Goal: Obtain resource: Download file/media

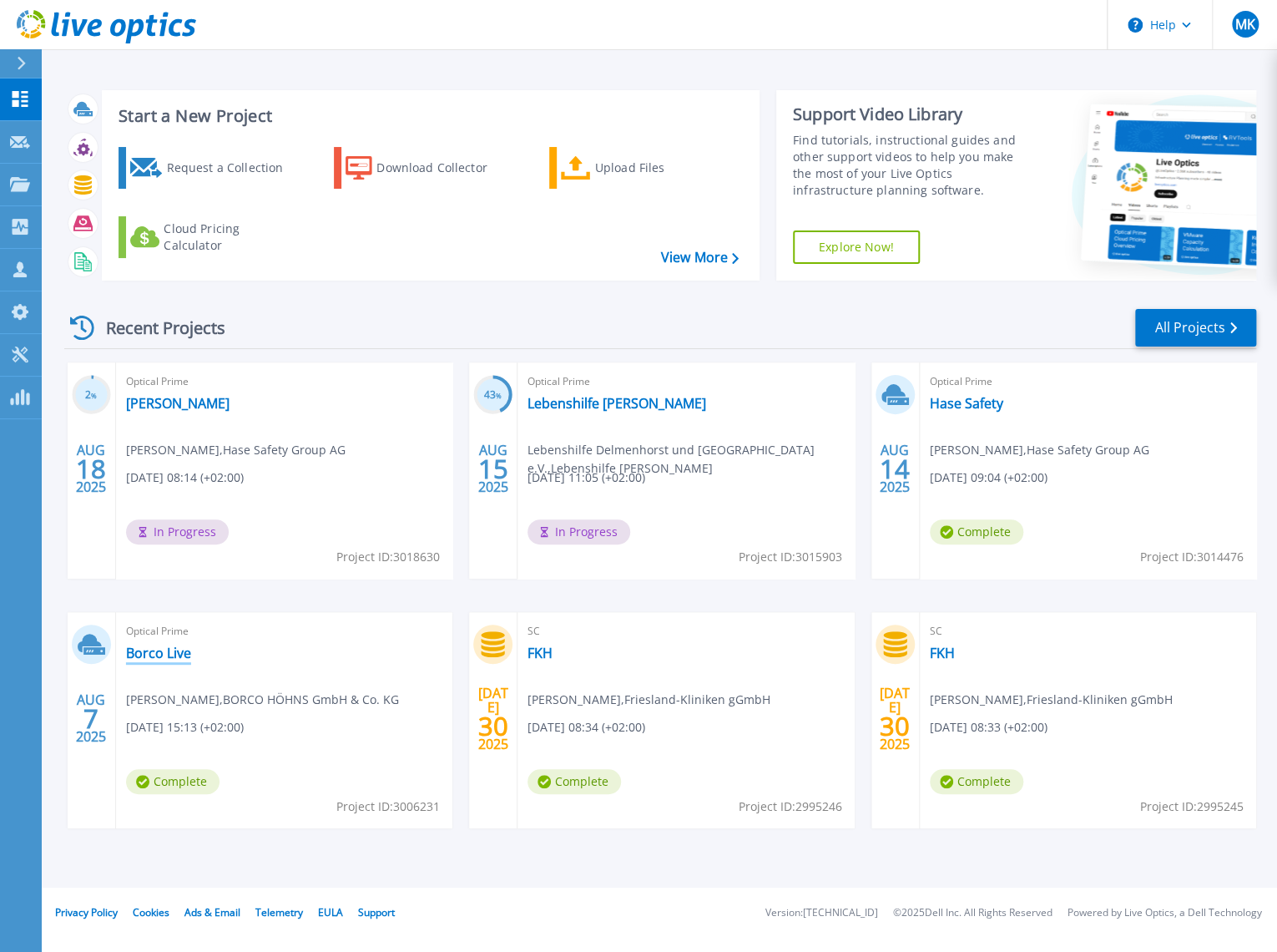
click at [160, 655] on link "Borco Live" at bounding box center [158, 652] width 65 height 16
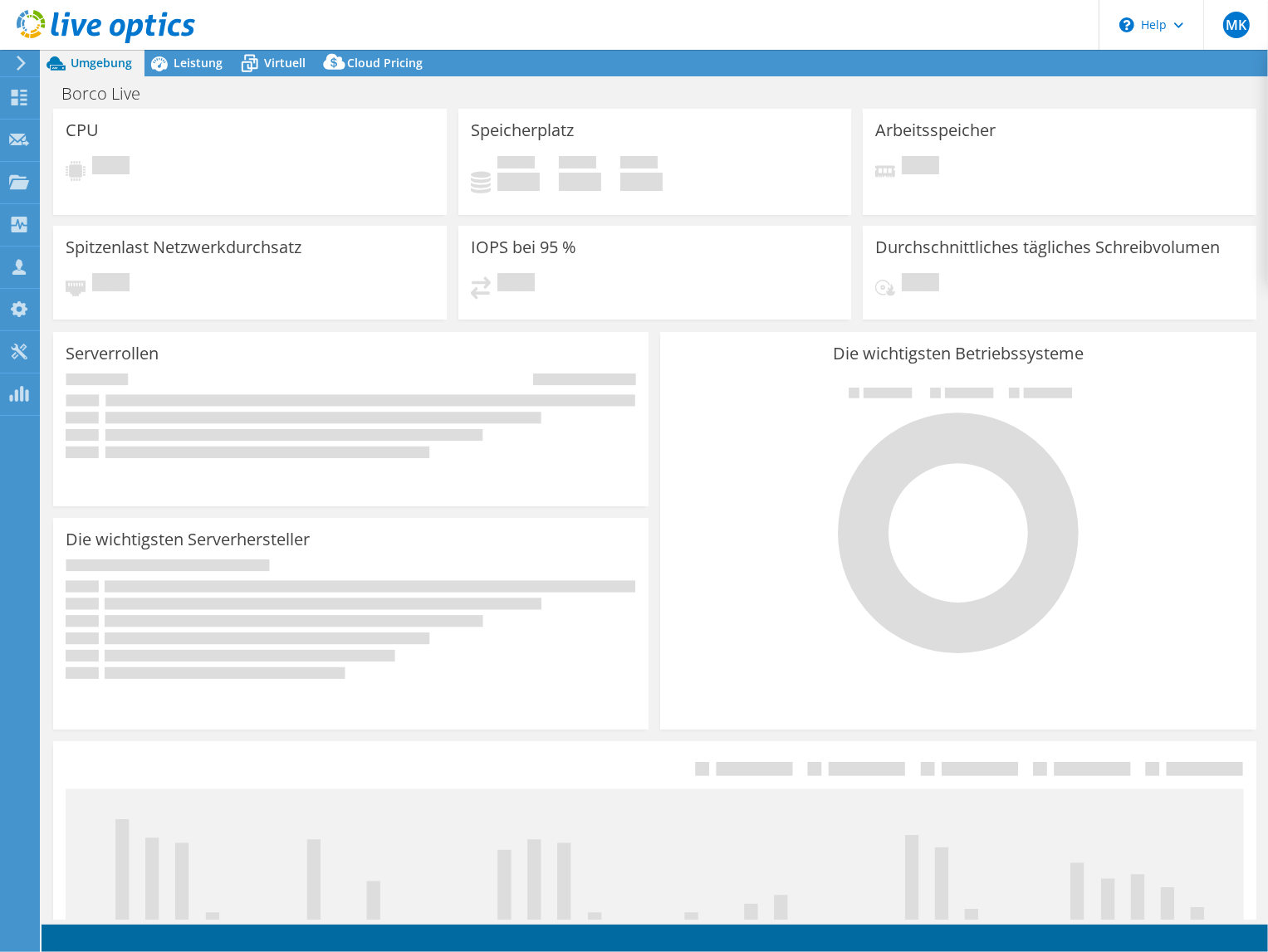
select select "USD"
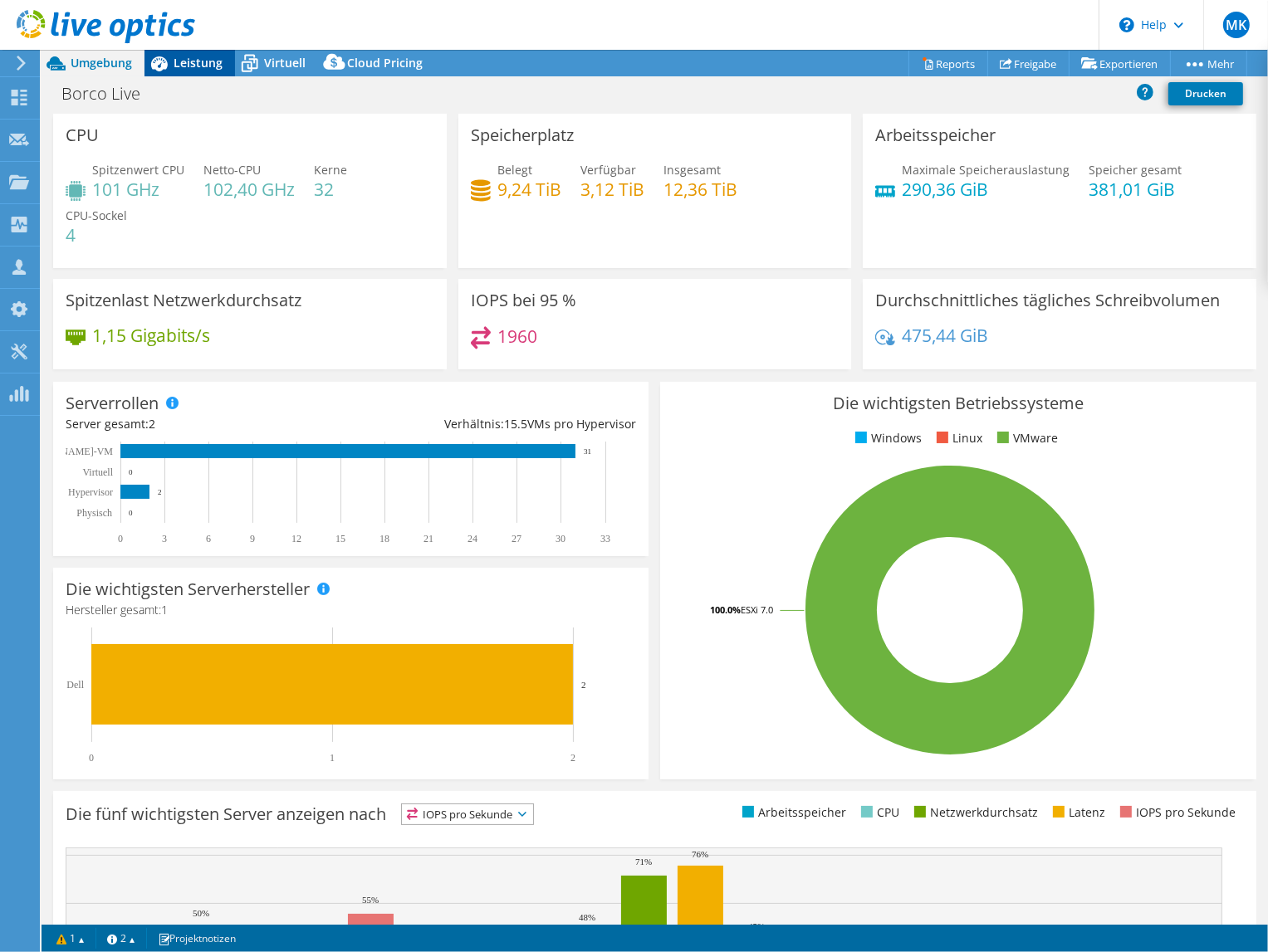
click at [201, 60] on span "Leistung" at bounding box center [197, 63] width 49 height 15
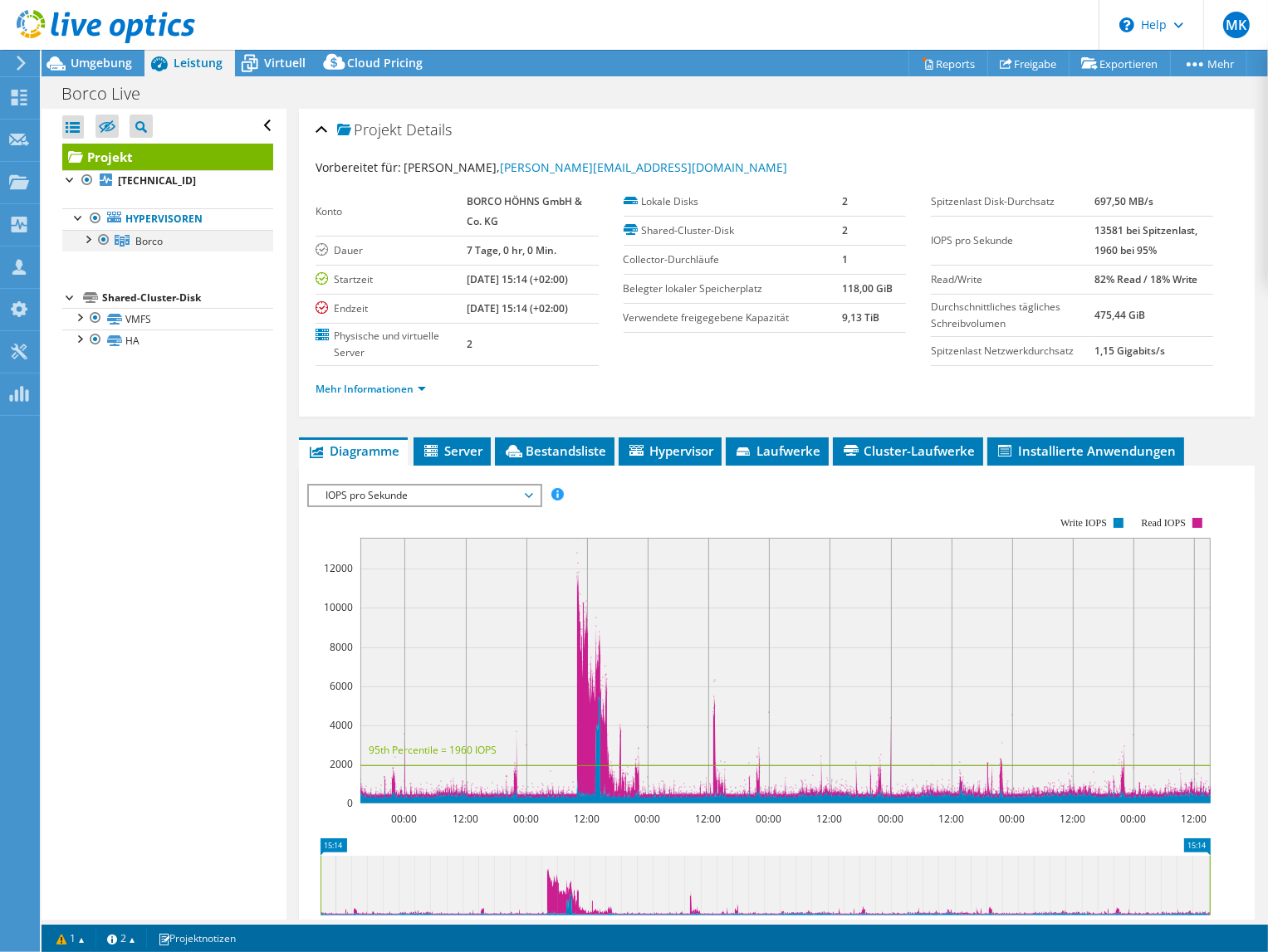
click at [89, 238] on div at bounding box center [87, 238] width 16 height 16
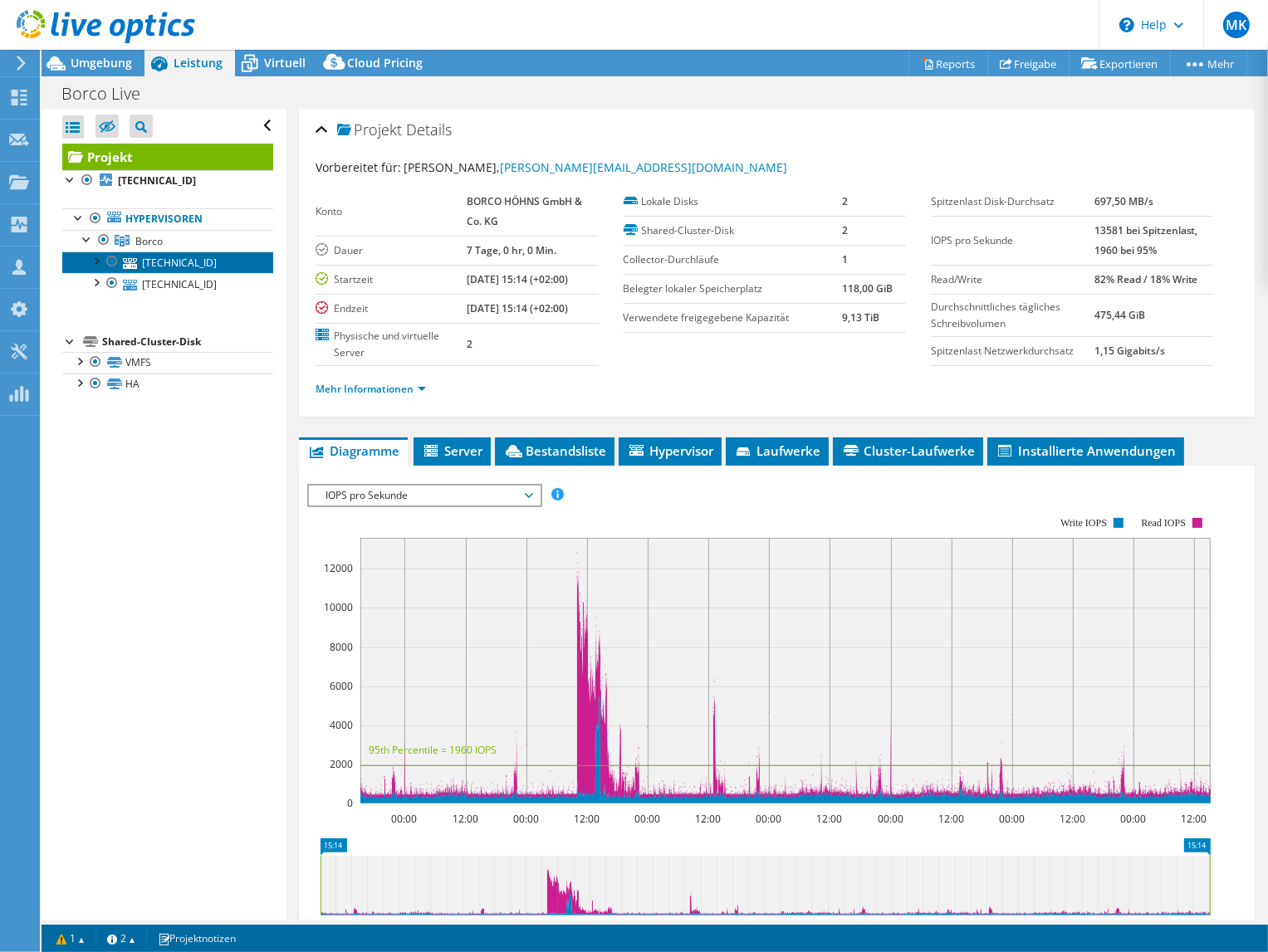
click at [196, 258] on link "[TECHNICAL_ID]" at bounding box center [167, 262] width 211 height 21
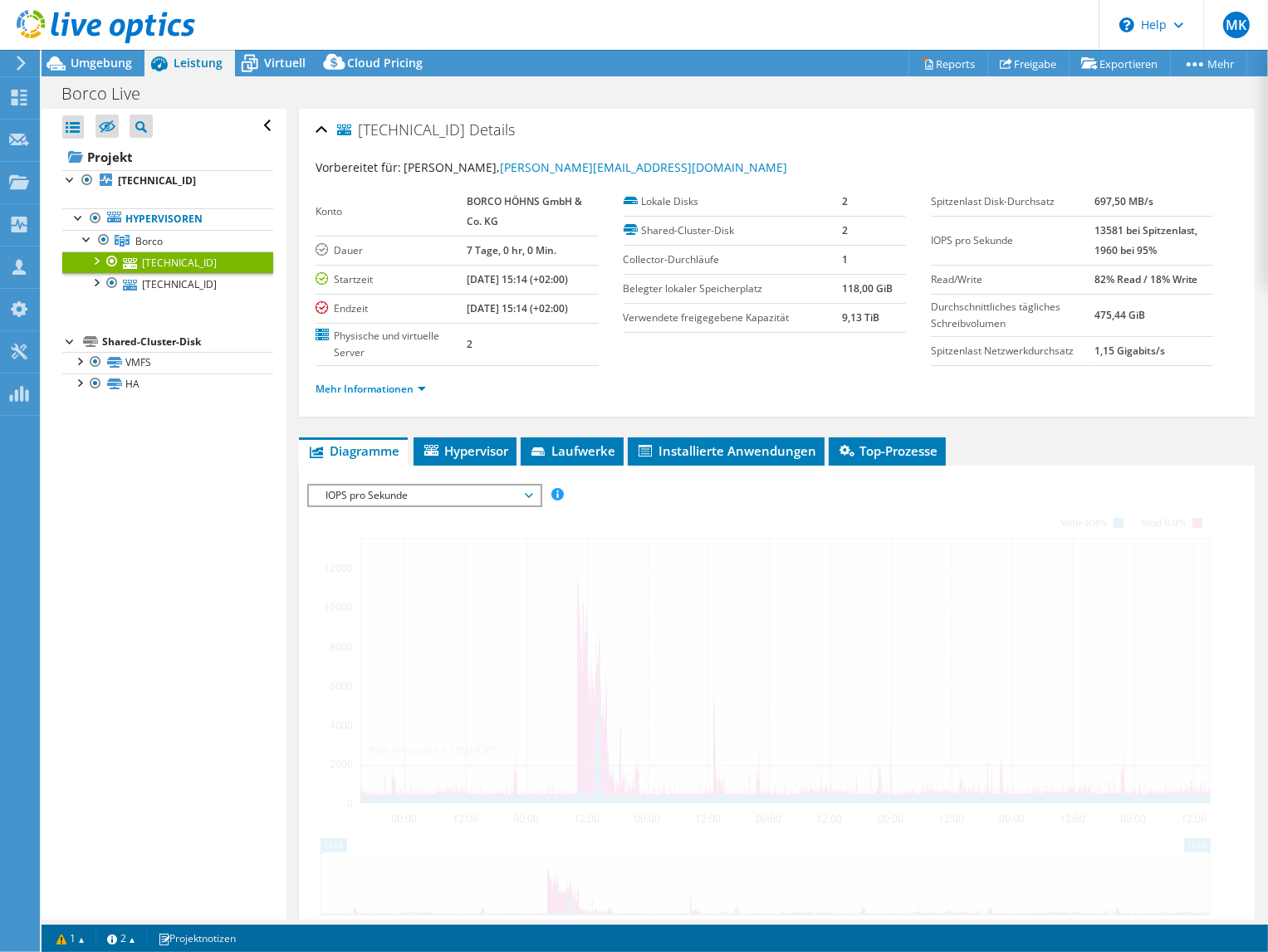
click at [94, 255] on div at bounding box center [95, 259] width 16 height 16
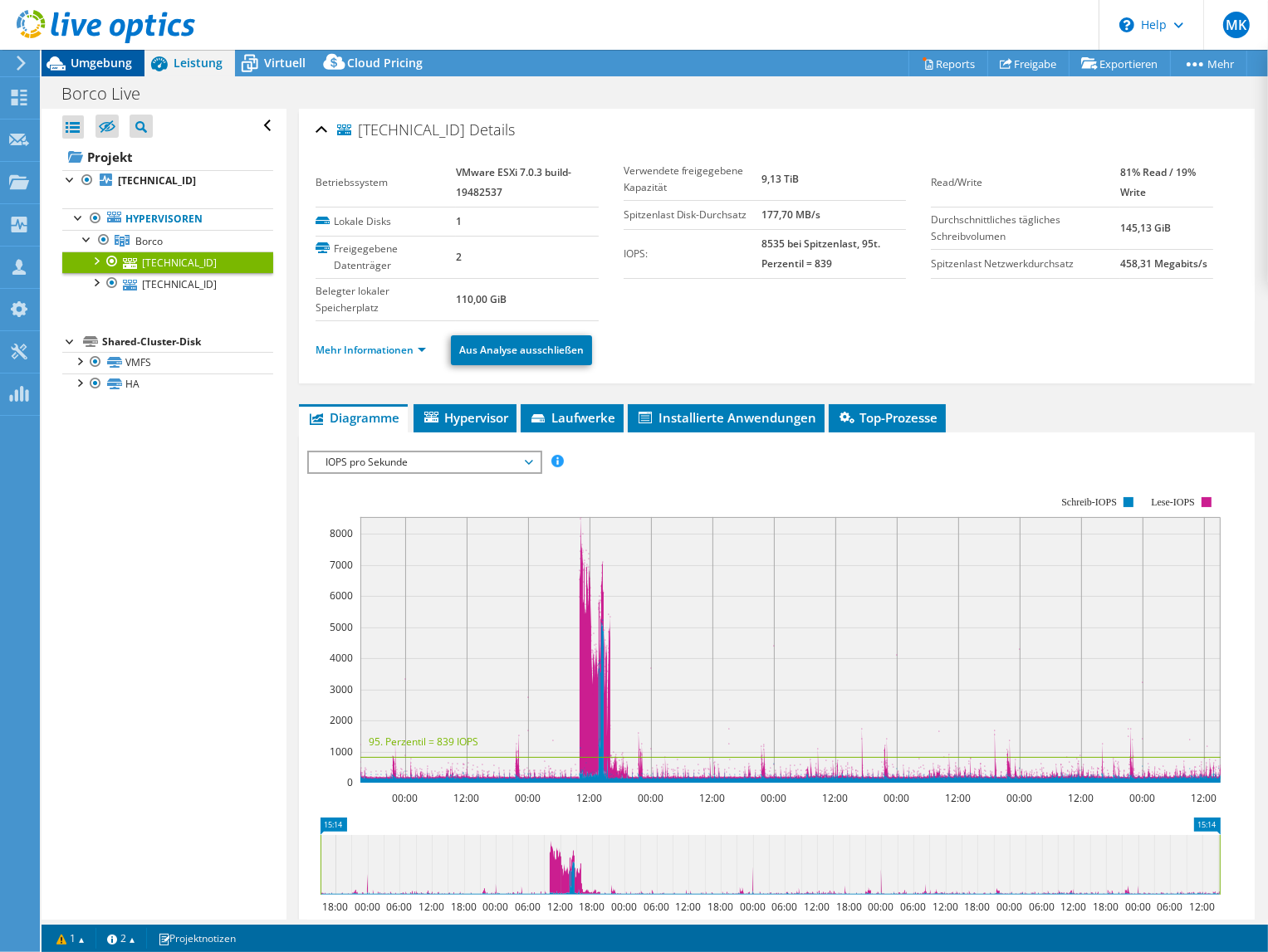
click at [87, 57] on span "Umgebung" at bounding box center [101, 63] width 62 height 15
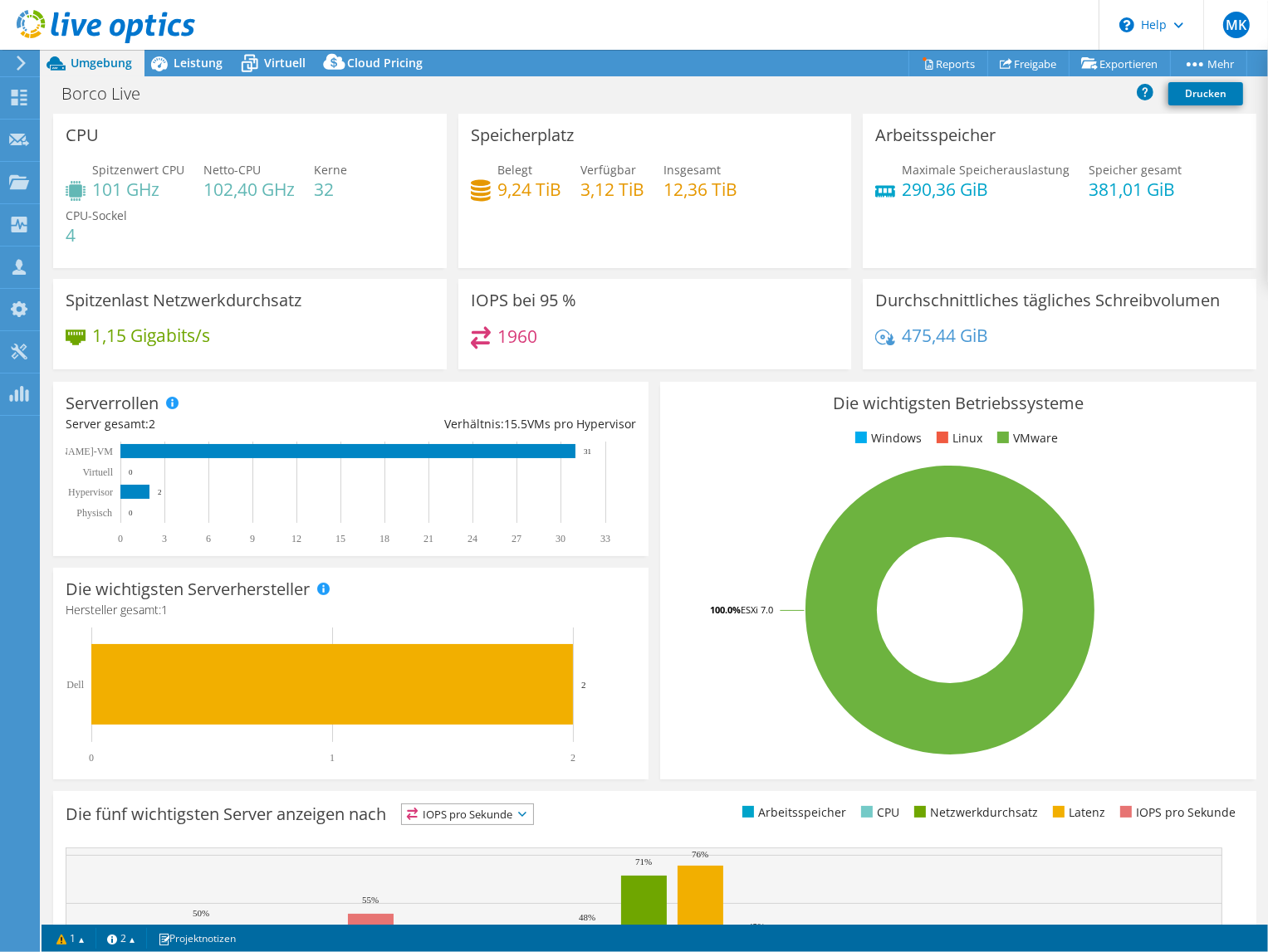
click at [367, 238] on div "Spitzenwert CPU 101 GHz Netto-CPU 102,40 GHz Kerne 32 CPU-Sockel 4" at bounding box center [249, 211] width 368 height 100
drag, startPoint x: 94, startPoint y: 185, endPoint x: 165, endPoint y: 180, distance: 71.2
click at [165, 180] on h4 "101 GHz" at bounding box center [139, 188] width 92 height 18
drag, startPoint x: 165, startPoint y: 180, endPoint x: 193, endPoint y: 245, distance: 70.8
click at [193, 245] on div "Spitzenwert CPU 101 GHz Netto-CPU 102,40 GHz Kerne 32 CPU-Sockel 4" at bounding box center [249, 211] width 368 height 100
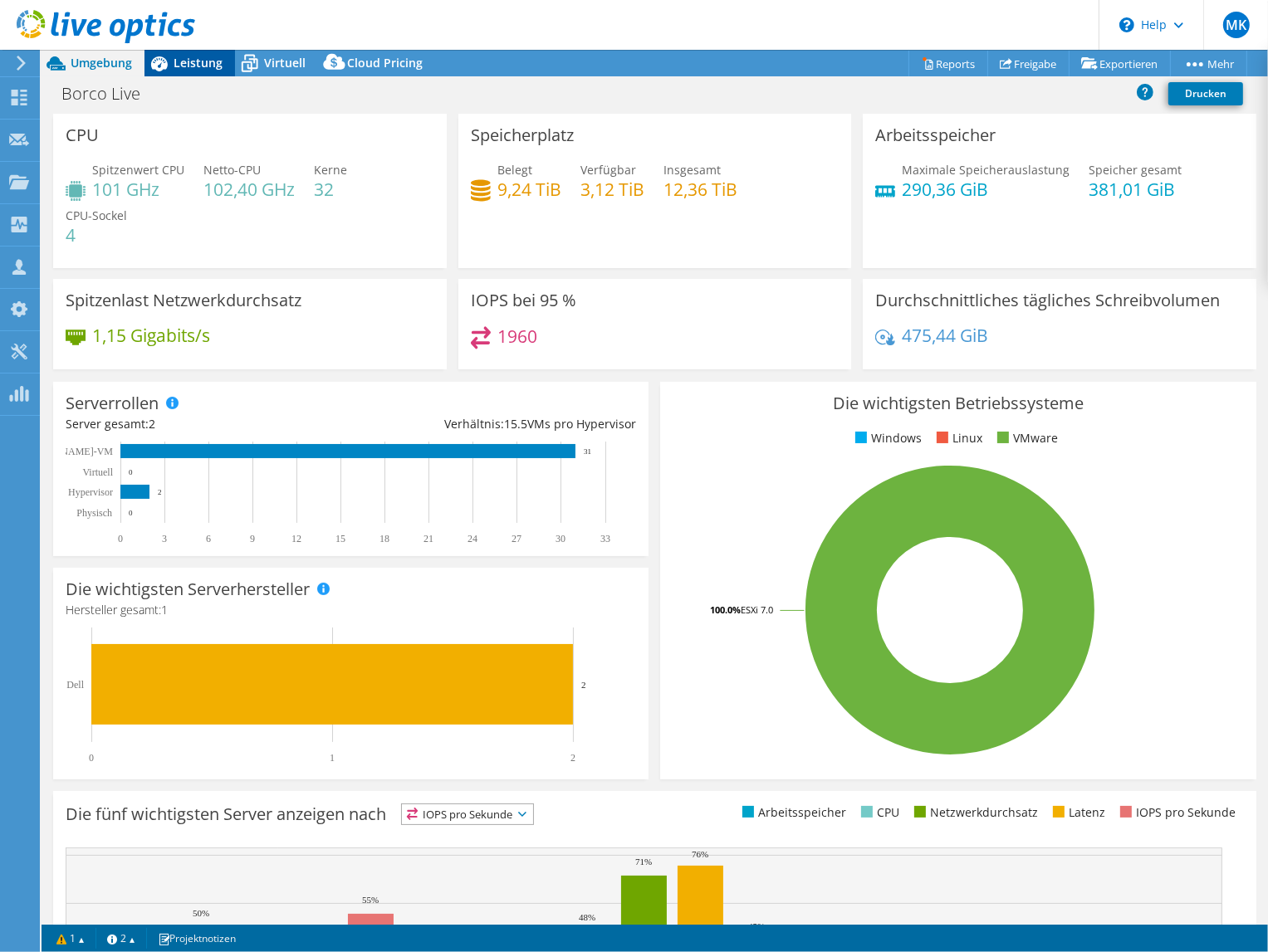
click at [181, 60] on span "Leistung" at bounding box center [197, 63] width 49 height 15
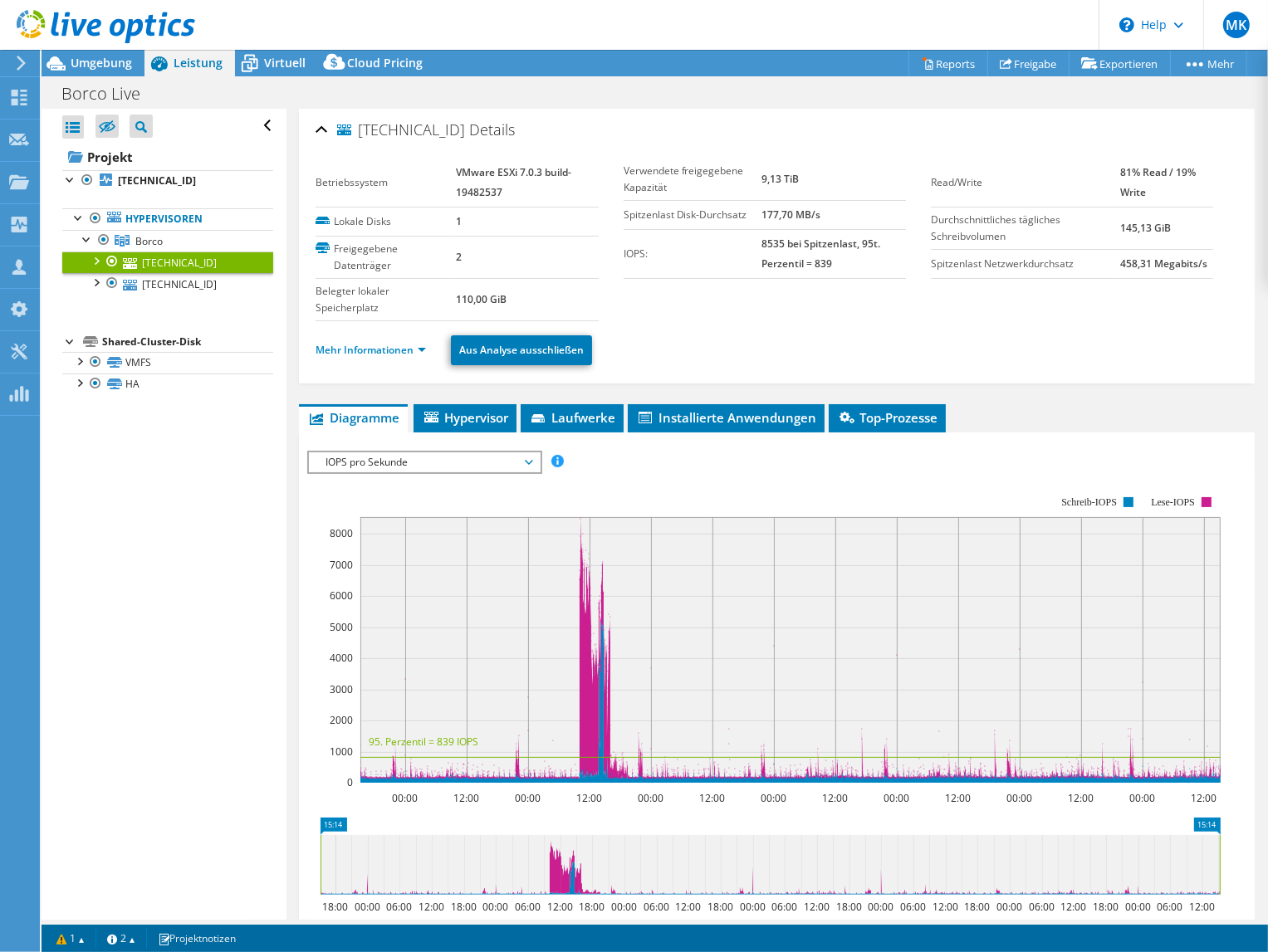
click at [95, 260] on div at bounding box center [95, 259] width 16 height 16
click at [392, 348] on link "Mehr Informationen" at bounding box center [370, 349] width 111 height 14
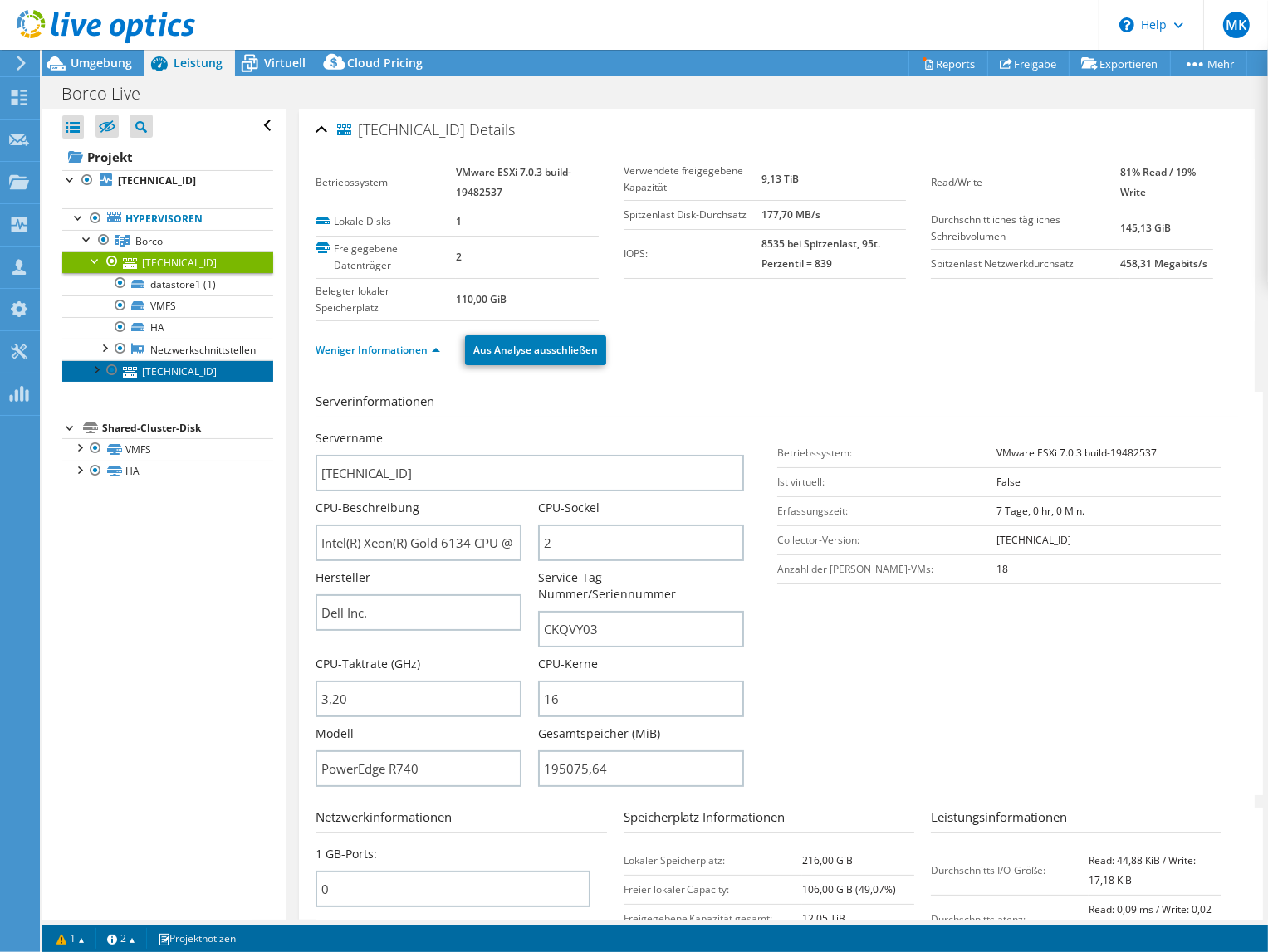
click at [159, 369] on link "[TECHNICAL_ID]" at bounding box center [167, 371] width 211 height 21
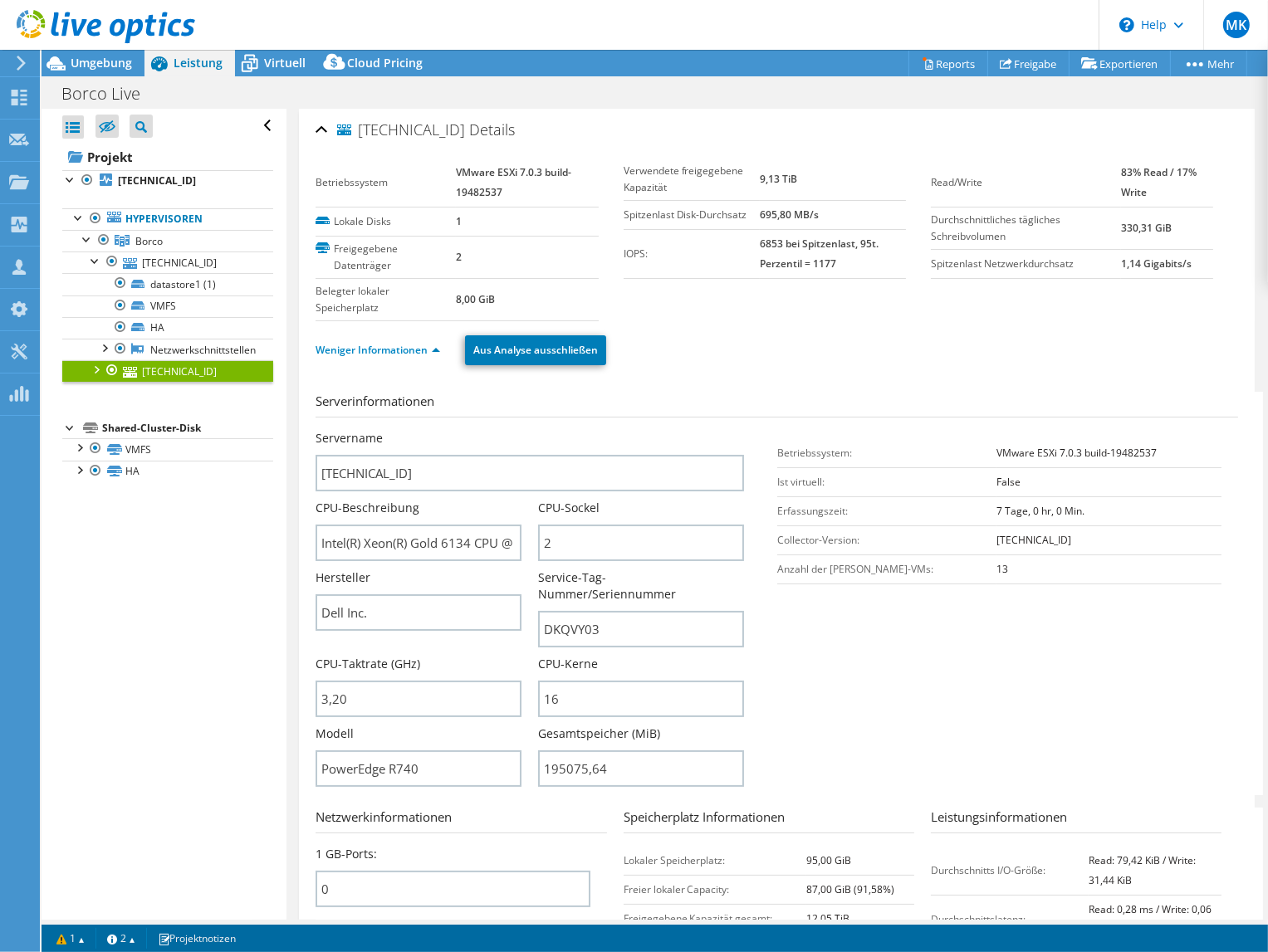
click at [94, 366] on div at bounding box center [95, 368] width 16 height 16
click at [86, 60] on span "Umgebung" at bounding box center [101, 63] width 62 height 15
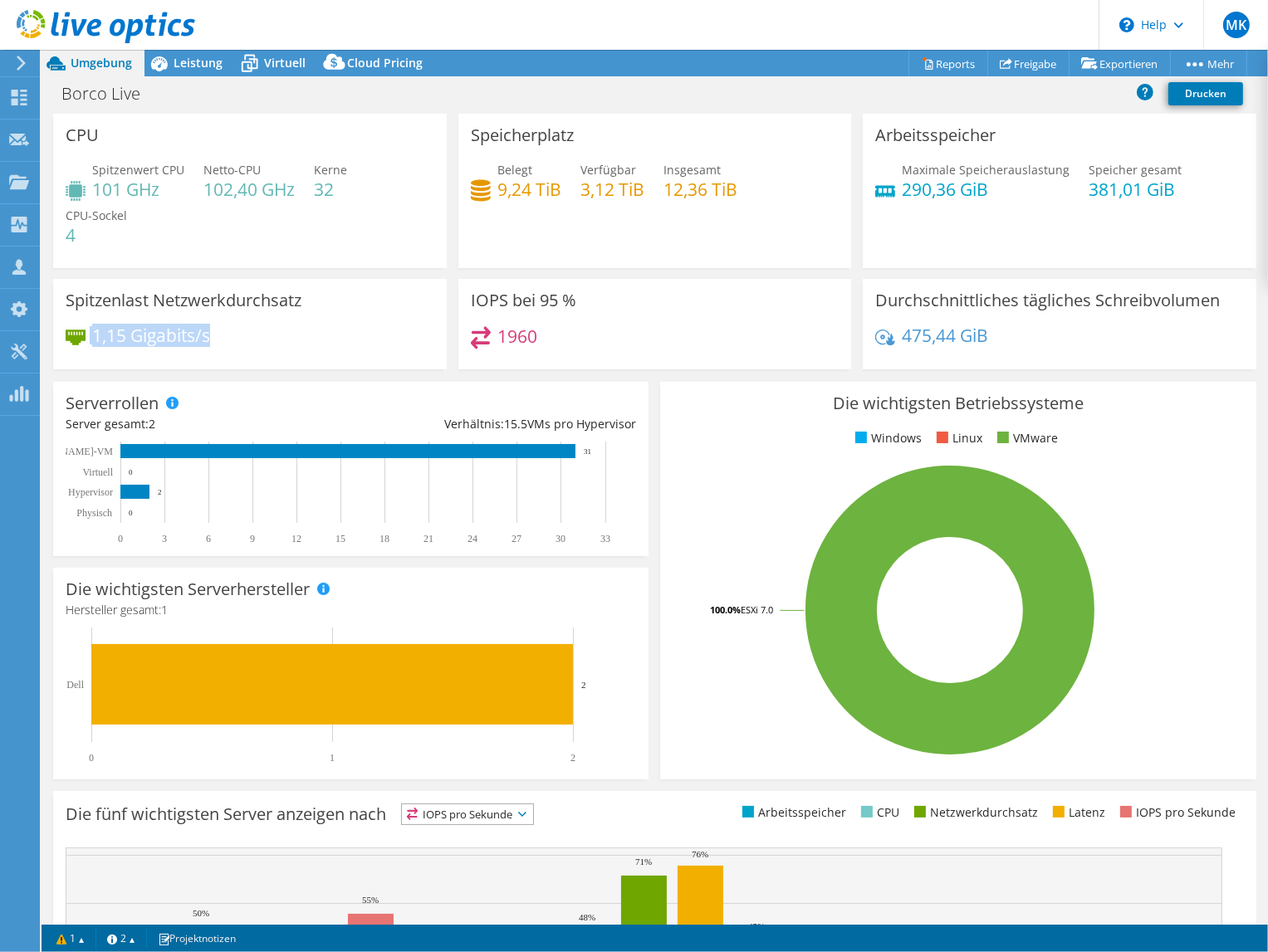
drag, startPoint x: 229, startPoint y: 335, endPoint x: 89, endPoint y: 335, distance: 140.0
click at [89, 335] on div "1,15 Gigabits/s" at bounding box center [249, 343] width 368 height 35
drag, startPoint x: 89, startPoint y: 335, endPoint x: 238, endPoint y: 340, distance: 149.1
click at [238, 340] on div "1,15 Gigabits/s" at bounding box center [249, 343] width 368 height 35
click at [177, 56] on span "Leistung" at bounding box center [197, 63] width 49 height 15
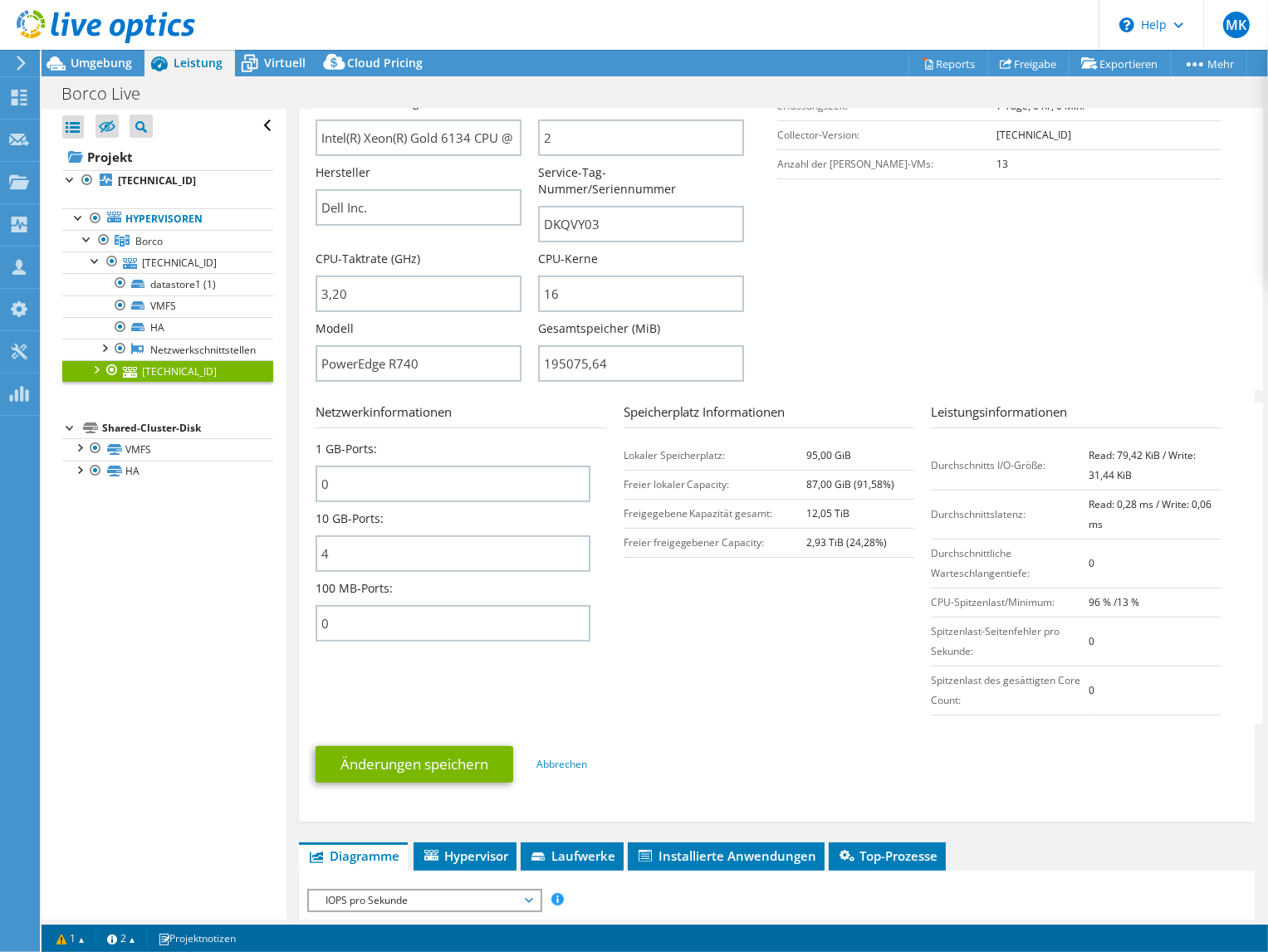
scroll to position [415, 0]
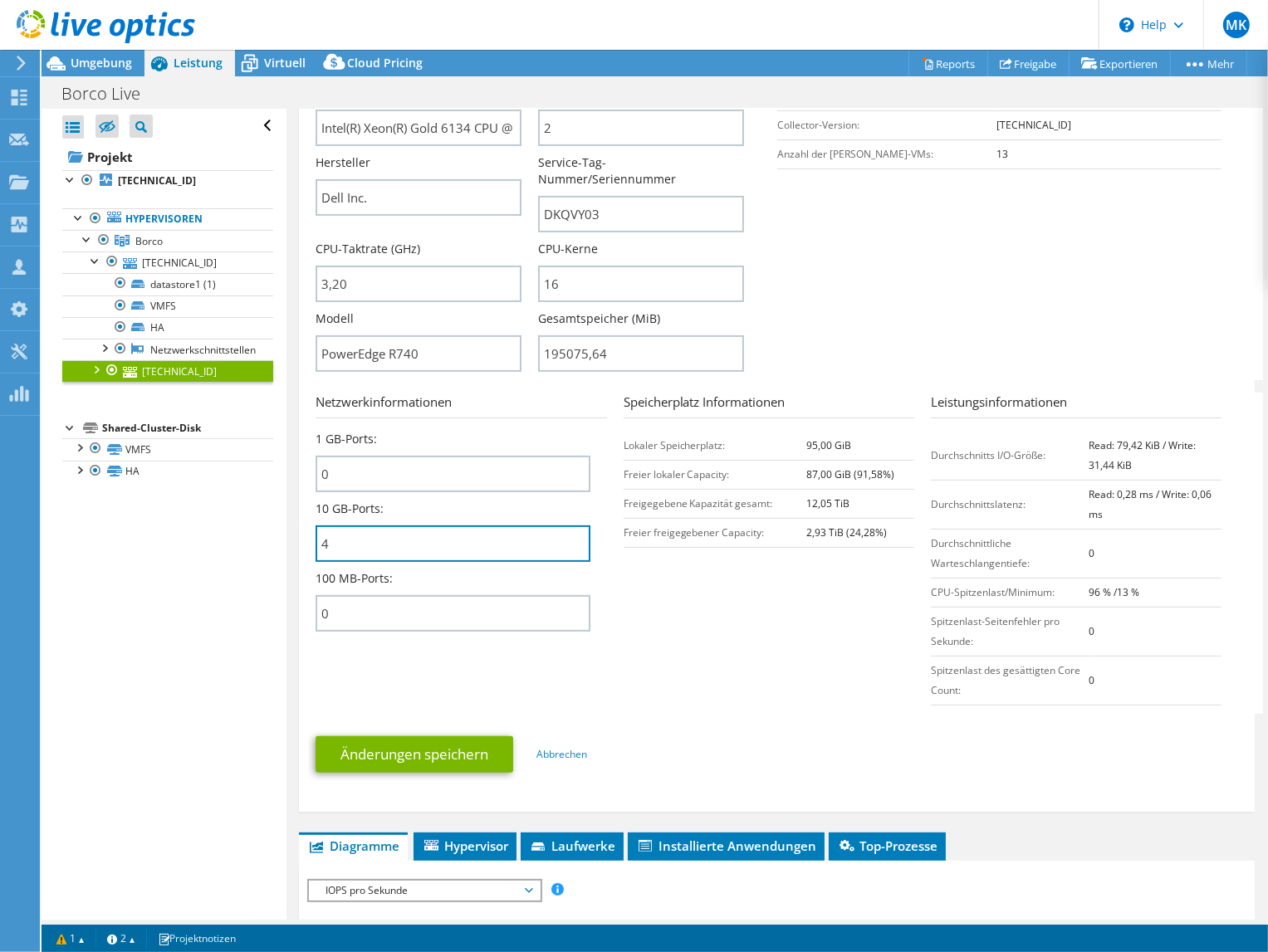
drag, startPoint x: 362, startPoint y: 515, endPoint x: 258, endPoint y: 557, distance: 112.2
click at [275, 528] on div "Alle öffnen Alle schließen Ausgeschlossene Knoten verbergen Projektbaumfilter" at bounding box center [654, 514] width 1227 height 811
click at [189, 257] on link "[TECHNICAL_ID]" at bounding box center [167, 262] width 211 height 21
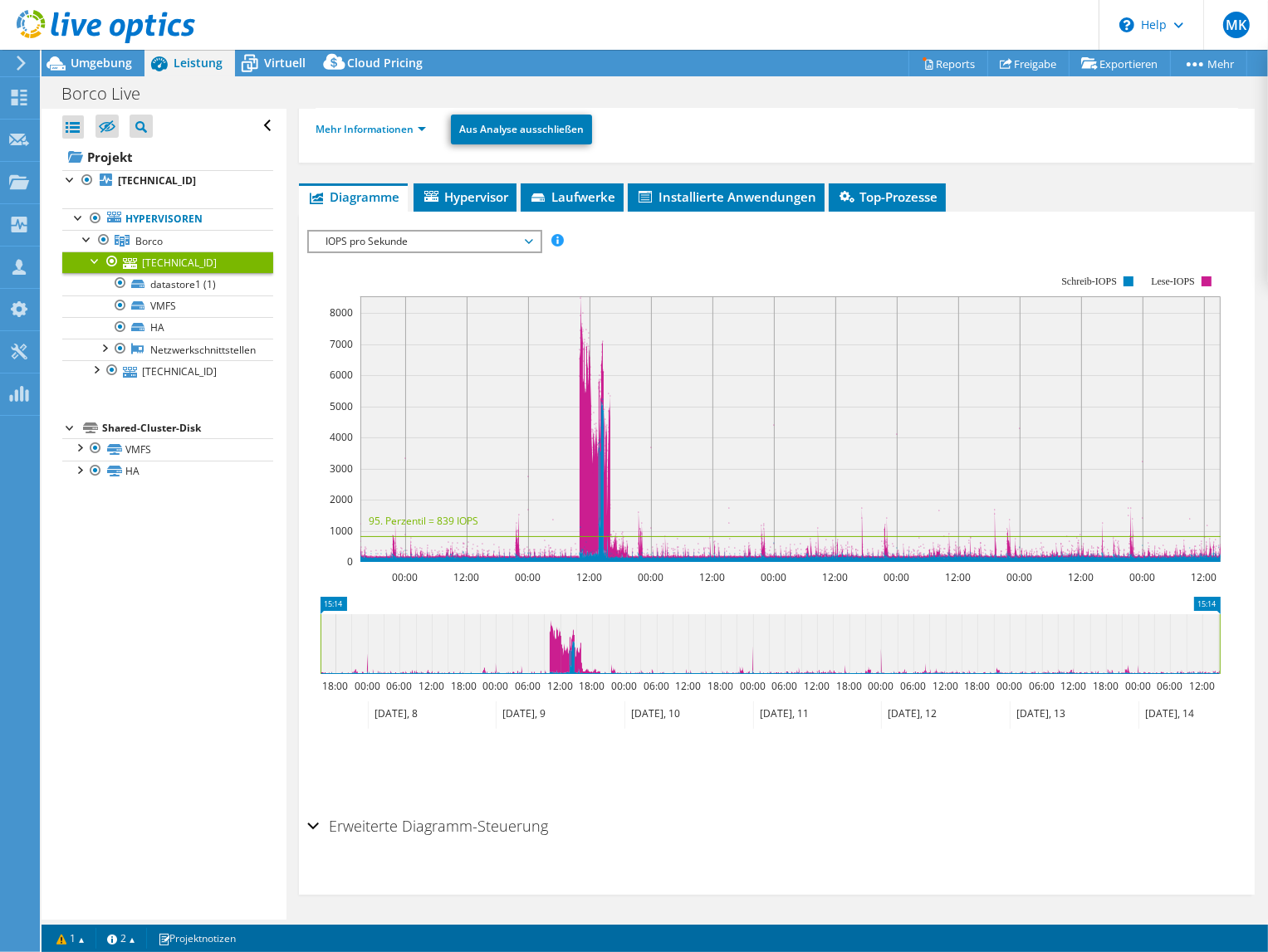
scroll to position [0, 0]
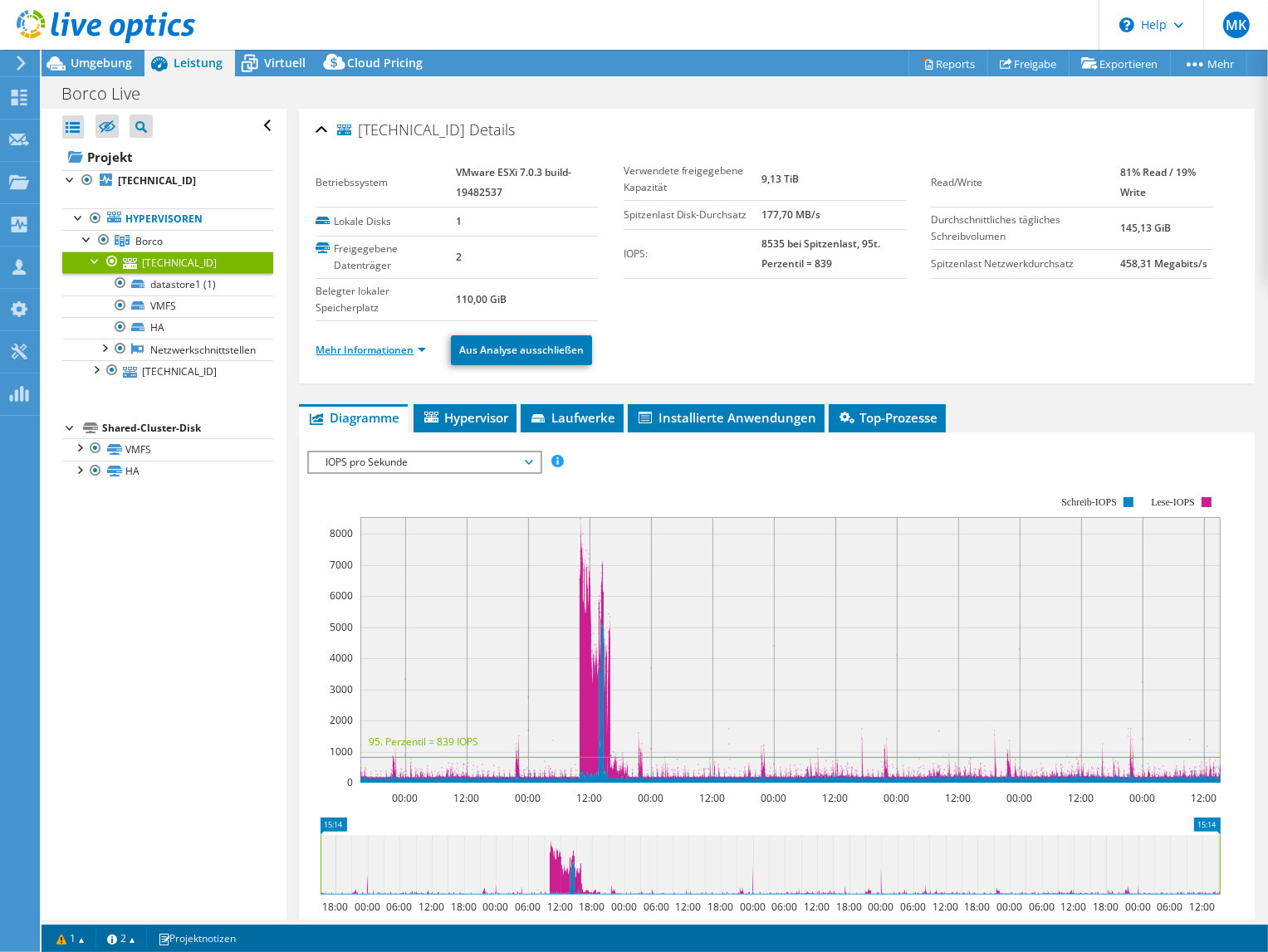
click at [393, 343] on link "Mehr Informationen" at bounding box center [370, 349] width 111 height 14
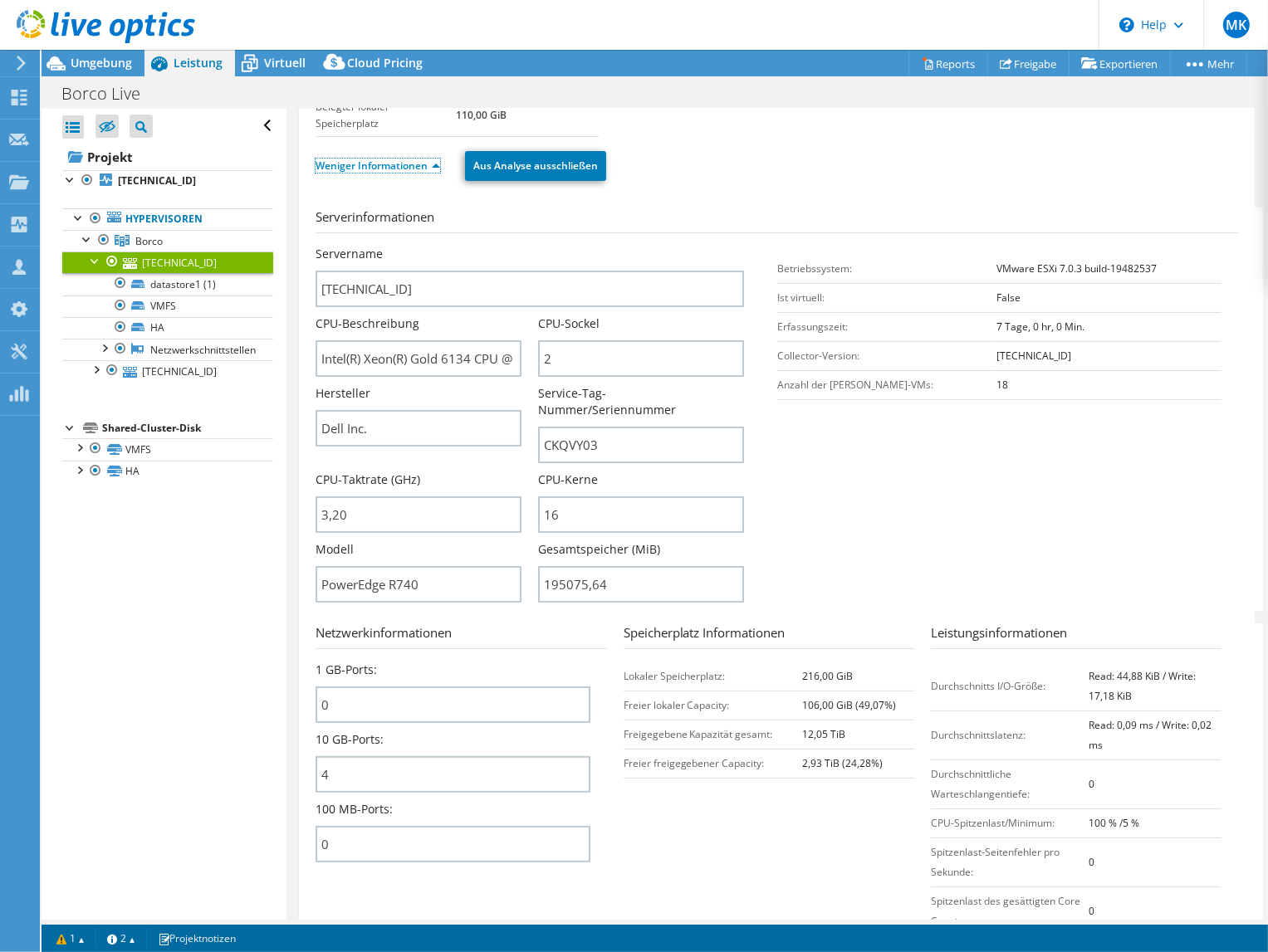
scroll to position [249, 0]
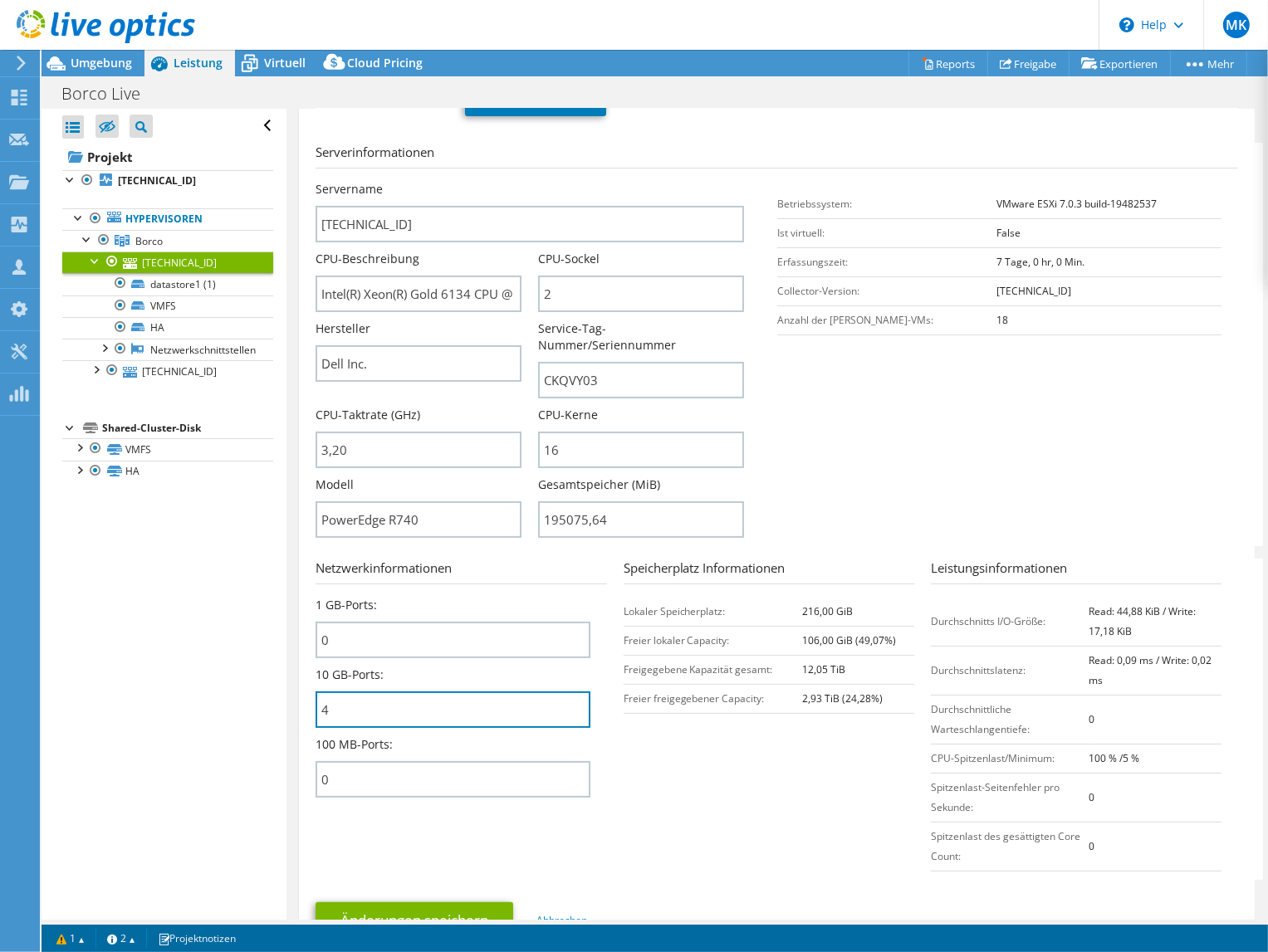
drag, startPoint x: 335, startPoint y: 692, endPoint x: 190, endPoint y: 788, distance: 173.9
click at [266, 693] on div "Alle öffnen Alle schließen Ausgeschlossene Knoten verbergen Projektbaumfilter" at bounding box center [654, 514] width 1227 height 811
click at [106, 63] on span "Umgebung" at bounding box center [101, 63] width 62 height 15
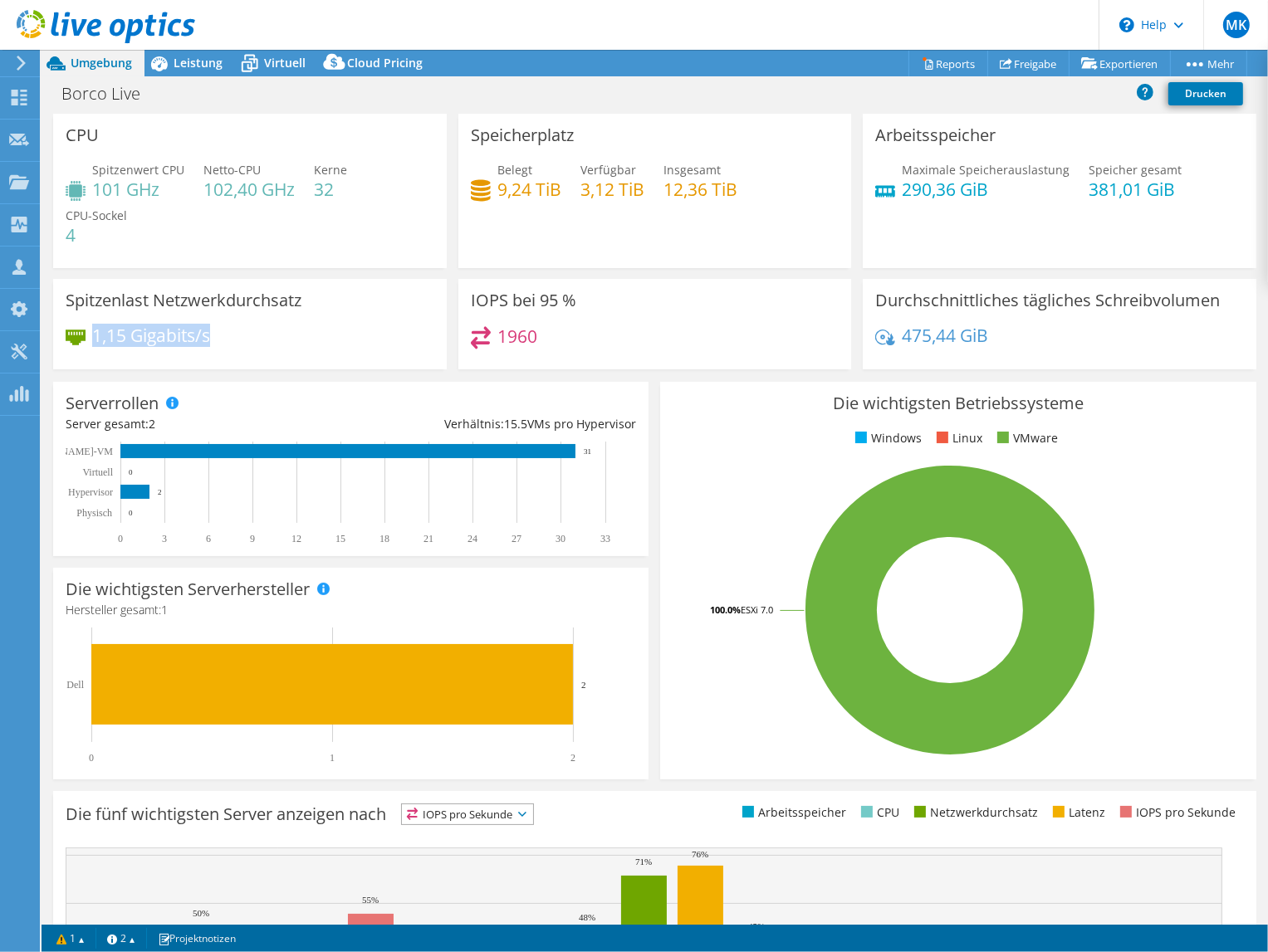
drag, startPoint x: 94, startPoint y: 330, endPoint x: 229, endPoint y: 329, distance: 135.0
click at [229, 329] on div "1,15 Gigabits/s" at bounding box center [249, 343] width 368 height 35
click at [389, 347] on div "1,15 Gigabits/s" at bounding box center [249, 343] width 368 height 35
drag, startPoint x: 263, startPoint y: 339, endPoint x: 93, endPoint y: 334, distance: 170.1
click at [93, 334] on div "1,15 Gigabits/s" at bounding box center [249, 343] width 368 height 35
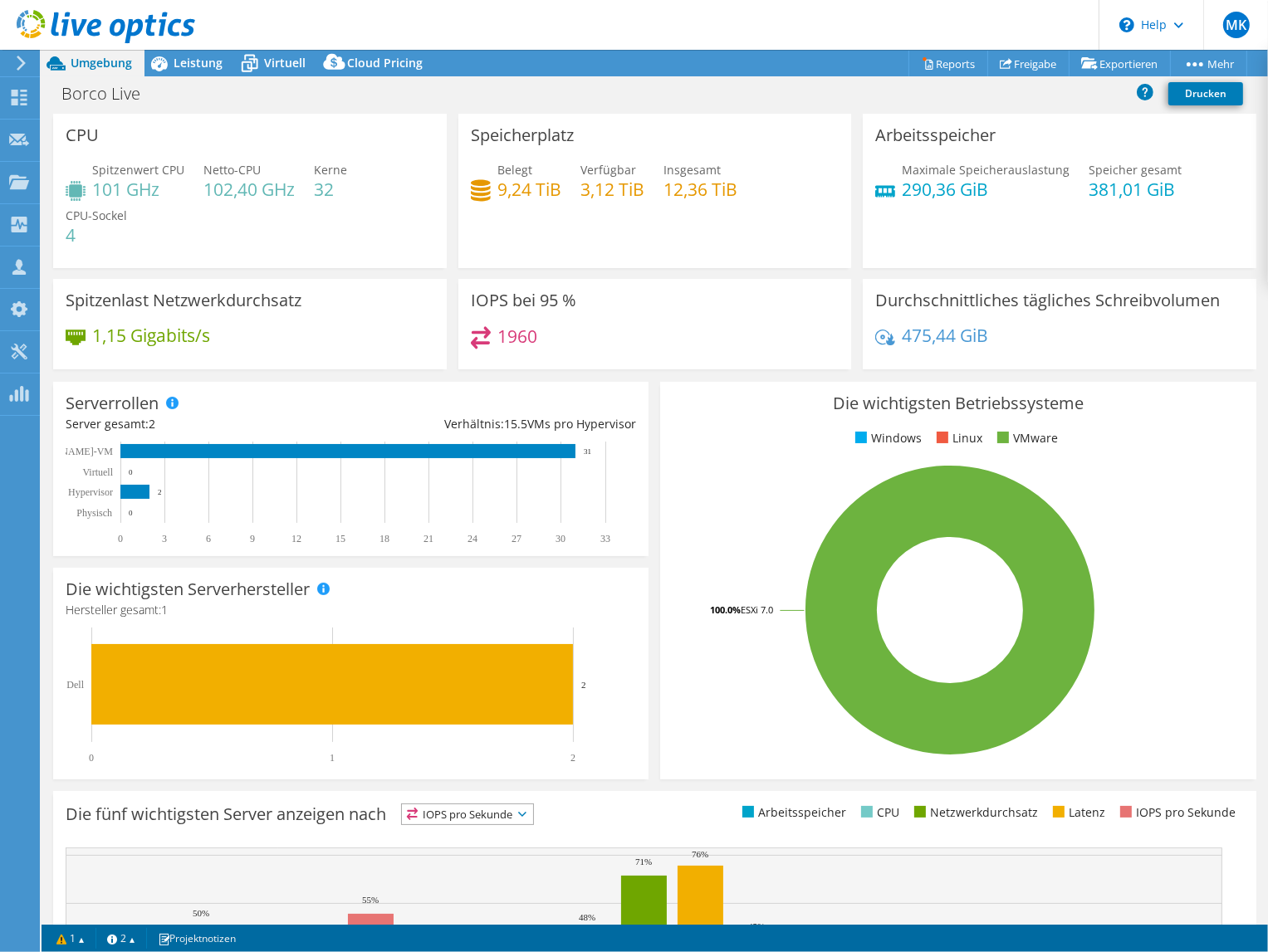
drag, startPoint x: 93, startPoint y: 334, endPoint x: 426, endPoint y: 351, distance: 333.4
click at [426, 351] on div "1,15 Gigabits/s" at bounding box center [249, 343] width 368 height 35
drag, startPoint x: 94, startPoint y: 334, endPoint x: 216, endPoint y: 334, distance: 122.0
click at [216, 334] on div "1,15 Gigabits/s" at bounding box center [249, 343] width 368 height 35
drag, startPoint x: 221, startPoint y: 346, endPoint x: 312, endPoint y: 361, distance: 92.2
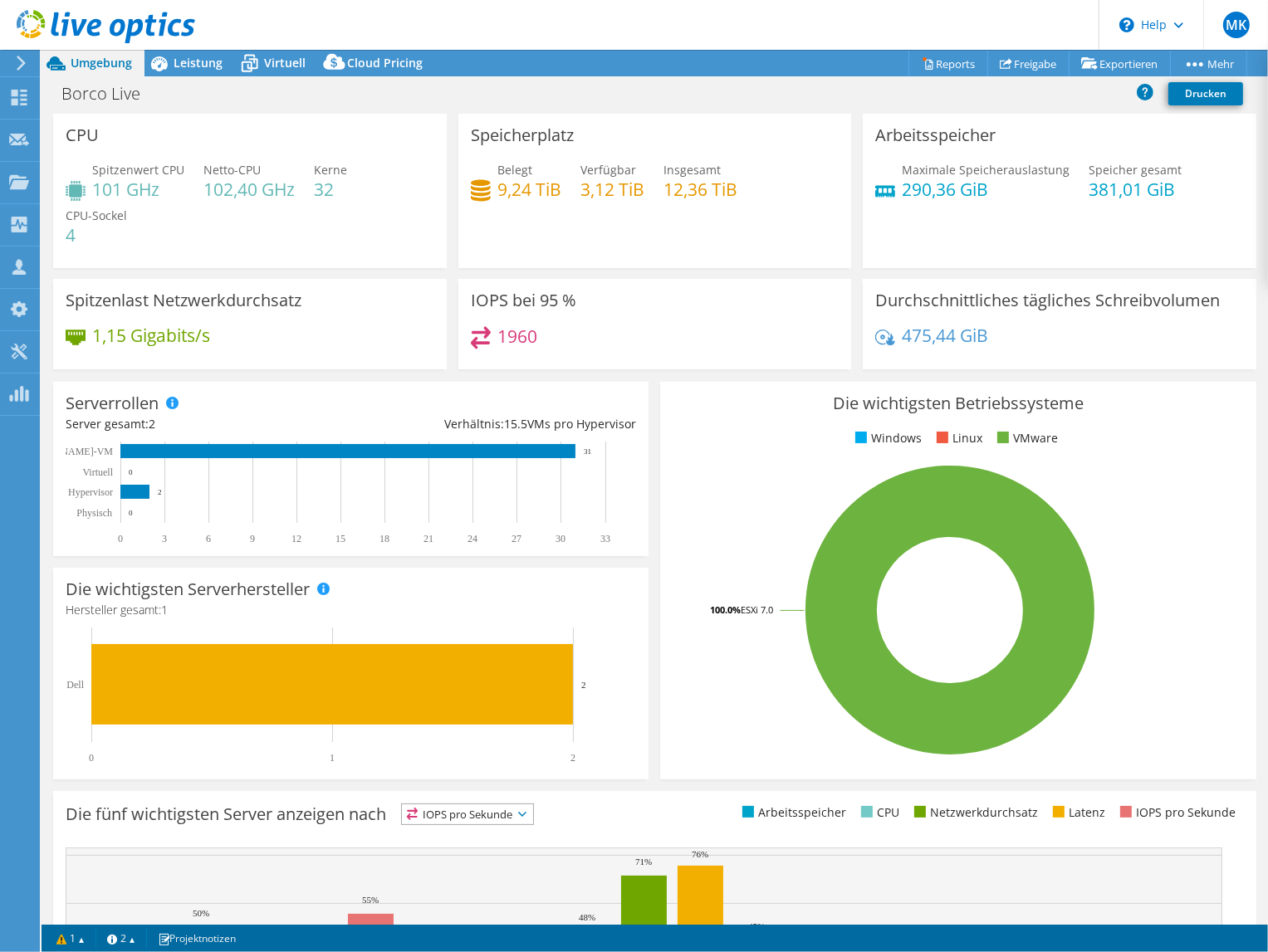
click at [312, 361] on div "1,15 Gigabits/s" at bounding box center [249, 343] width 368 height 35
drag, startPoint x: 93, startPoint y: 334, endPoint x: 227, endPoint y: 339, distance: 134.1
click at [226, 338] on div "1,15 Gigabits/s" at bounding box center [249, 343] width 368 height 35
drag, startPoint x: 227, startPoint y: 339, endPoint x: 302, endPoint y: 338, distance: 75.0
click at [302, 338] on div "1,15 Gigabits/s" at bounding box center [249, 343] width 368 height 35
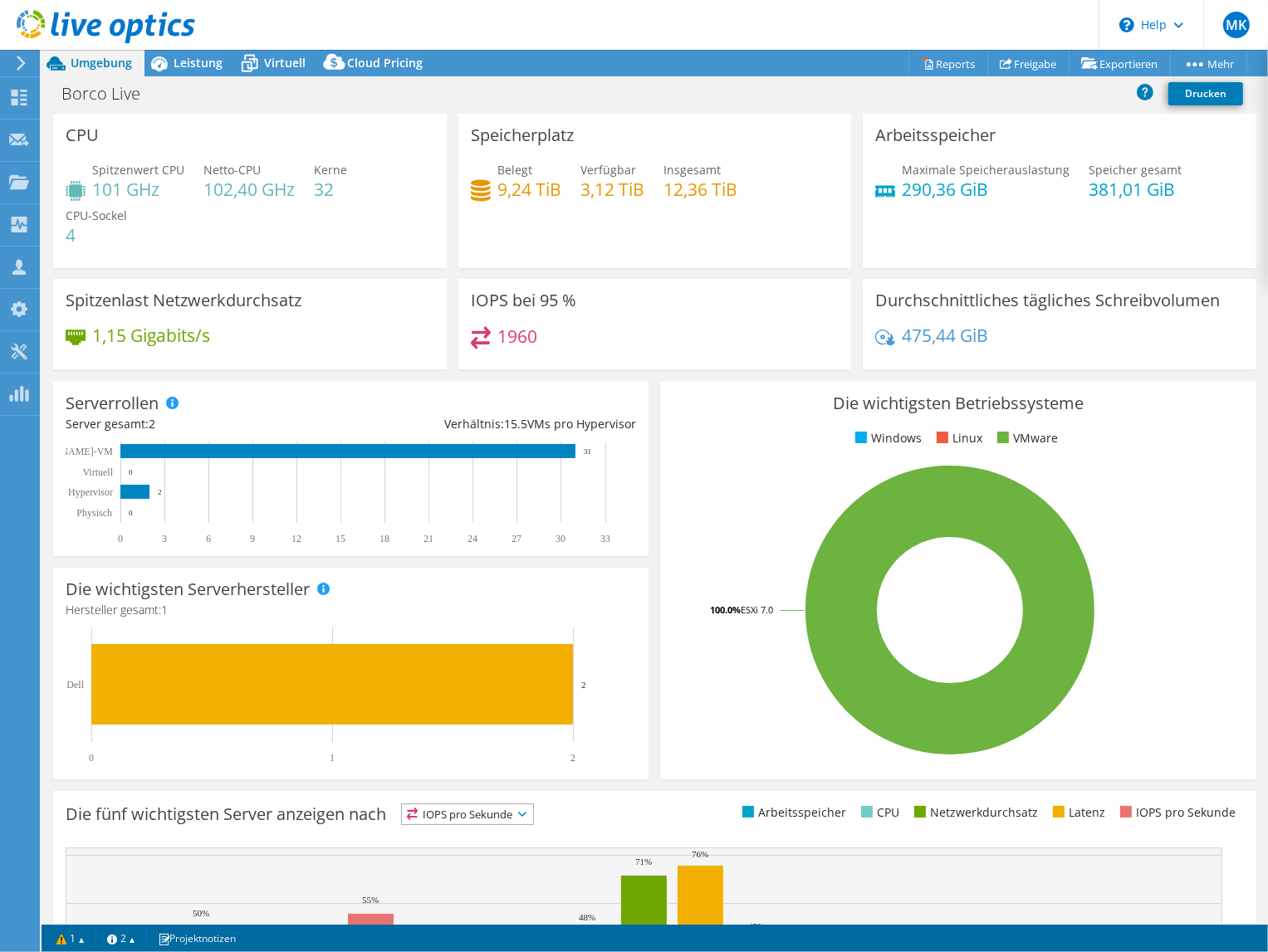
click at [519, 342] on h4 "1960" at bounding box center [517, 336] width 39 height 18
click at [920, 342] on h4 "475,44 GiB" at bounding box center [945, 335] width 87 height 18
click at [920, 338] on h4 "475,44 GiB" at bounding box center [945, 335] width 87 height 18
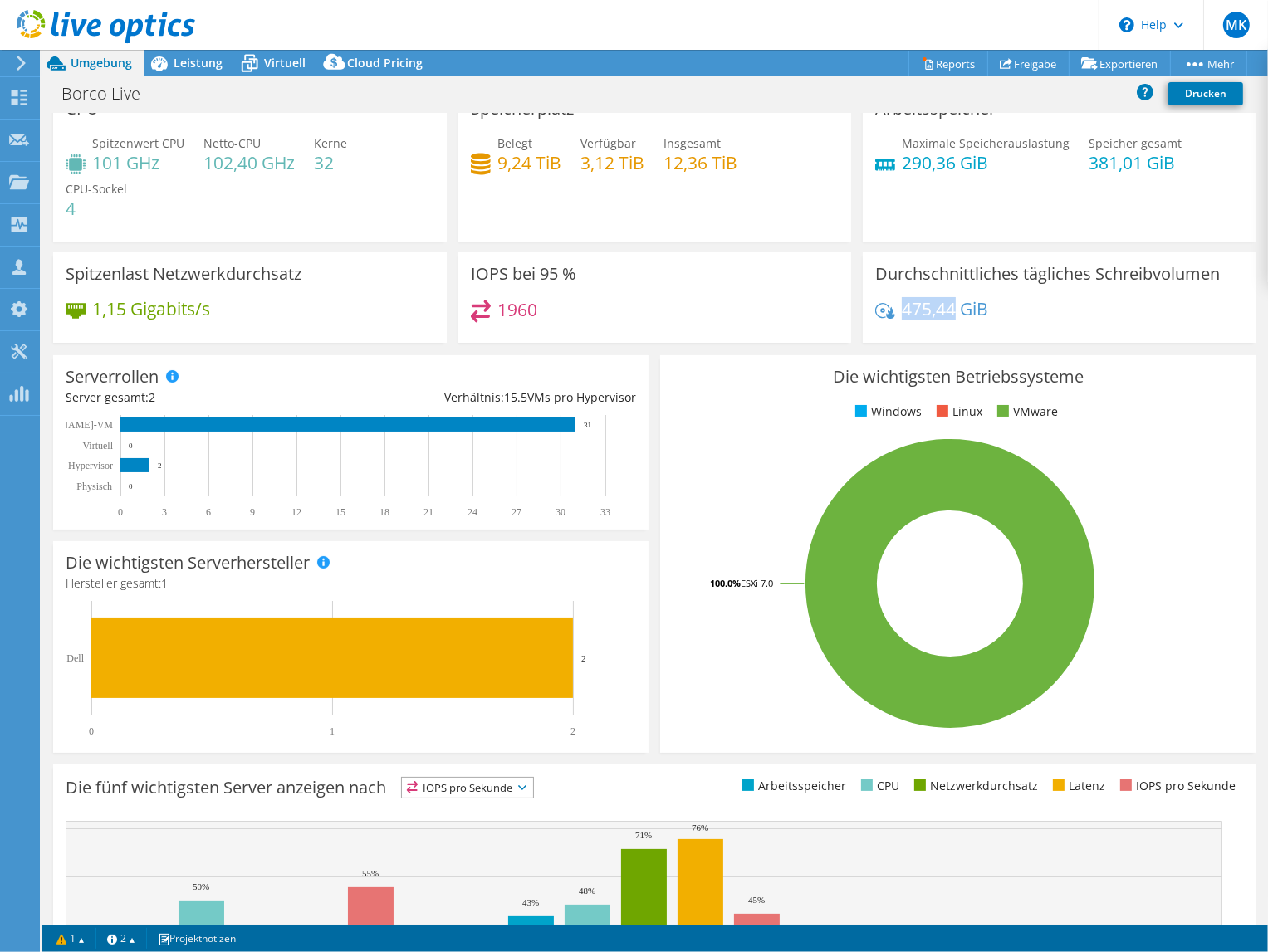
scroll to position [0, 0]
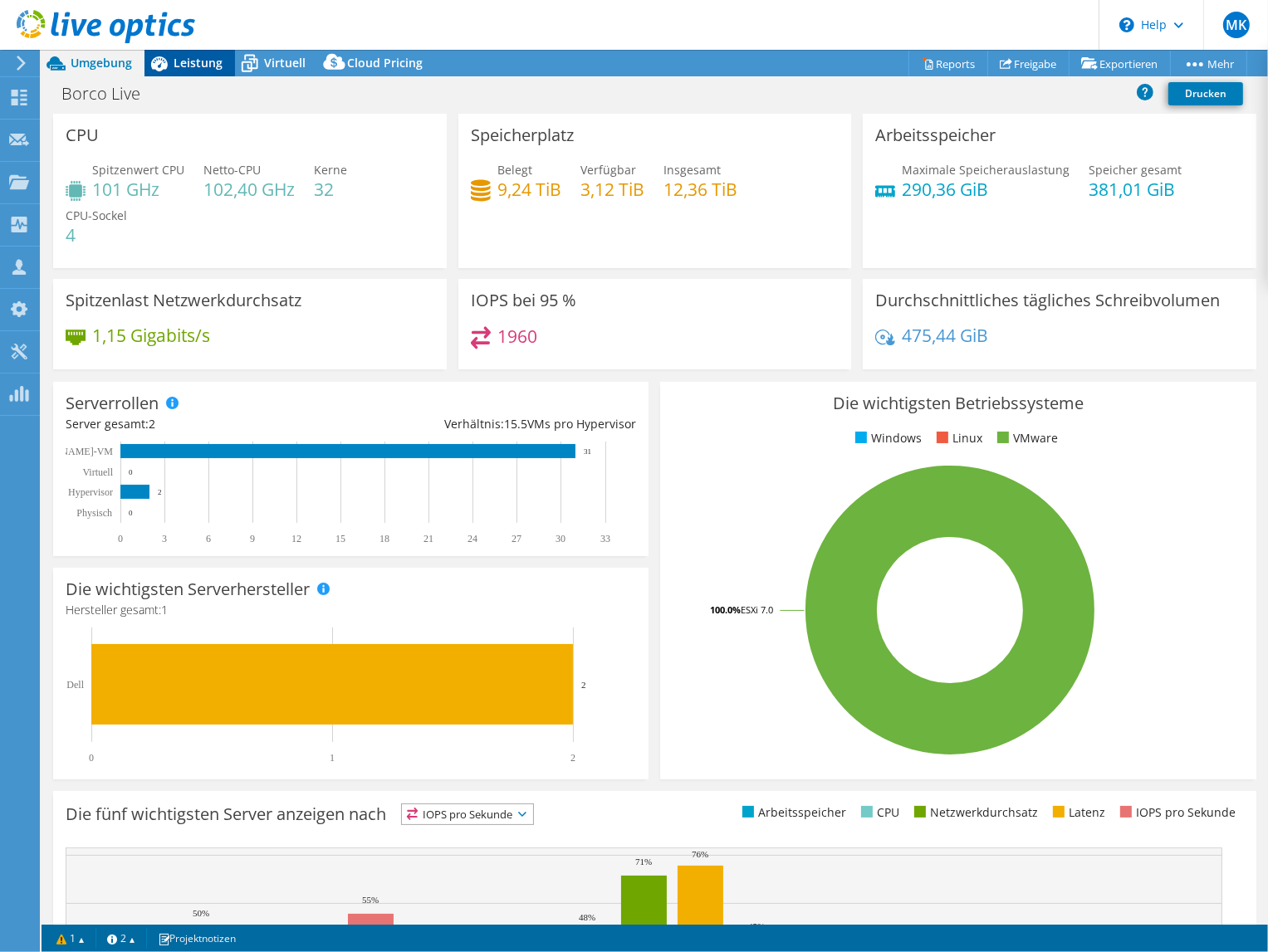
click at [181, 65] on span "Leistung" at bounding box center [197, 63] width 49 height 15
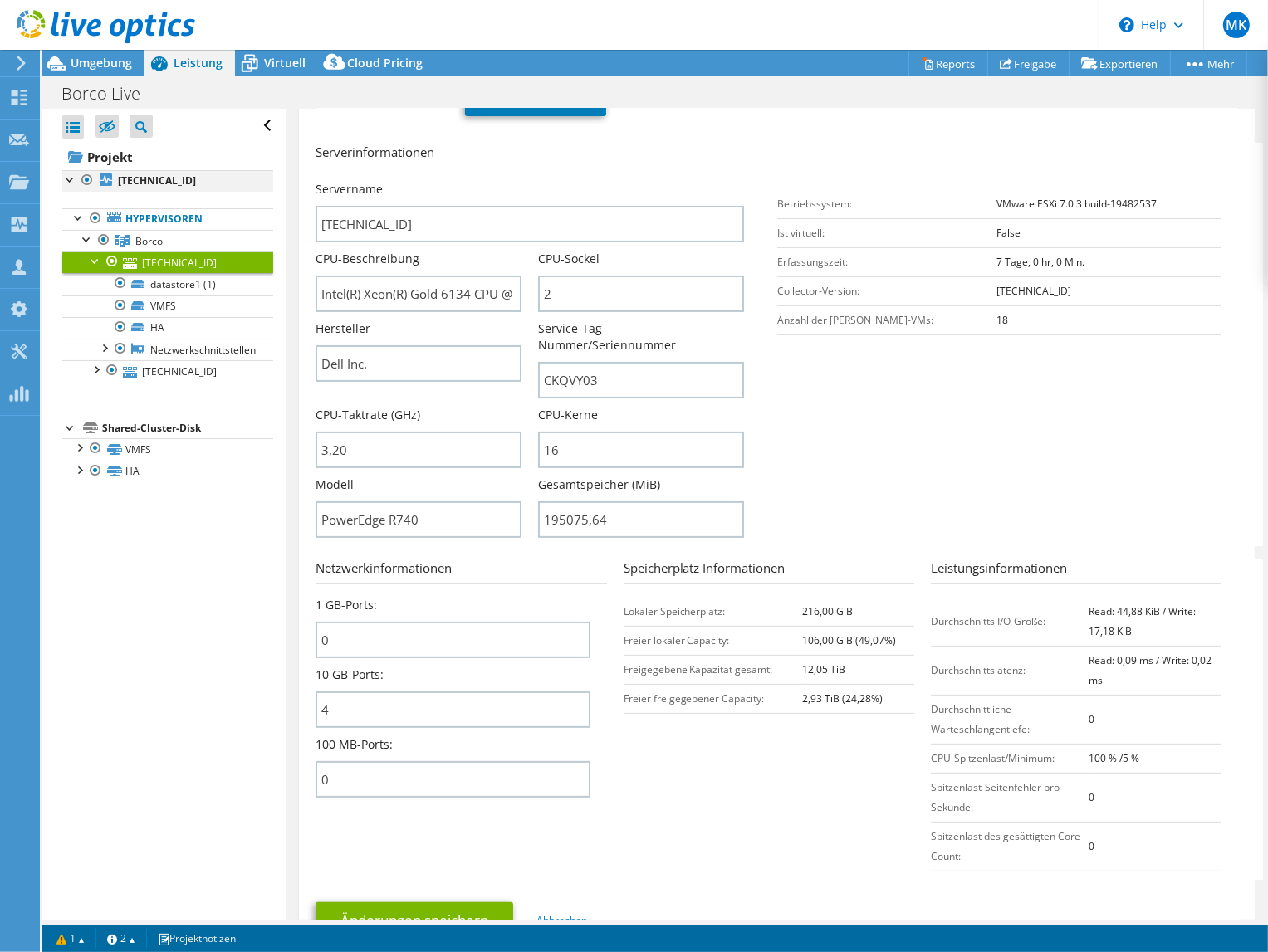
click at [69, 173] on div at bounding box center [70, 178] width 16 height 16
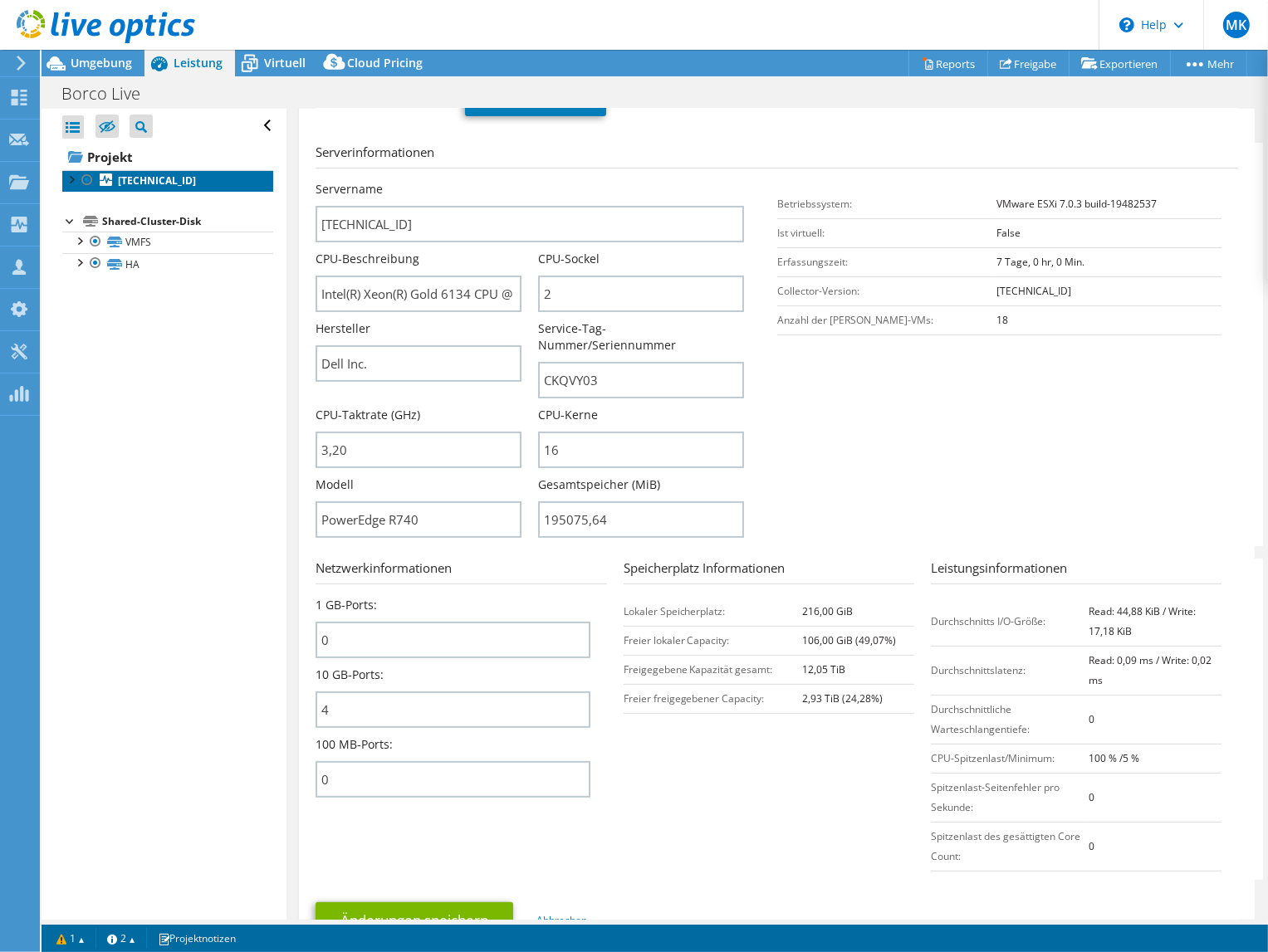
click at [166, 180] on b "[TECHNICAL_ID]" at bounding box center [157, 180] width 78 height 14
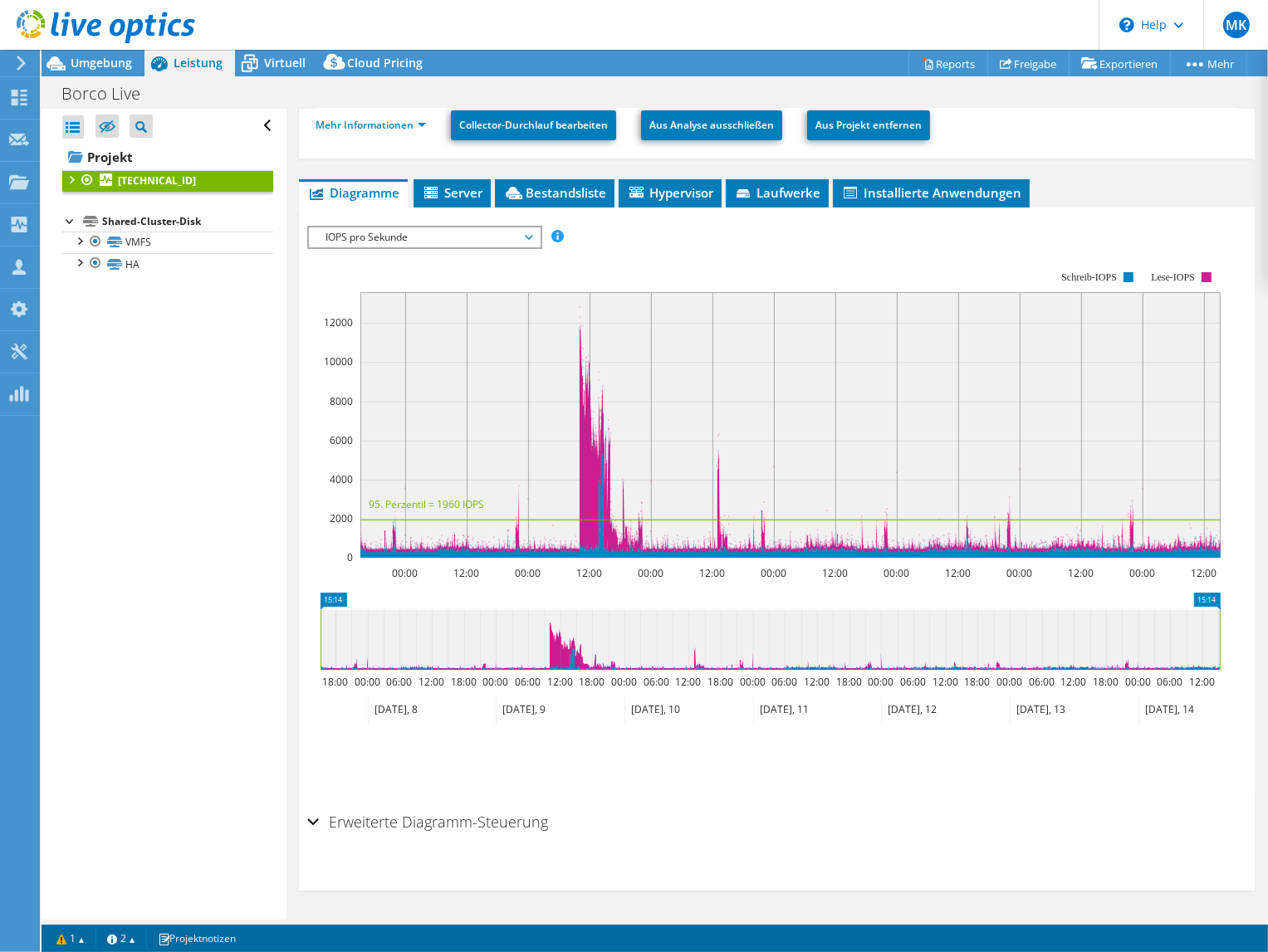
scroll to position [208, 0]
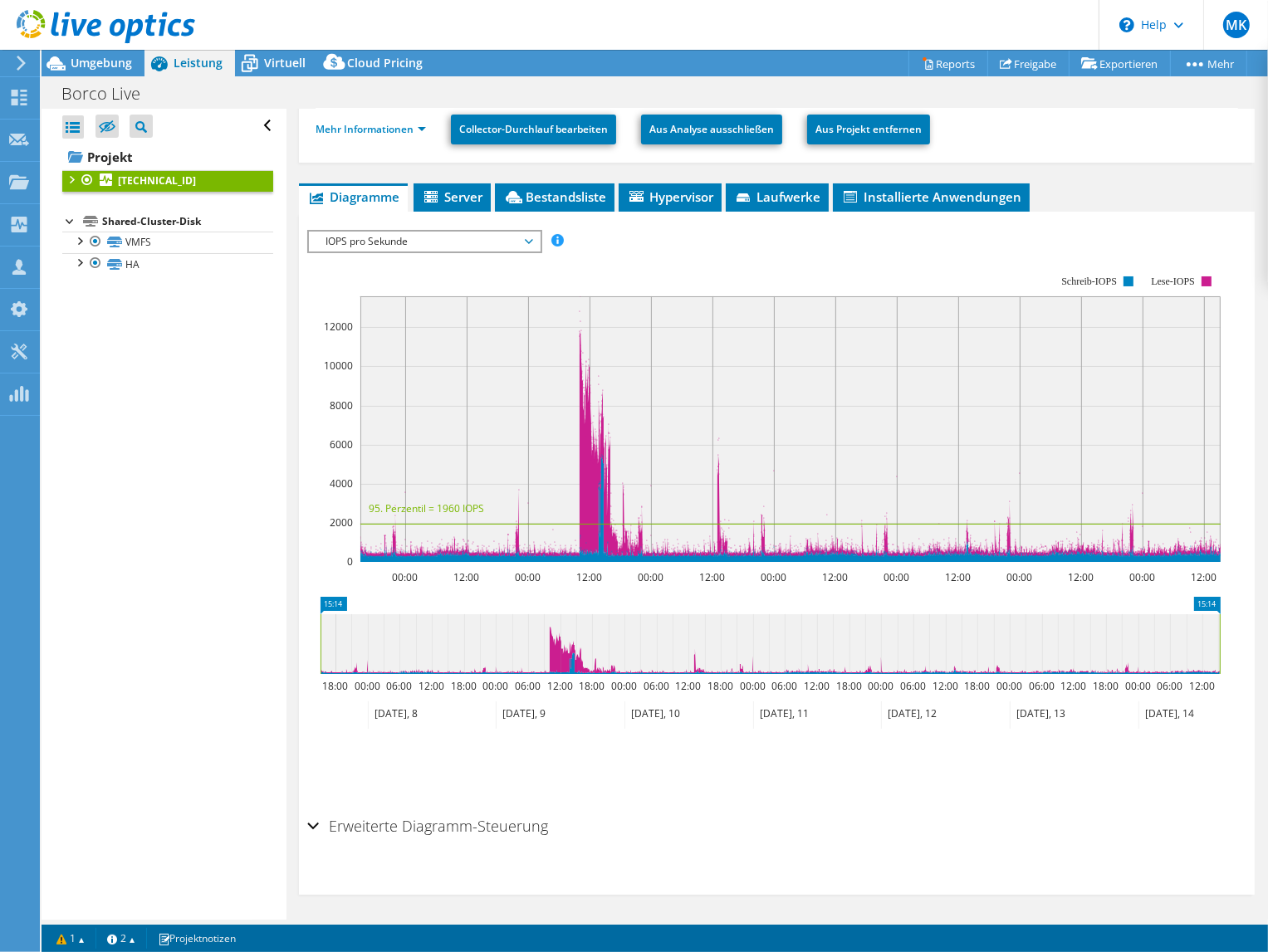
click at [394, 235] on span "IOPS pro Sekunde" at bounding box center [424, 241] width 214 height 20
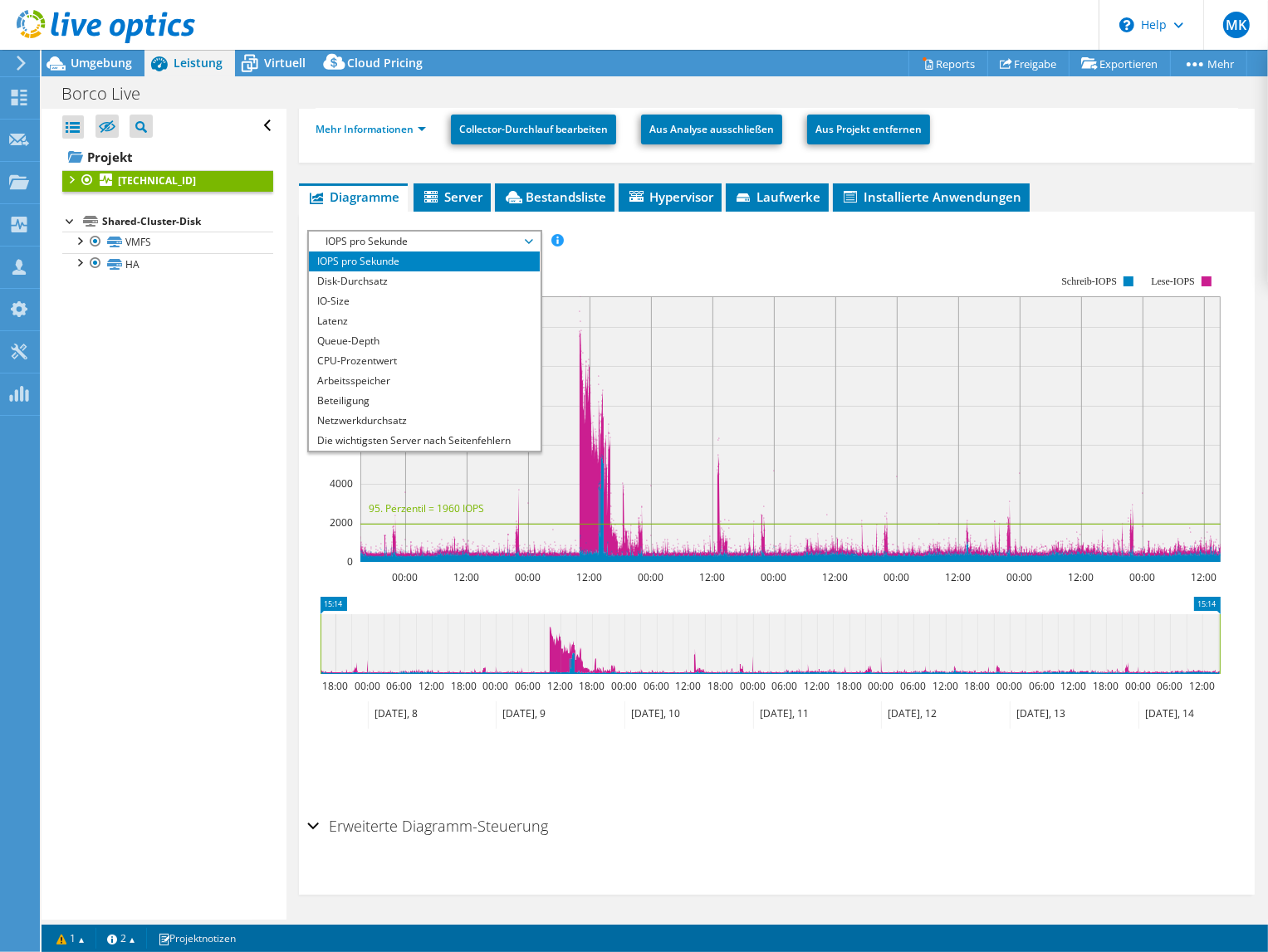
click at [403, 254] on li "IOPS pro Sekunde" at bounding box center [423, 261] width 230 height 20
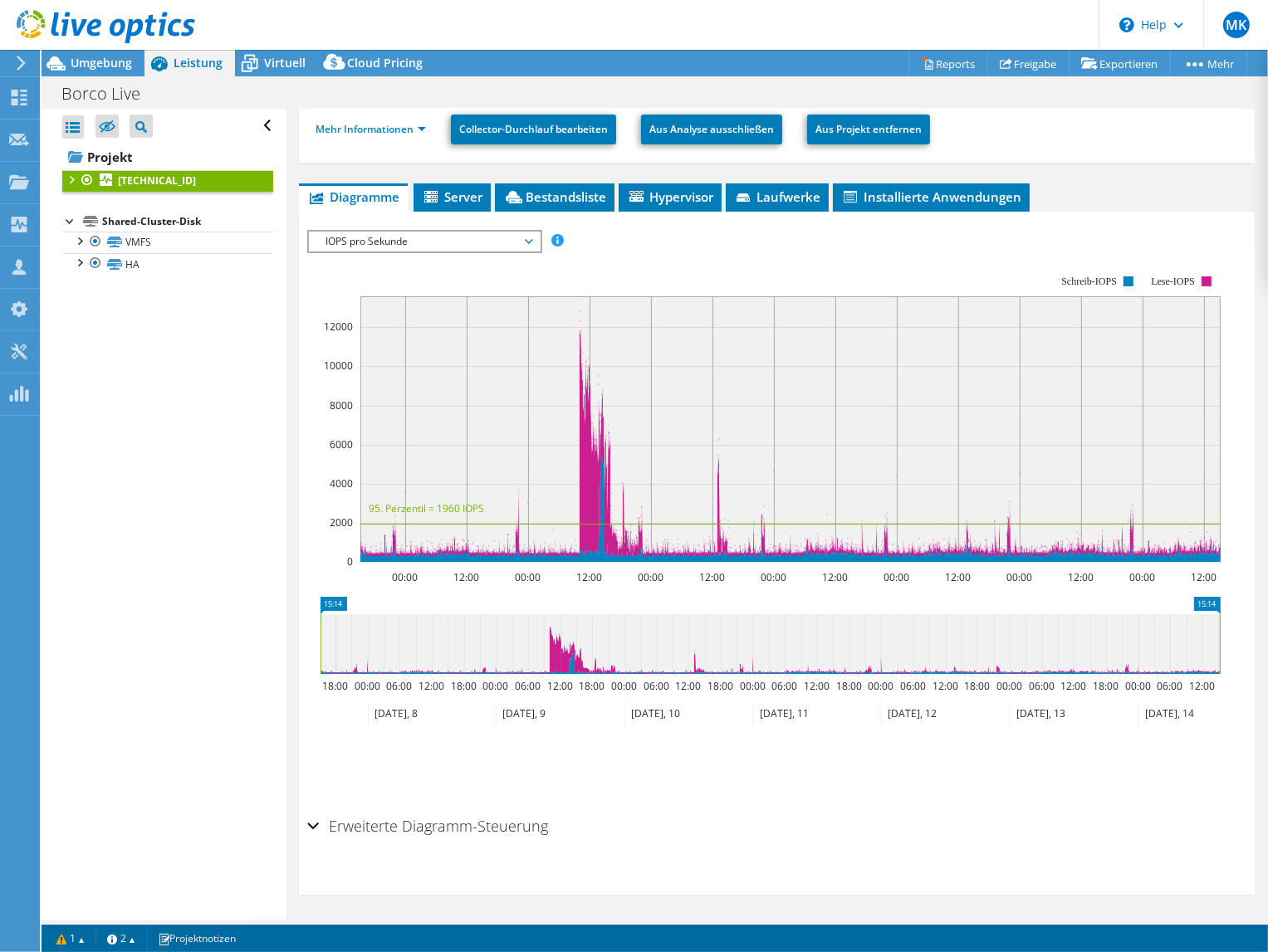
click at [416, 235] on span "IOPS pro Sekunde" at bounding box center [424, 241] width 214 height 20
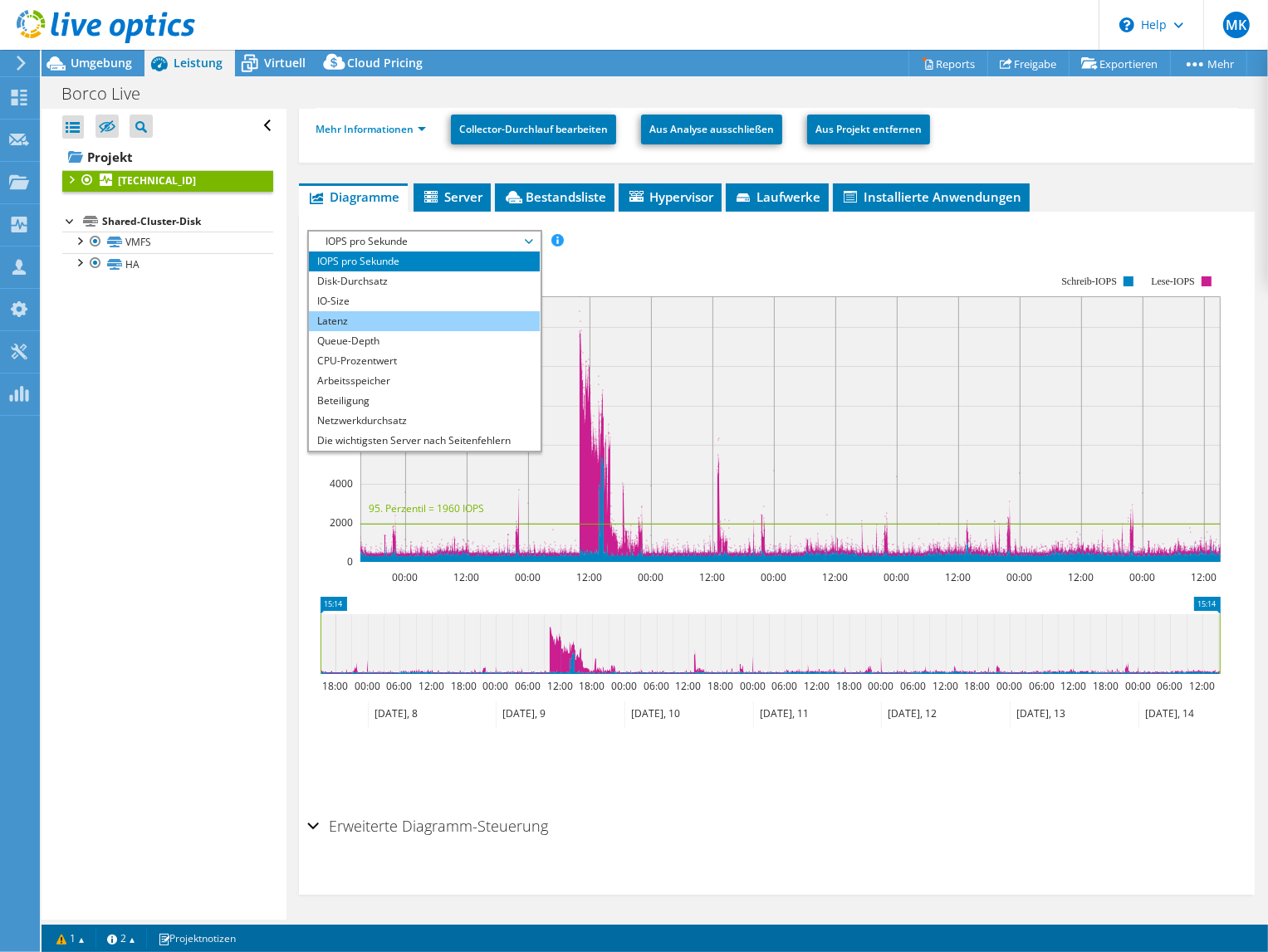
click at [442, 313] on li "Latenz" at bounding box center [423, 321] width 230 height 20
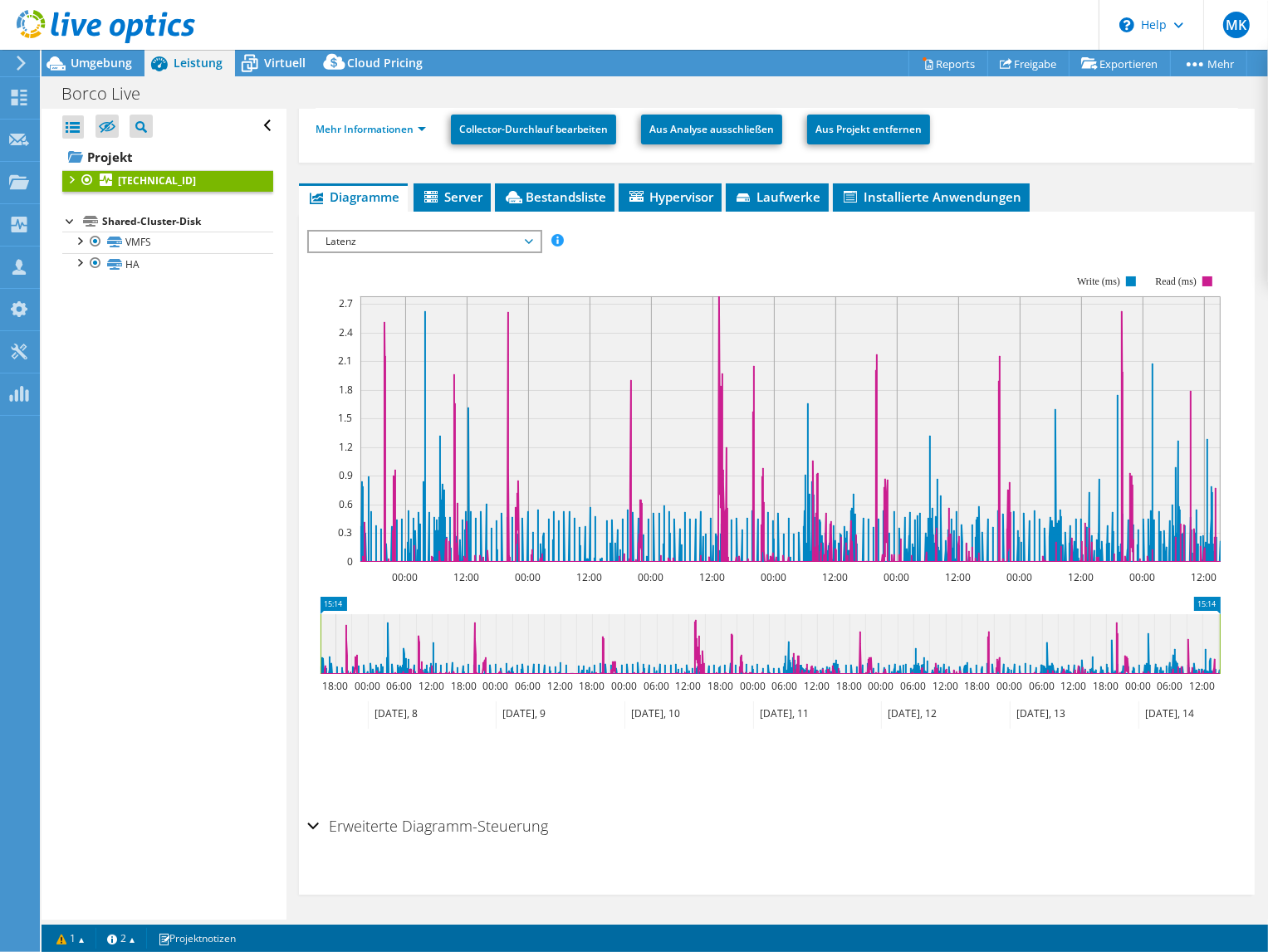
click at [412, 238] on span "Latenz" at bounding box center [424, 241] width 214 height 20
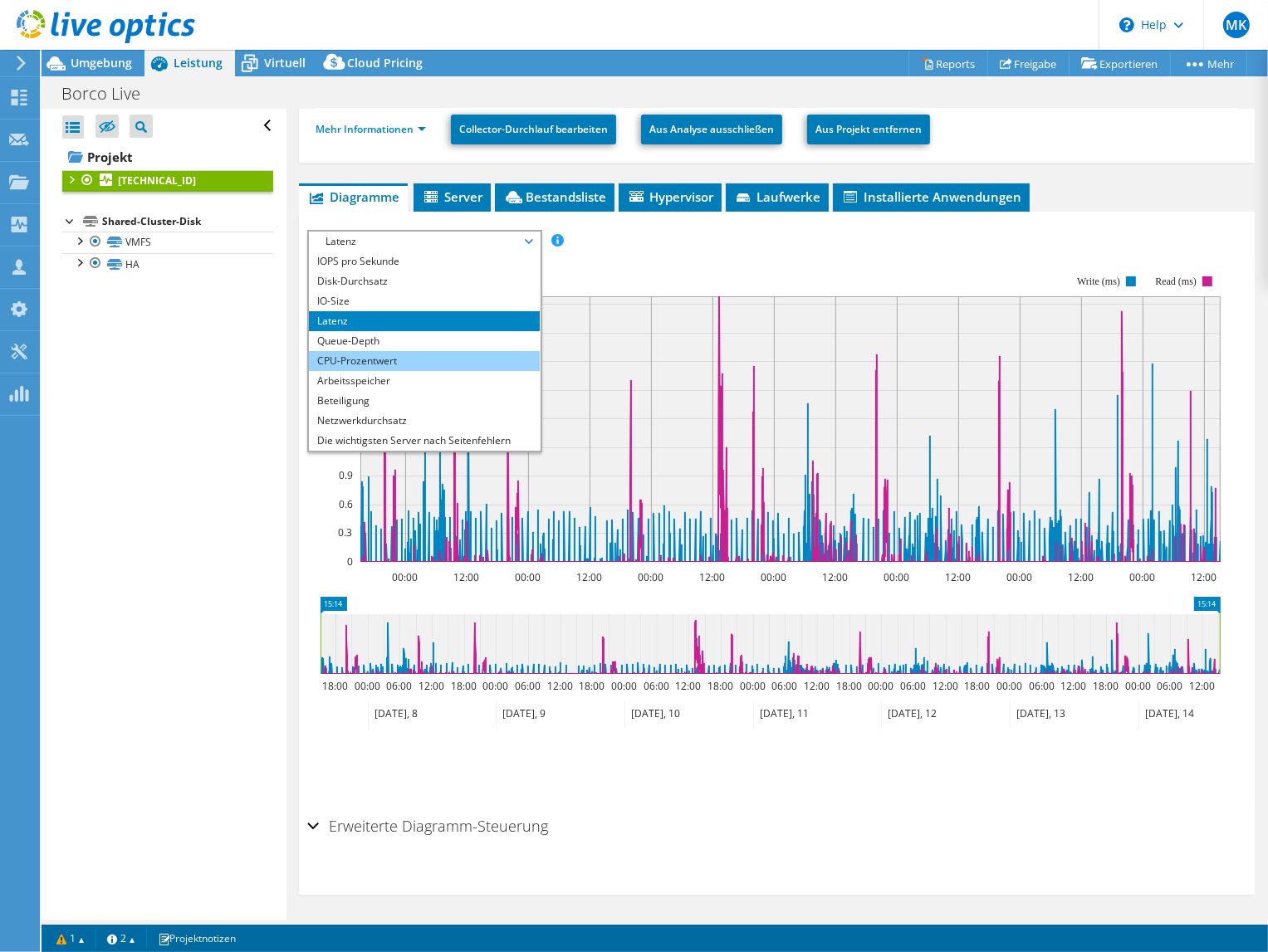
click at [434, 358] on li "CPU-Prozentwert" at bounding box center [423, 361] width 230 height 20
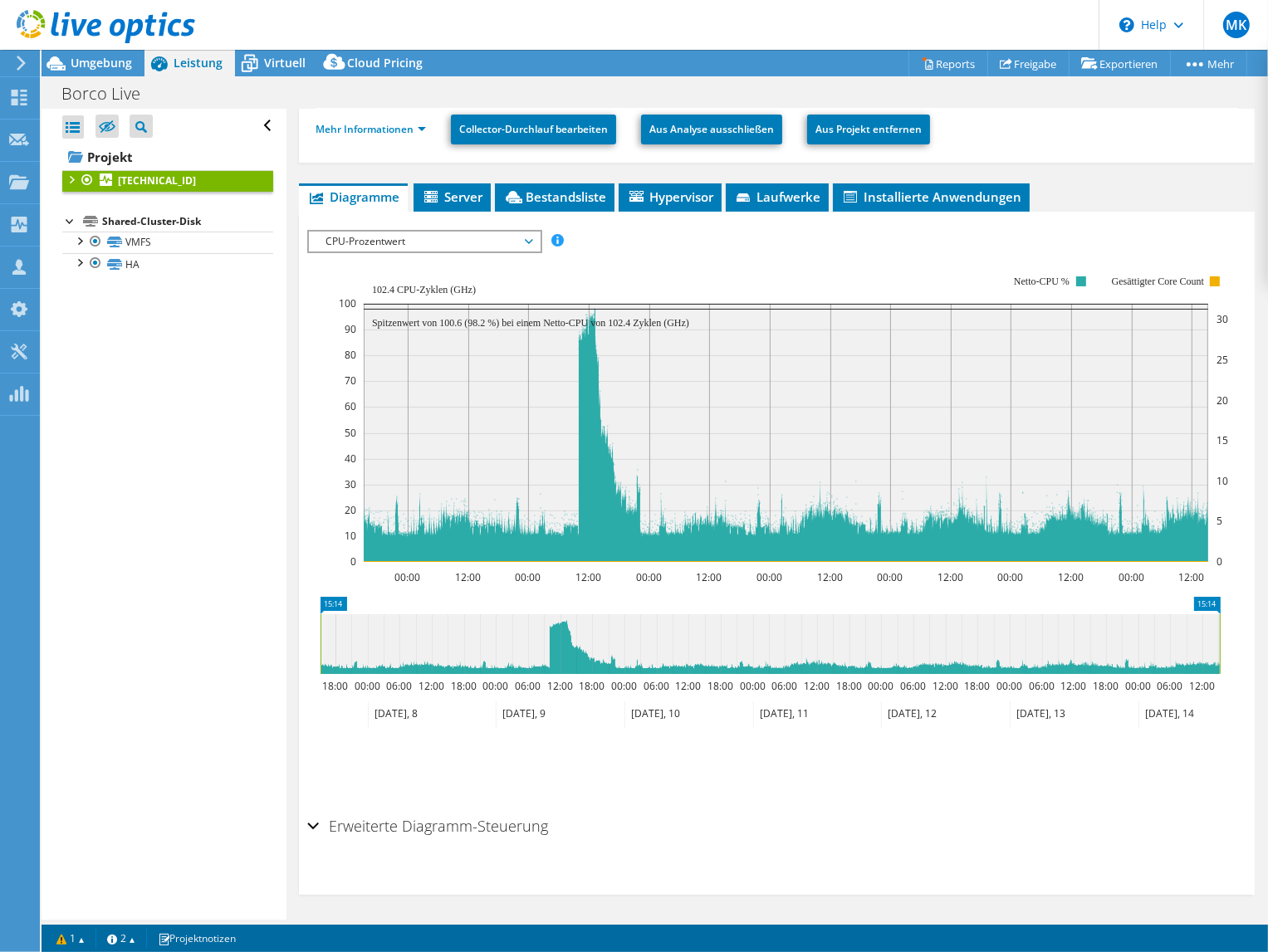
click at [386, 238] on span "CPU-Prozentwert" at bounding box center [424, 241] width 214 height 20
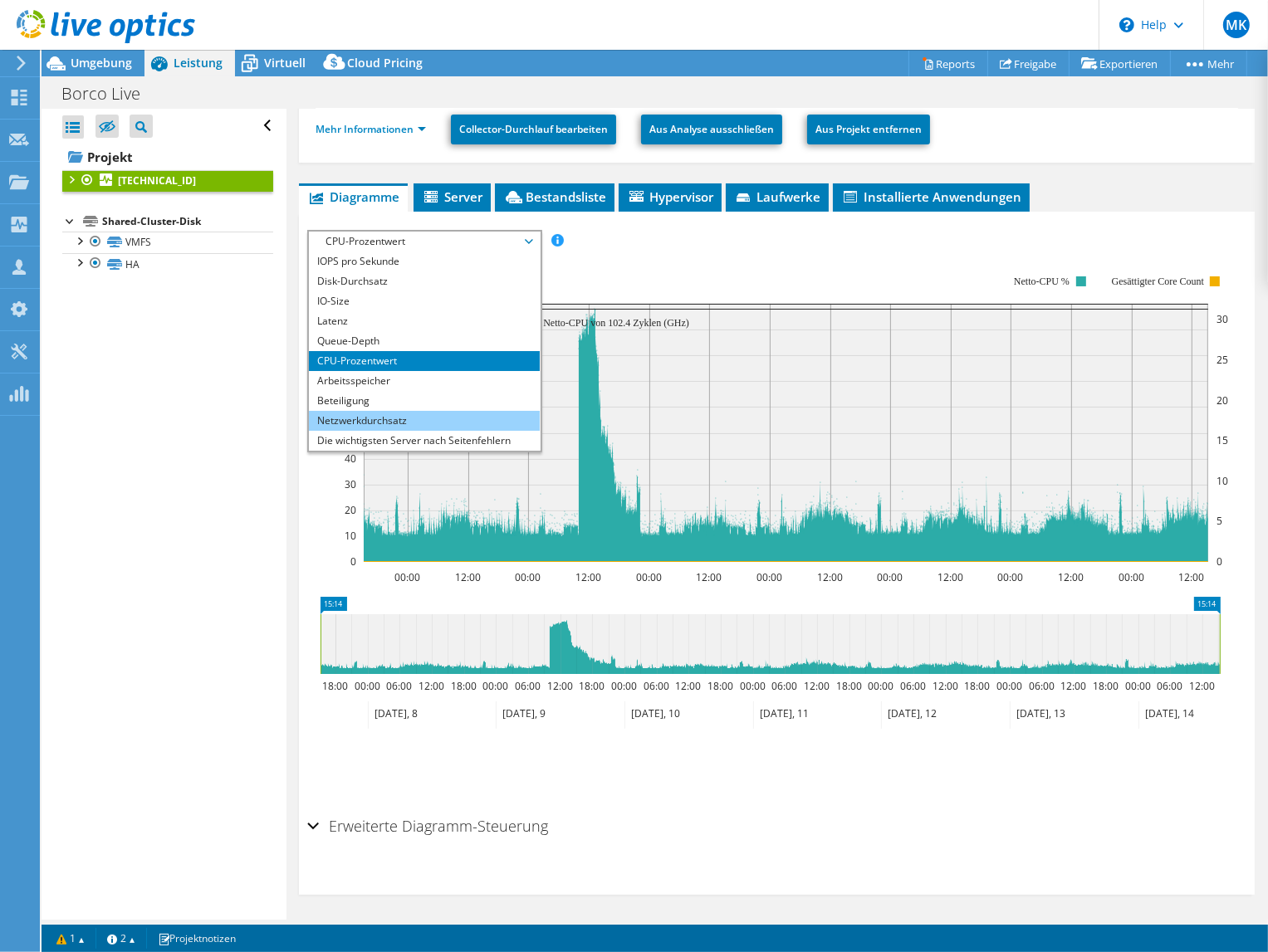
click at [415, 411] on li "Netzwerkdurchsatz" at bounding box center [423, 420] width 230 height 20
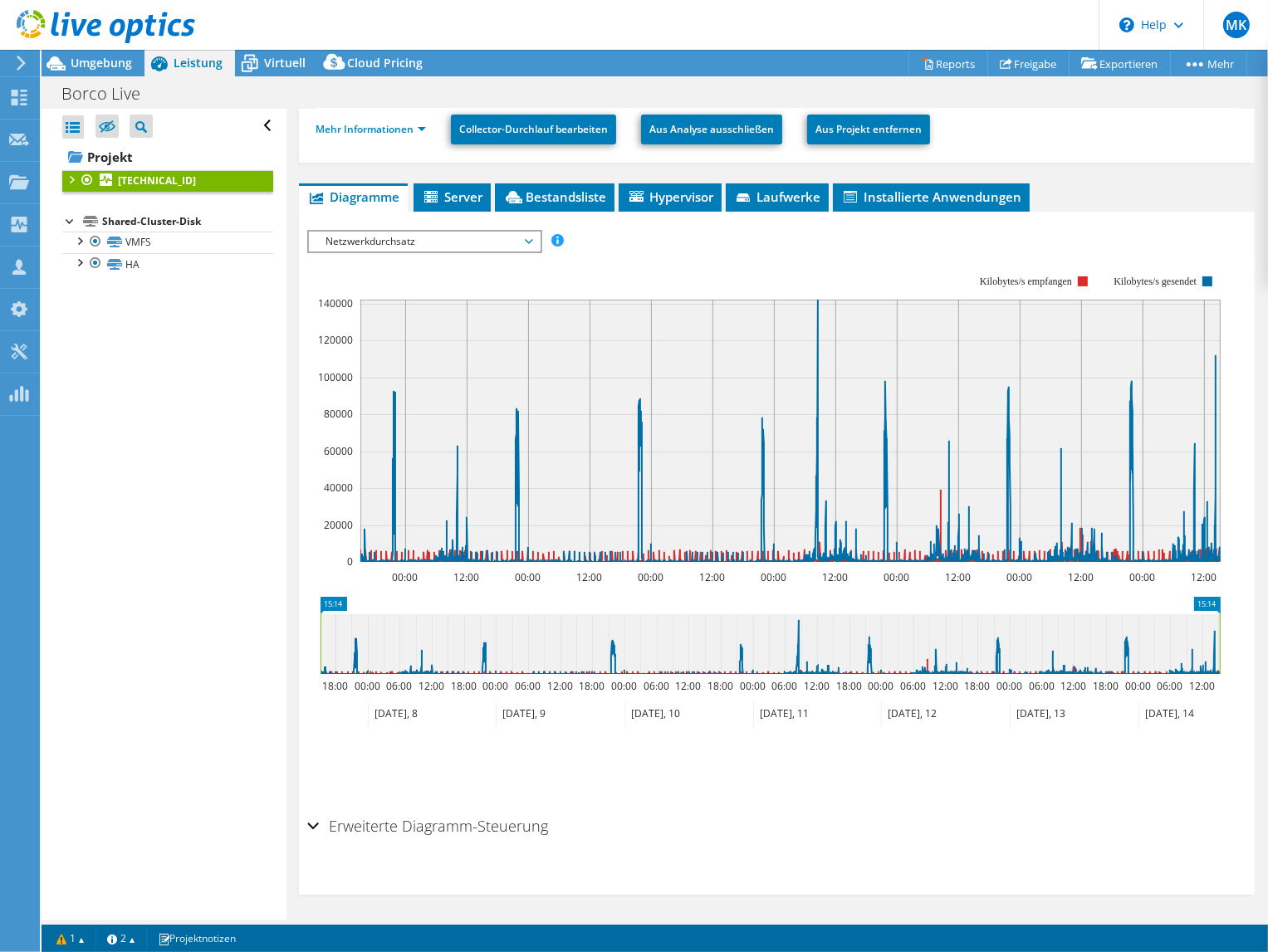
click at [379, 242] on span "Netzwerkdurchsatz" at bounding box center [424, 241] width 214 height 20
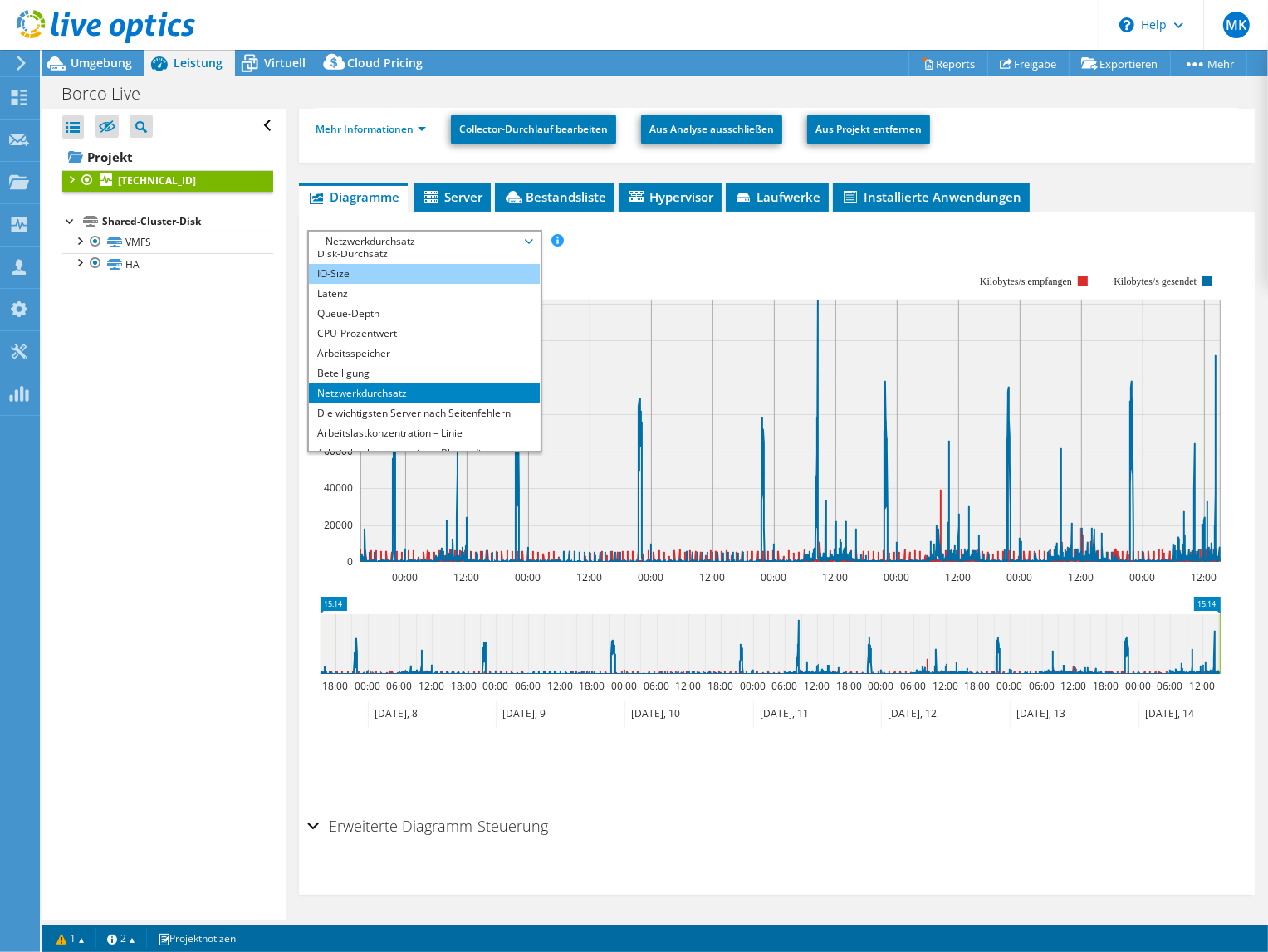
scroll to position [0, 0]
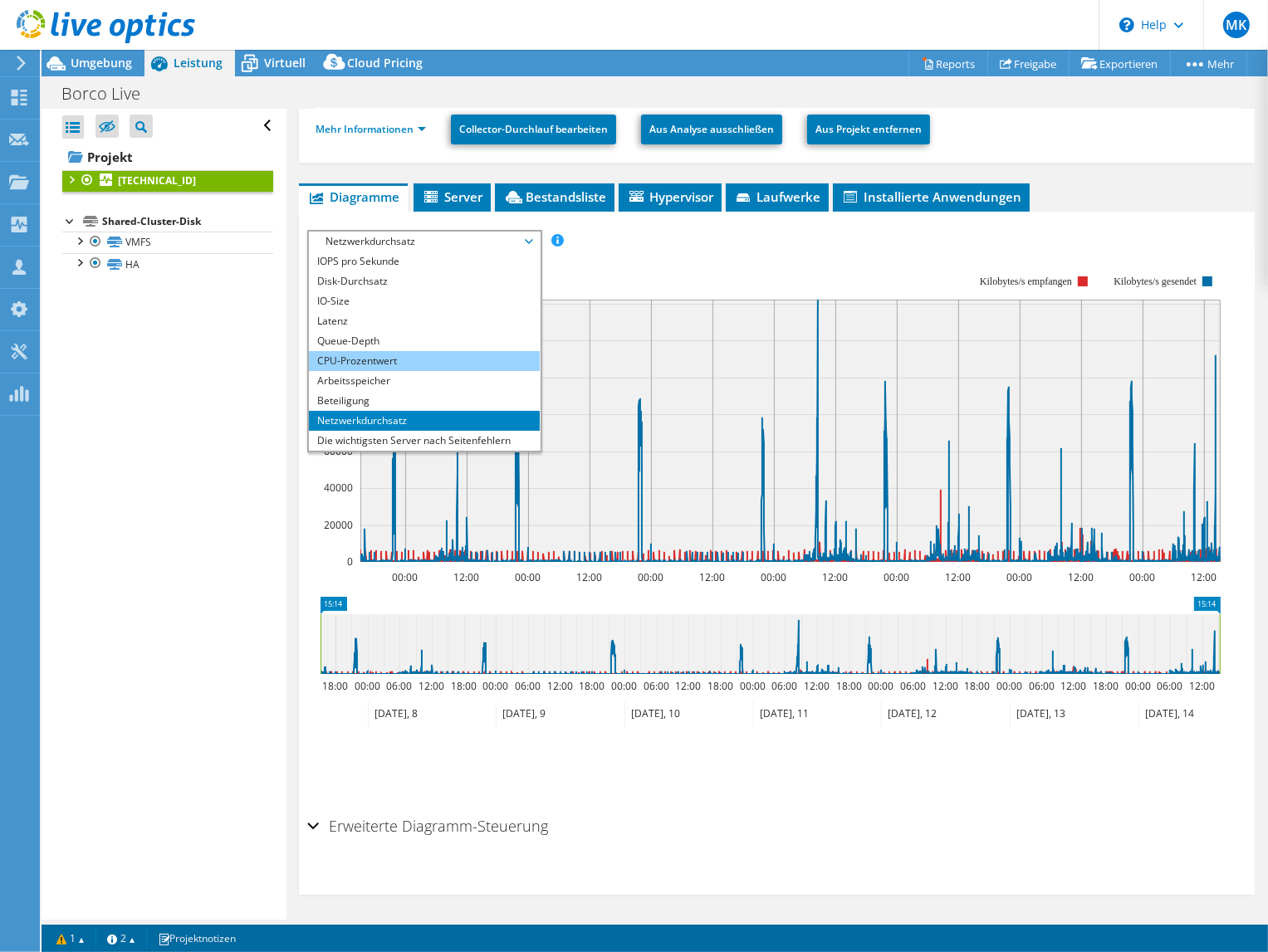
click at [385, 363] on li "CPU-Prozentwert" at bounding box center [423, 361] width 230 height 20
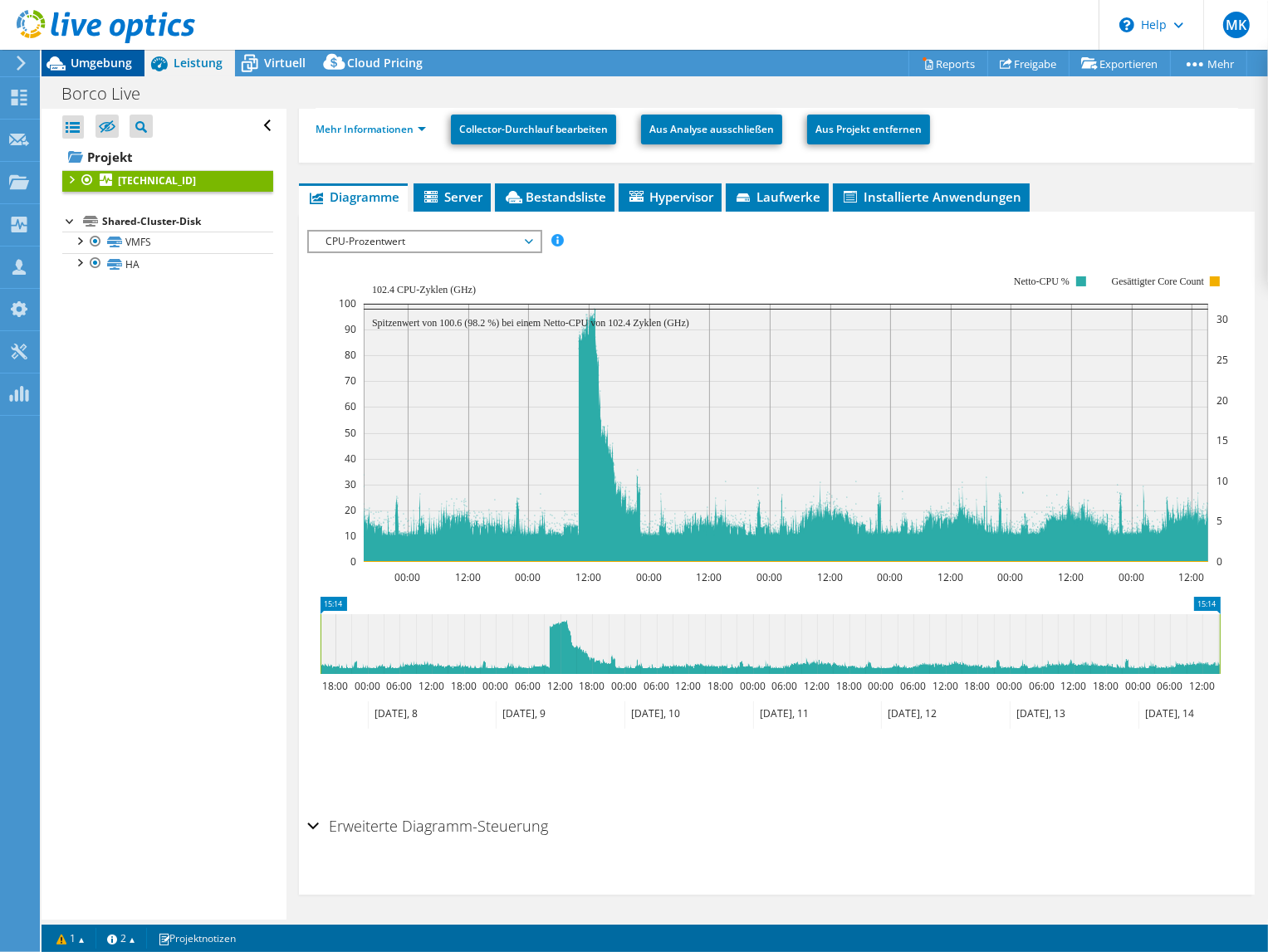
click at [100, 58] on span "Umgebung" at bounding box center [101, 63] width 62 height 15
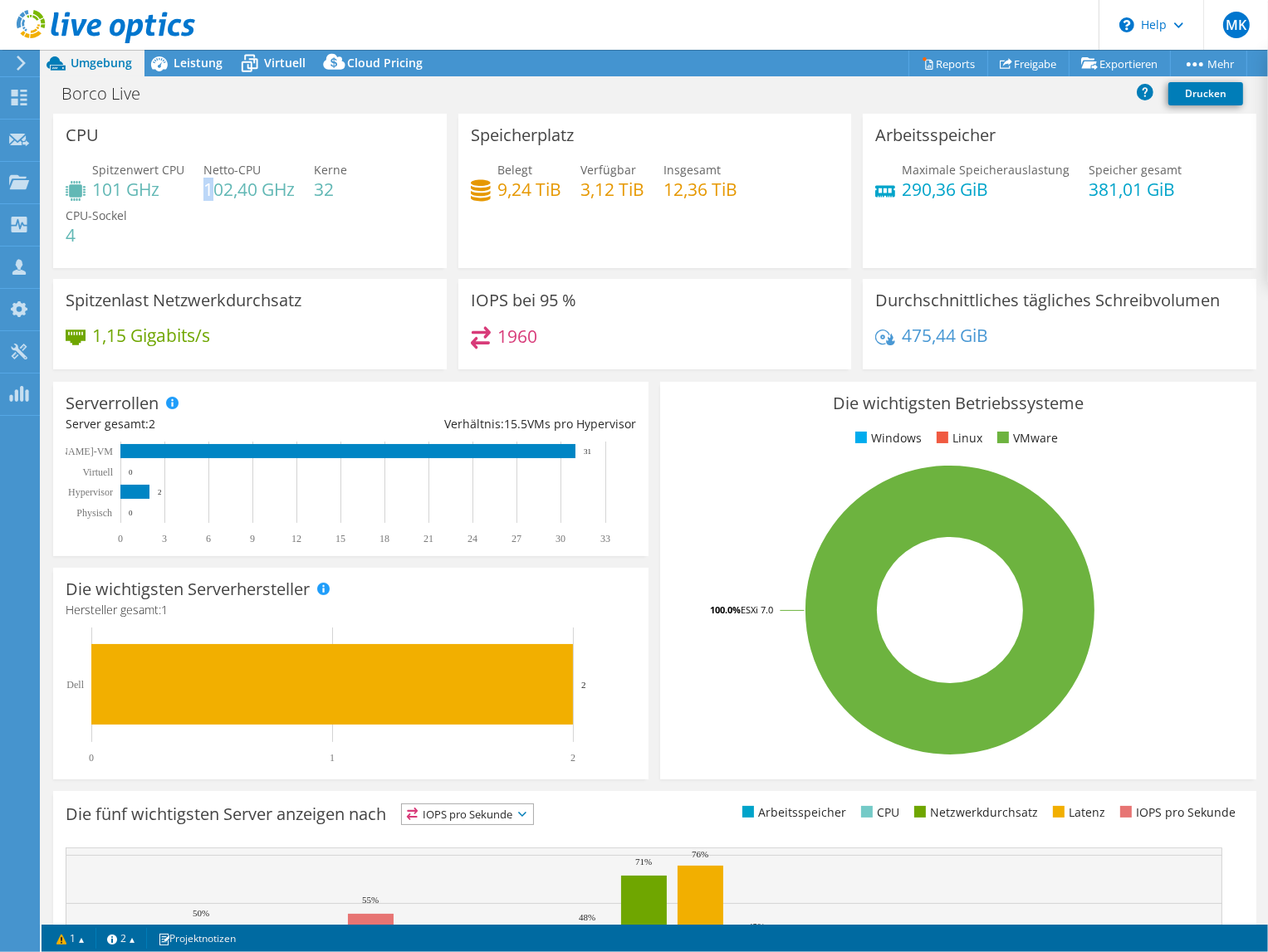
click at [211, 188] on h4 "102,40 GHz" at bounding box center [248, 188] width 91 height 18
drag, startPoint x: 211, startPoint y: 188, endPoint x: 161, endPoint y: 190, distance: 50.0
click at [161, 192] on h4 "101 GHz" at bounding box center [139, 188] width 92 height 18
drag, startPoint x: 156, startPoint y: 185, endPoint x: 93, endPoint y: 185, distance: 63.0
click at [93, 185] on h4 "101 GHz" at bounding box center [139, 188] width 92 height 18
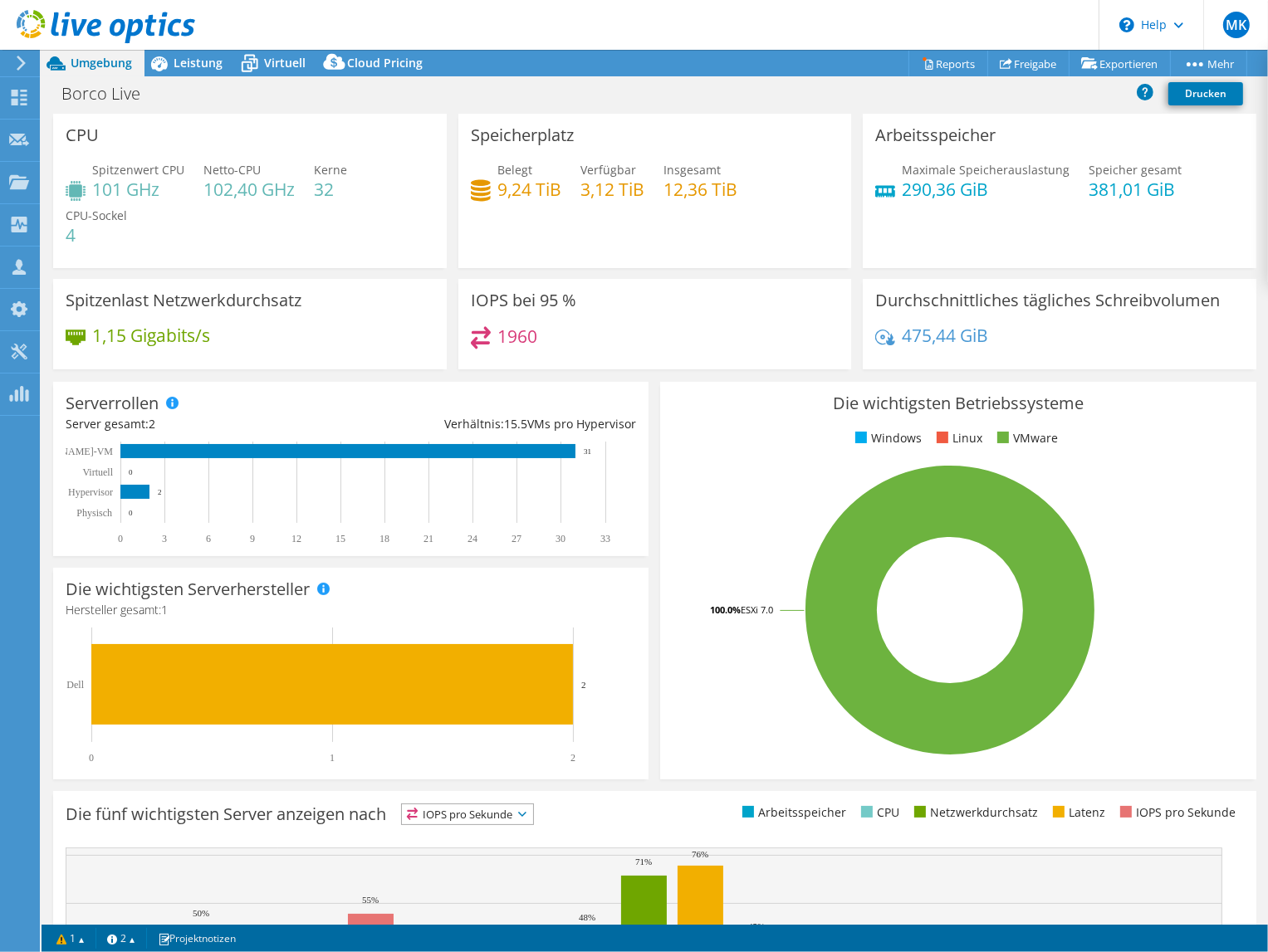
drag, startPoint x: 93, startPoint y: 185, endPoint x: 159, endPoint y: 188, distance: 66.1
click at [159, 188] on h4 "101 GHz" at bounding box center [139, 188] width 92 height 18
click at [276, 65] on span "Virtuell" at bounding box center [284, 63] width 41 height 15
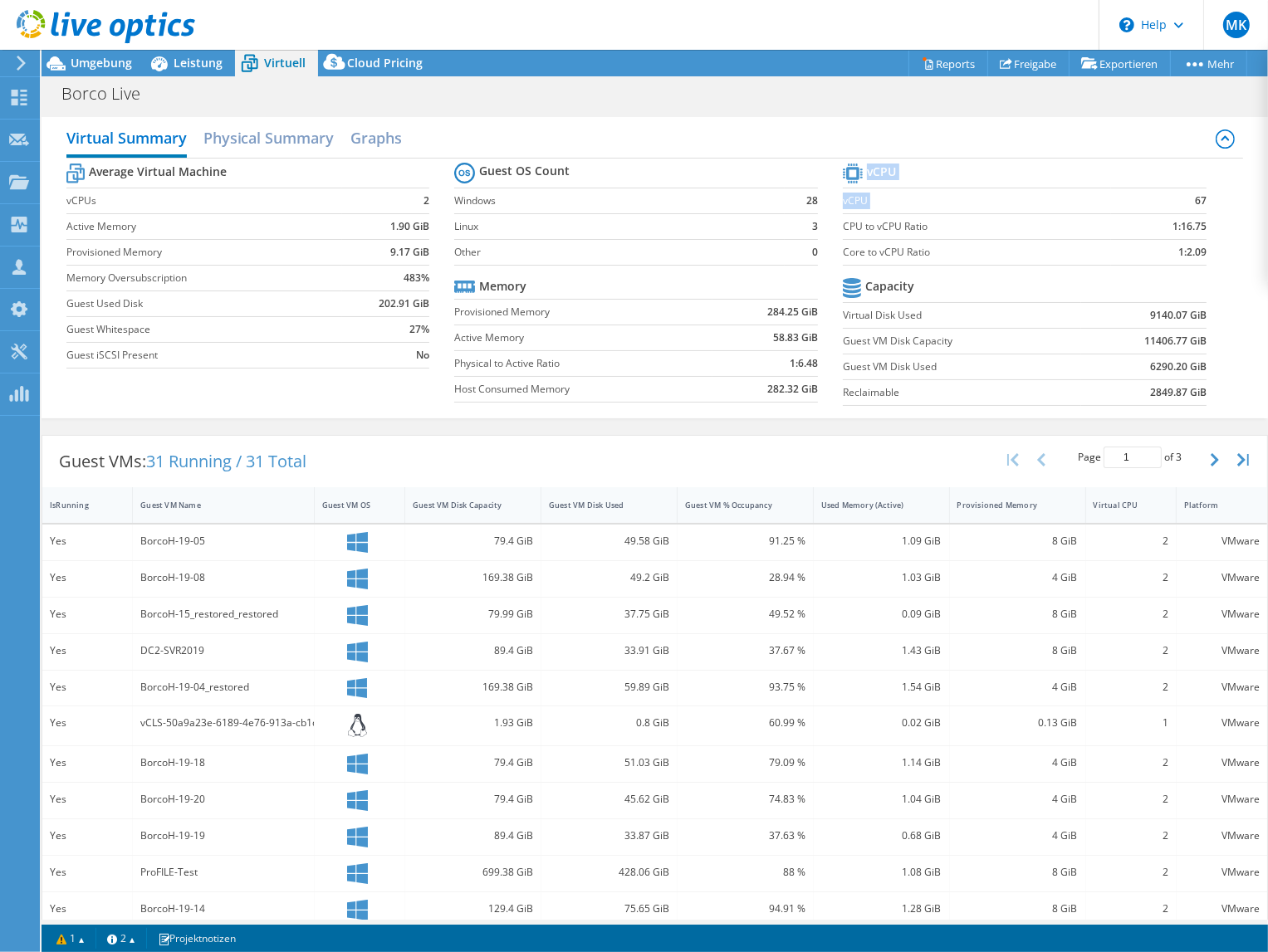
drag, startPoint x: 1182, startPoint y: 192, endPoint x: 1200, endPoint y: 197, distance: 18.7
click at [1199, 195] on section "vCPU vCPU 67 CPU to vCPU Ratio 1:16.75 Core to vCPU Ratio 1:2.09 Capacity Virtu…" at bounding box center [1037, 287] width 389 height 255
drag, startPoint x: 1200, startPoint y: 197, endPoint x: 1209, endPoint y: 207, distance: 13.5
click at [1209, 207] on section "vCPU vCPU 67 CPU to vCPU Ratio 1:16.75 Core to vCPU Ratio 1:2.09 Capacity Virtu…" at bounding box center [1037, 287] width 389 height 255
click at [1195, 201] on b "67" at bounding box center [1201, 200] width 12 height 16
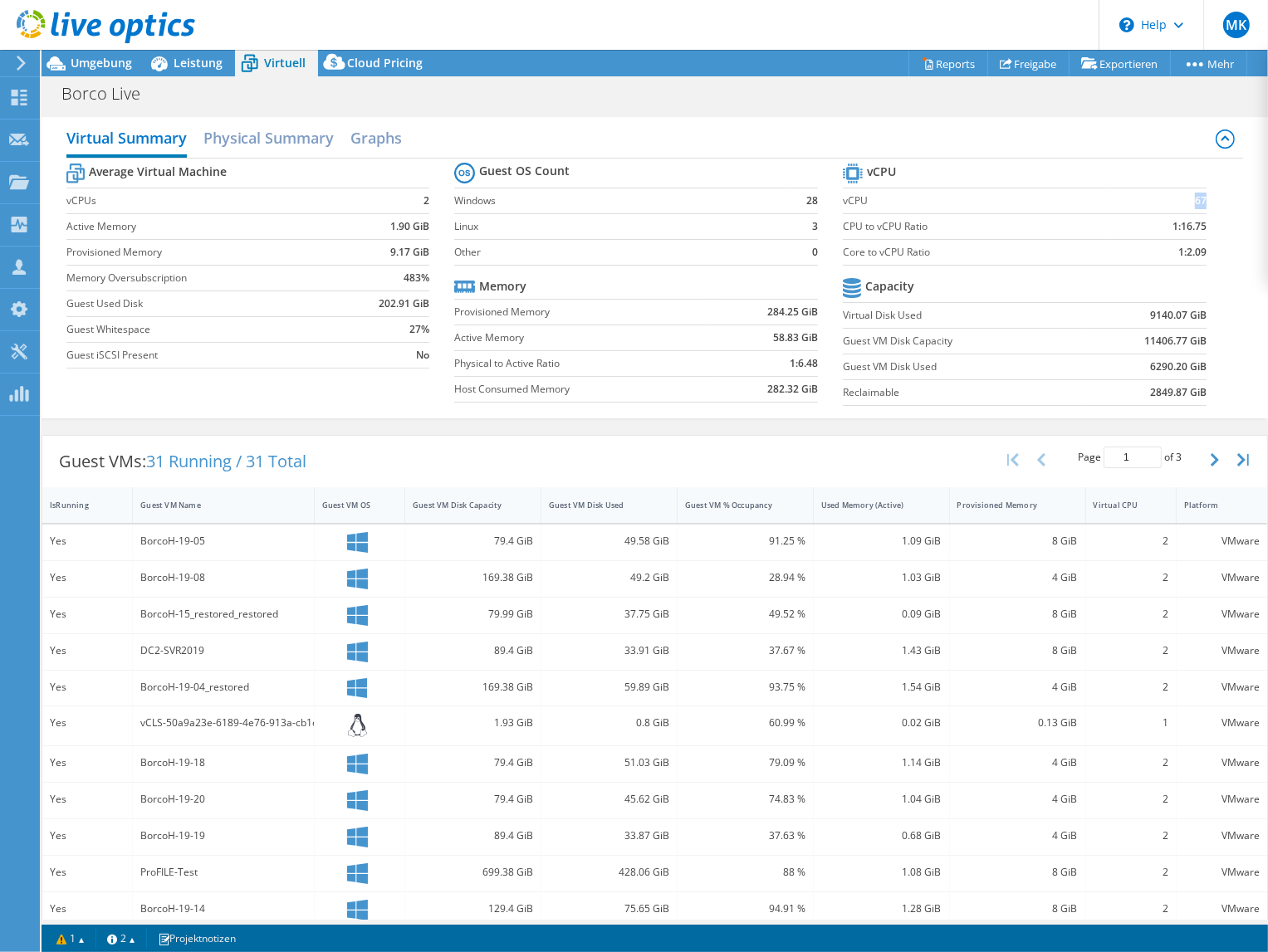
click at [1195, 201] on b "67" at bounding box center [1201, 200] width 12 height 16
drag, startPoint x: 1167, startPoint y: 248, endPoint x: 1199, endPoint y: 254, distance: 32.6
click at [1199, 254] on section "vCPU vCPU 67 CPU to vCPU Ratio 1:16.75 Core to vCPU Ratio 1:2.09 Capacity Virtu…" at bounding box center [1037, 287] width 389 height 255
drag, startPoint x: 765, startPoint y: 337, endPoint x: 809, endPoint y: 337, distance: 44.0
click at [809, 337] on b "58.83 GiB" at bounding box center [795, 338] width 45 height 16
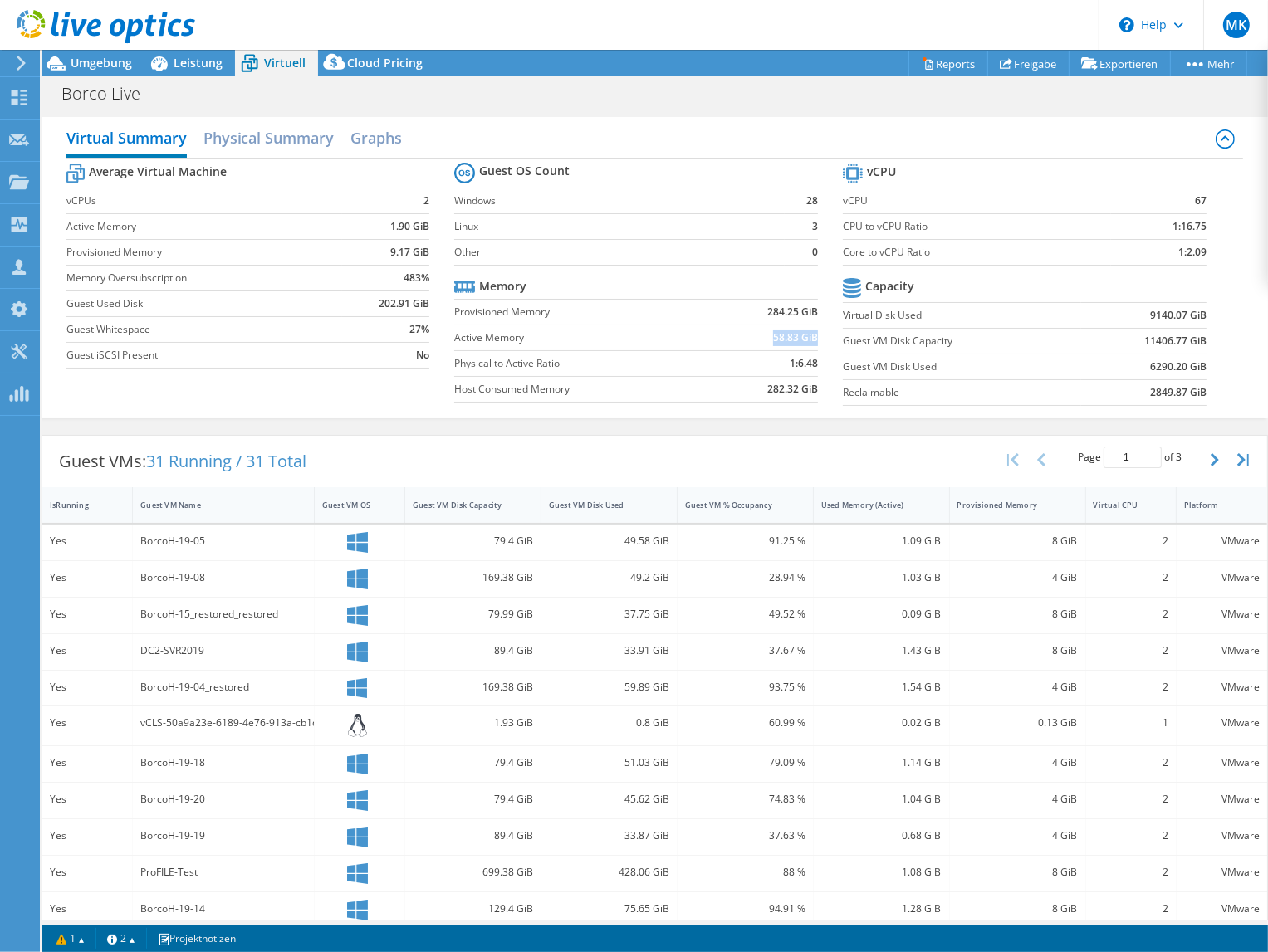
scroll to position [208, 0]
click at [1016, 515] on div "Provisioned Memory" at bounding box center [1018, 505] width 137 height 36
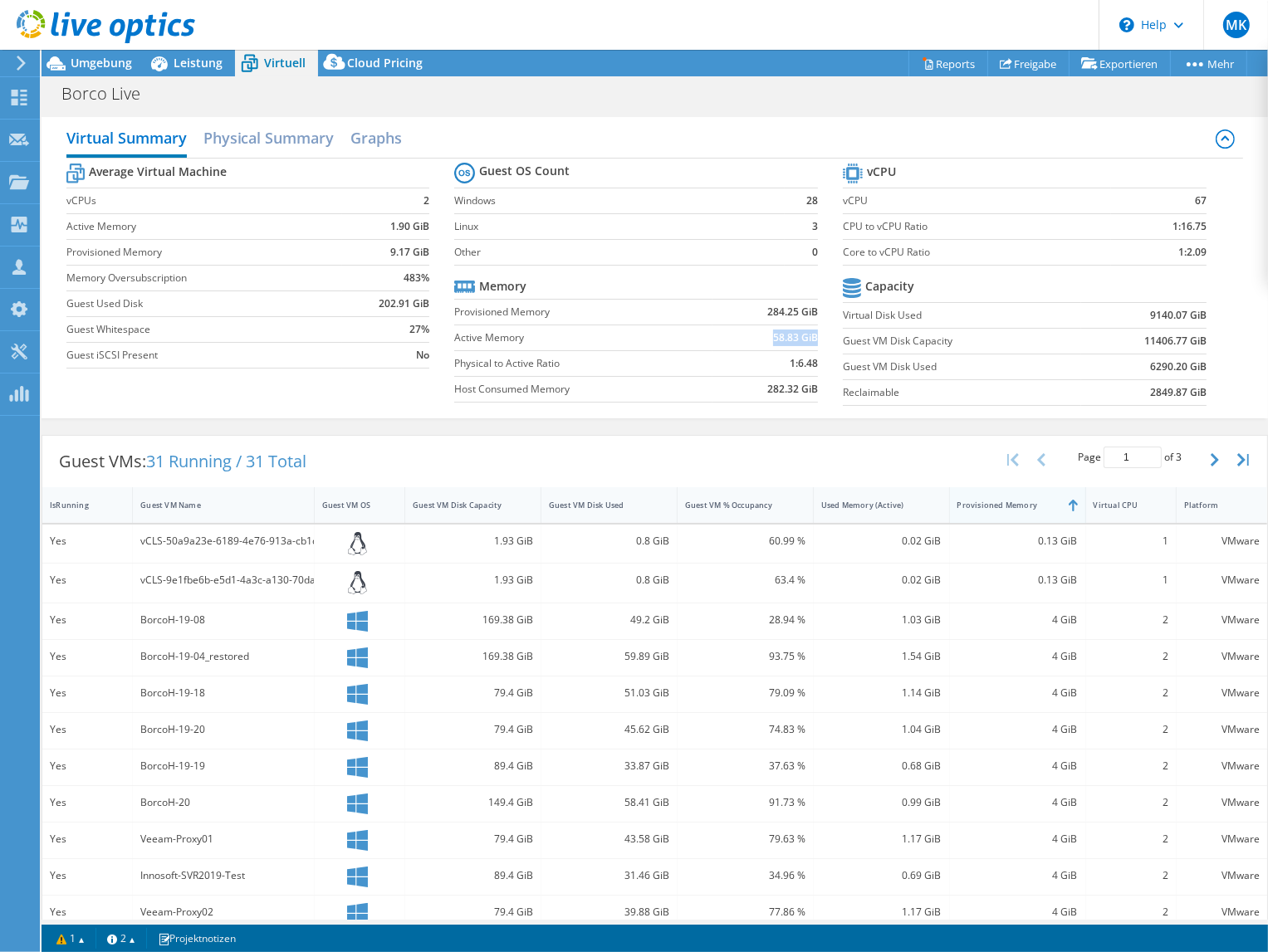
click at [1016, 512] on div "Provisioned Memory" at bounding box center [1007, 505] width 115 height 26
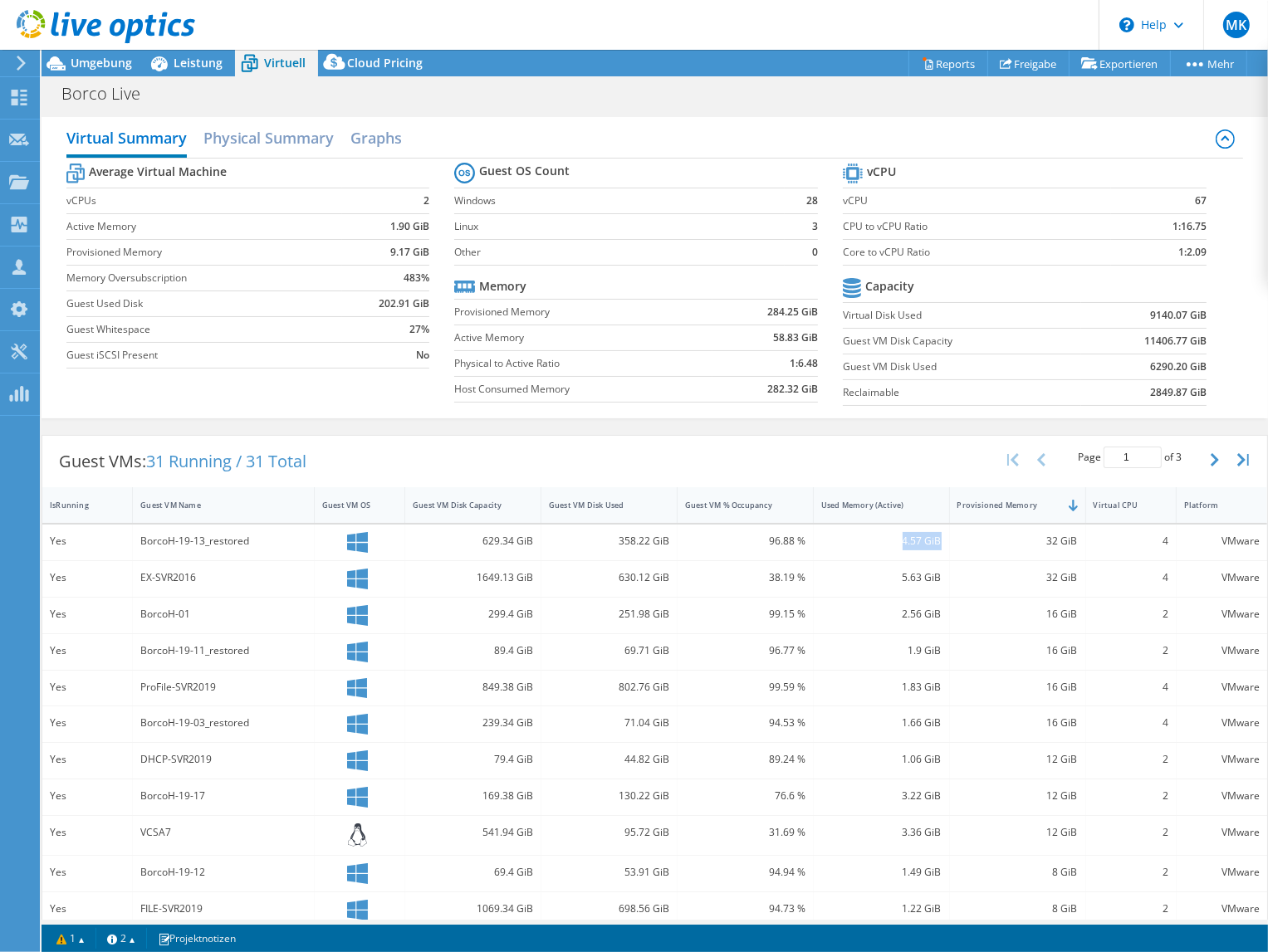
drag, startPoint x: 891, startPoint y: 539, endPoint x: 935, endPoint y: 552, distance: 45.9
click at [935, 537] on div "4.57 GiB" at bounding box center [882, 541] width 137 height 36
drag, startPoint x: 935, startPoint y: 552, endPoint x: 864, endPoint y: 590, distance: 80.5
click at [864, 590] on div "5.63 GiB" at bounding box center [882, 578] width 137 height 36
drag, startPoint x: 890, startPoint y: 575, endPoint x: 943, endPoint y: 575, distance: 53.0
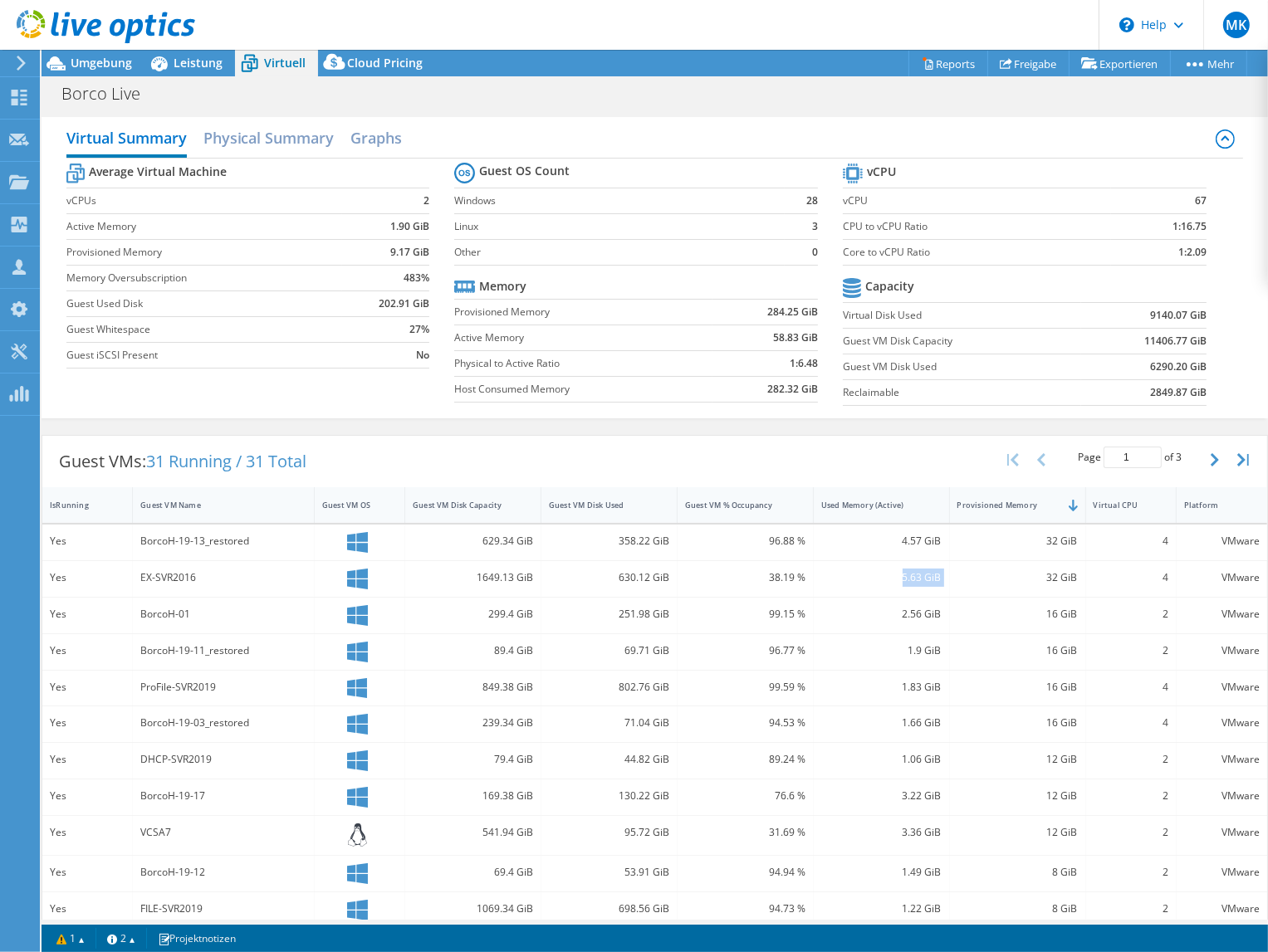
click at [943, 575] on div "Yes EX-SVR2016 1649.13 GiB 630.12 GiB 38.19 % 5.63 GiB 32 GiB 4 VMware" at bounding box center [654, 578] width 1225 height 36
drag, startPoint x: 943, startPoint y: 575, endPoint x: 892, endPoint y: 609, distance: 61.3
click at [892, 609] on div "2.56 GiB" at bounding box center [881, 614] width 120 height 18
drag, startPoint x: 891, startPoint y: 611, endPoint x: 934, endPoint y: 612, distance: 43.0
click at [934, 612] on div "2.56 GiB" at bounding box center [882, 614] width 137 height 36
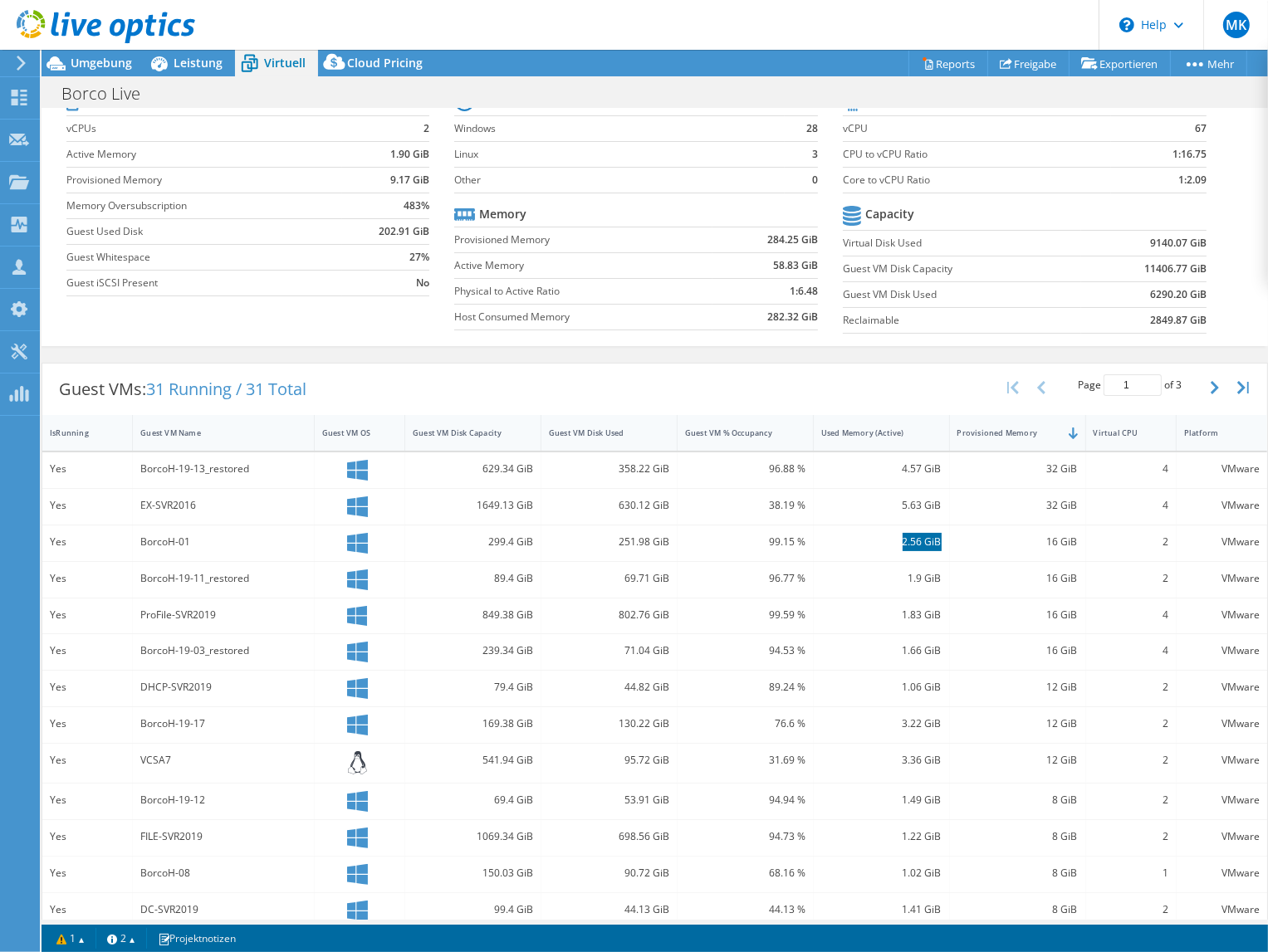
scroll to position [157, 0]
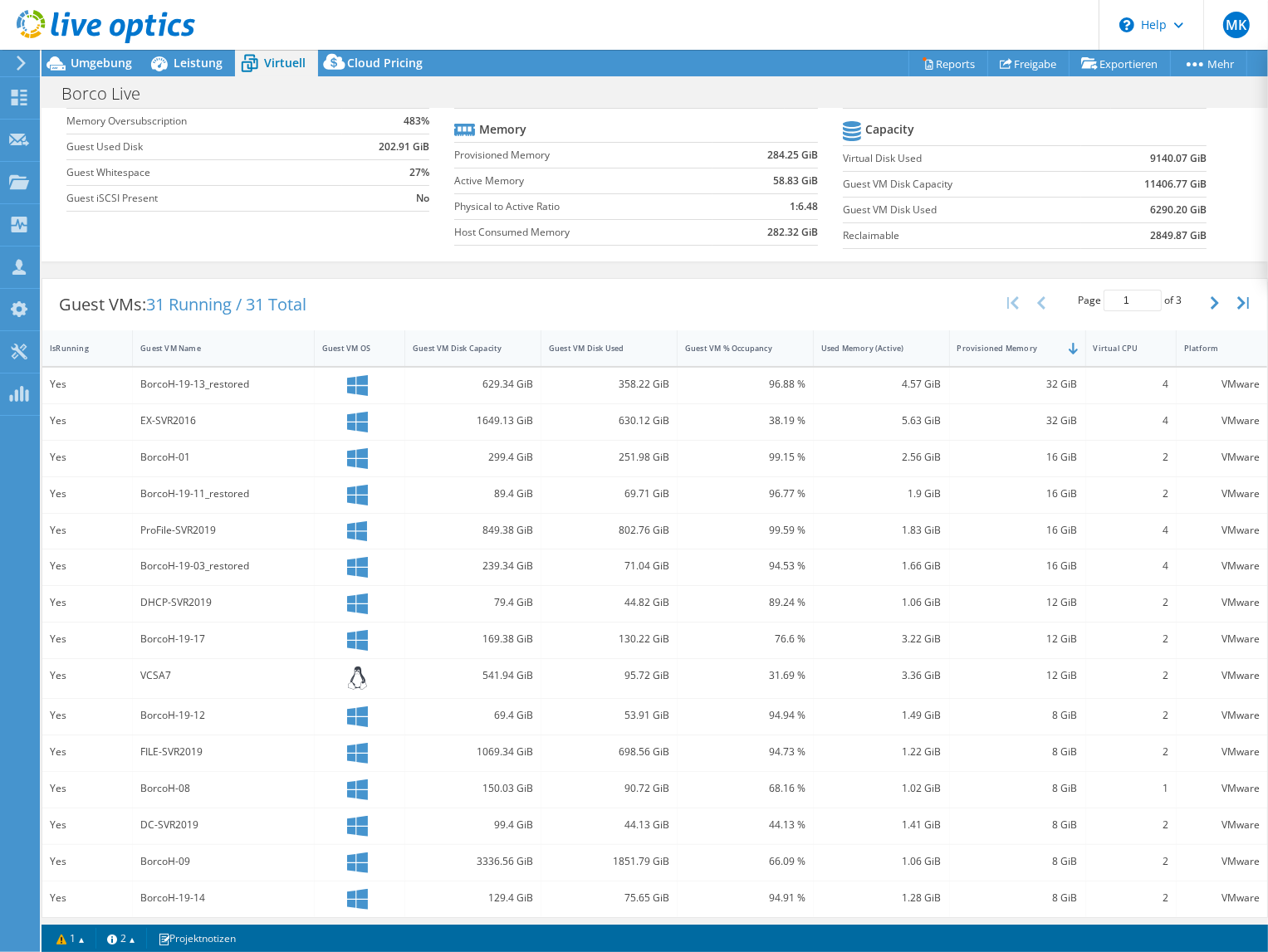
click at [1057, 818] on div "8 GiB" at bounding box center [1017, 824] width 120 height 18
drag, startPoint x: 892, startPoint y: 815, endPoint x: 941, endPoint y: 814, distance: 49.0
click at [941, 814] on div "Yes DC-SVR2019 99.4 GiB 44.13 GiB 44.13 % 1.41 GiB 8 GiB 2 VMware" at bounding box center [654, 826] width 1225 height 36
click at [1210, 296] on icon "button" at bounding box center [1214, 303] width 9 height 13
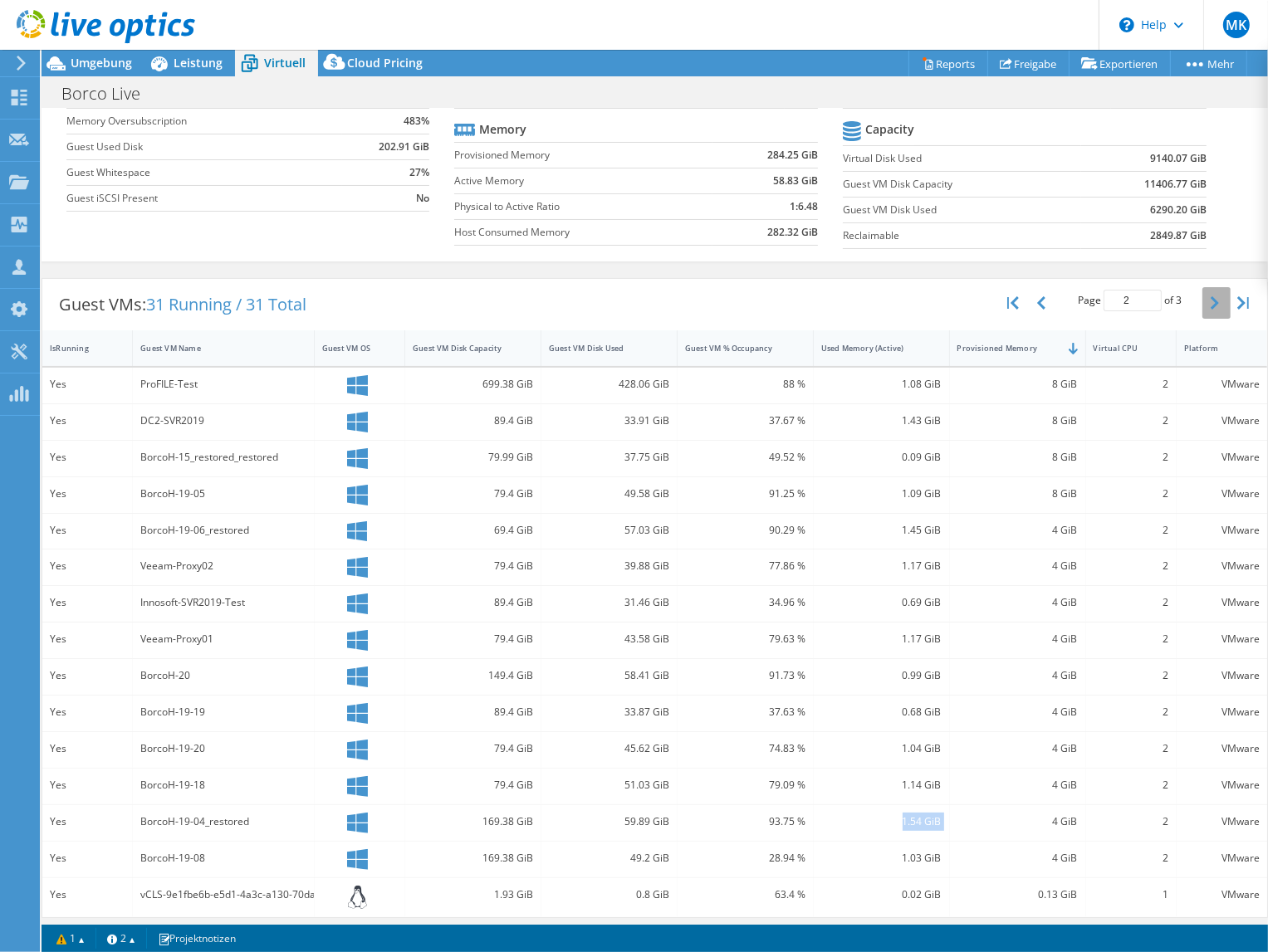
click at [1203, 288] on button "button" at bounding box center [1216, 303] width 28 height 32
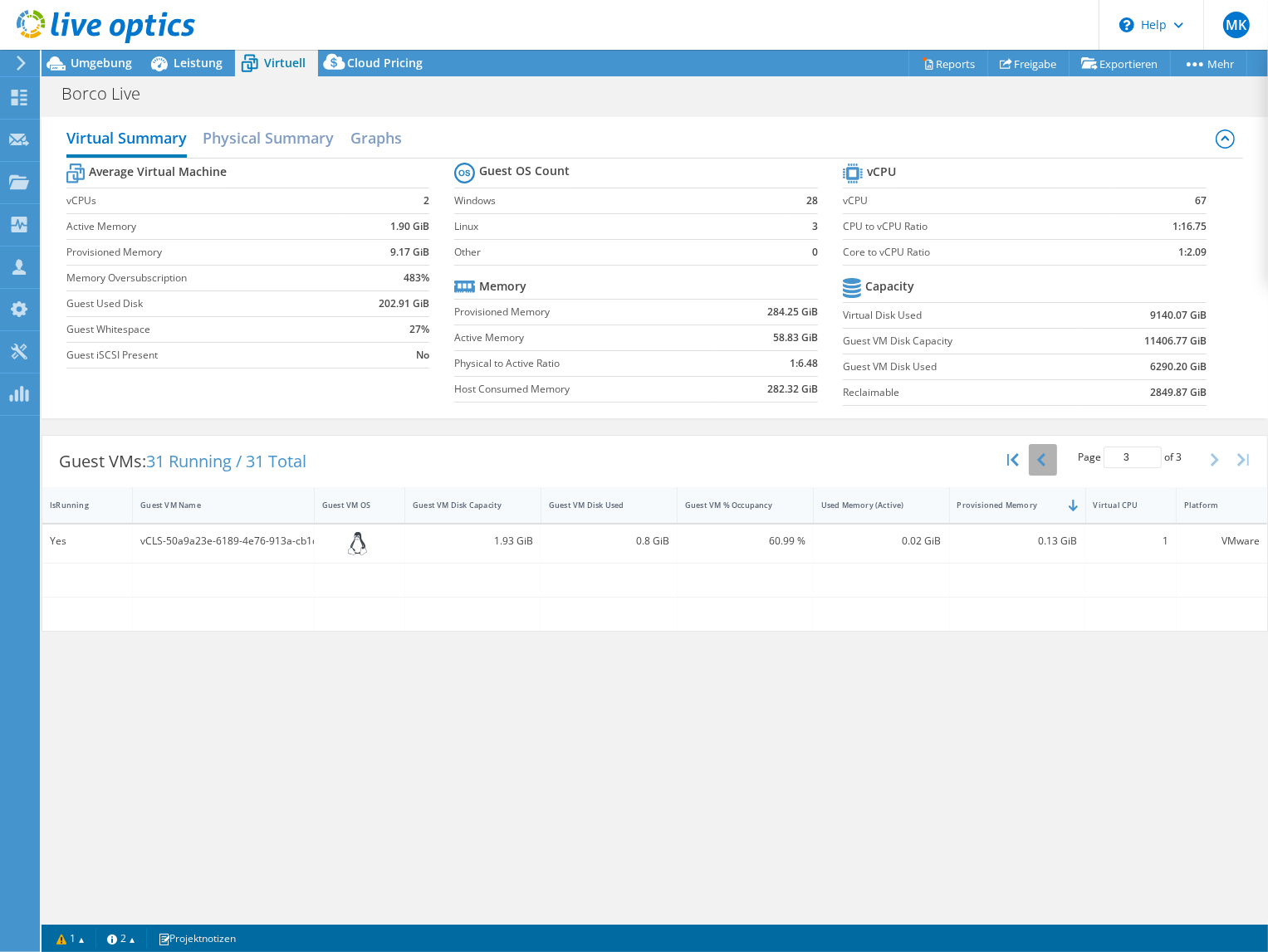
click at [1040, 453] on icon "button" at bounding box center [1041, 460] width 9 height 13
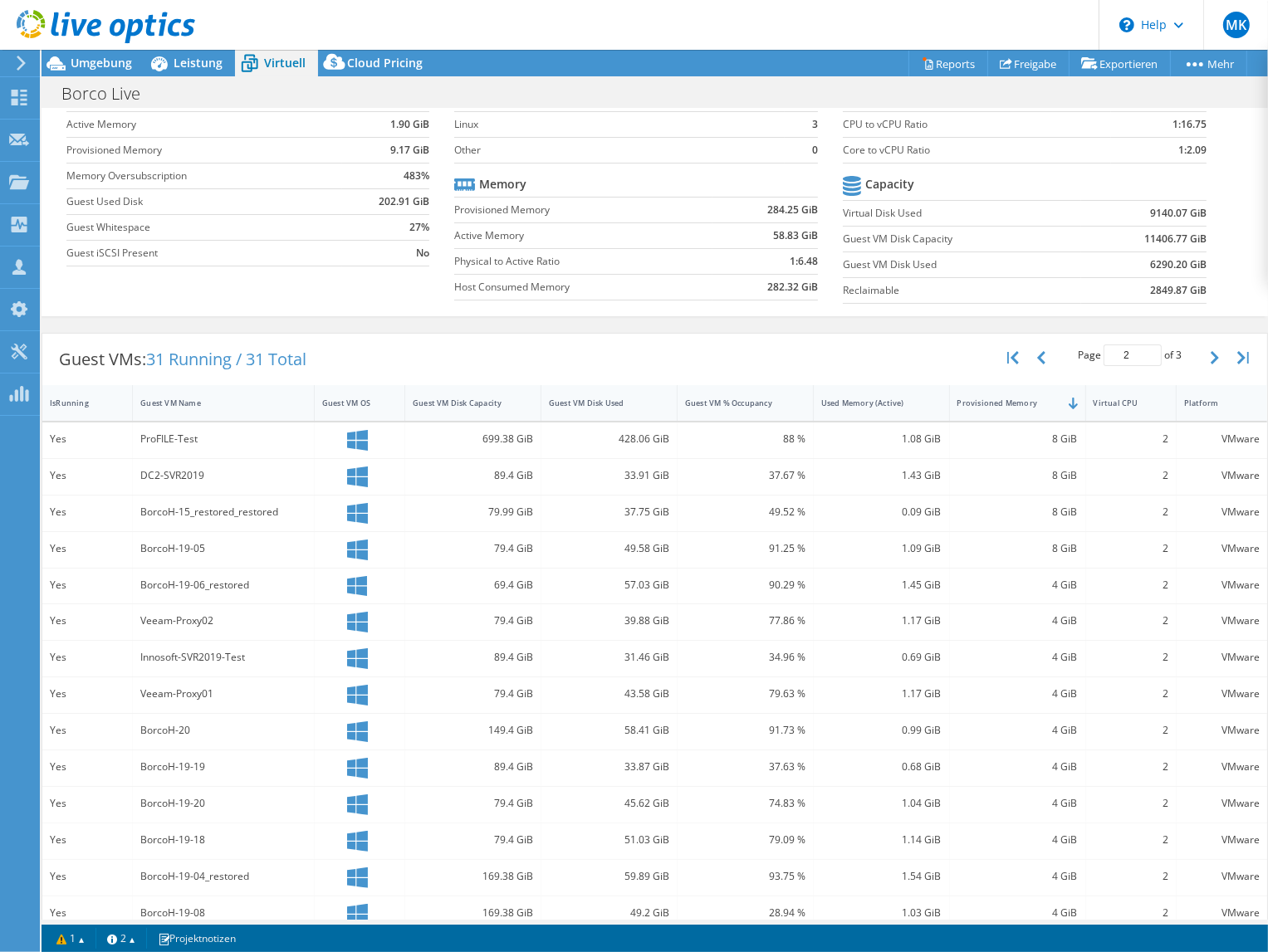
scroll to position [157, 0]
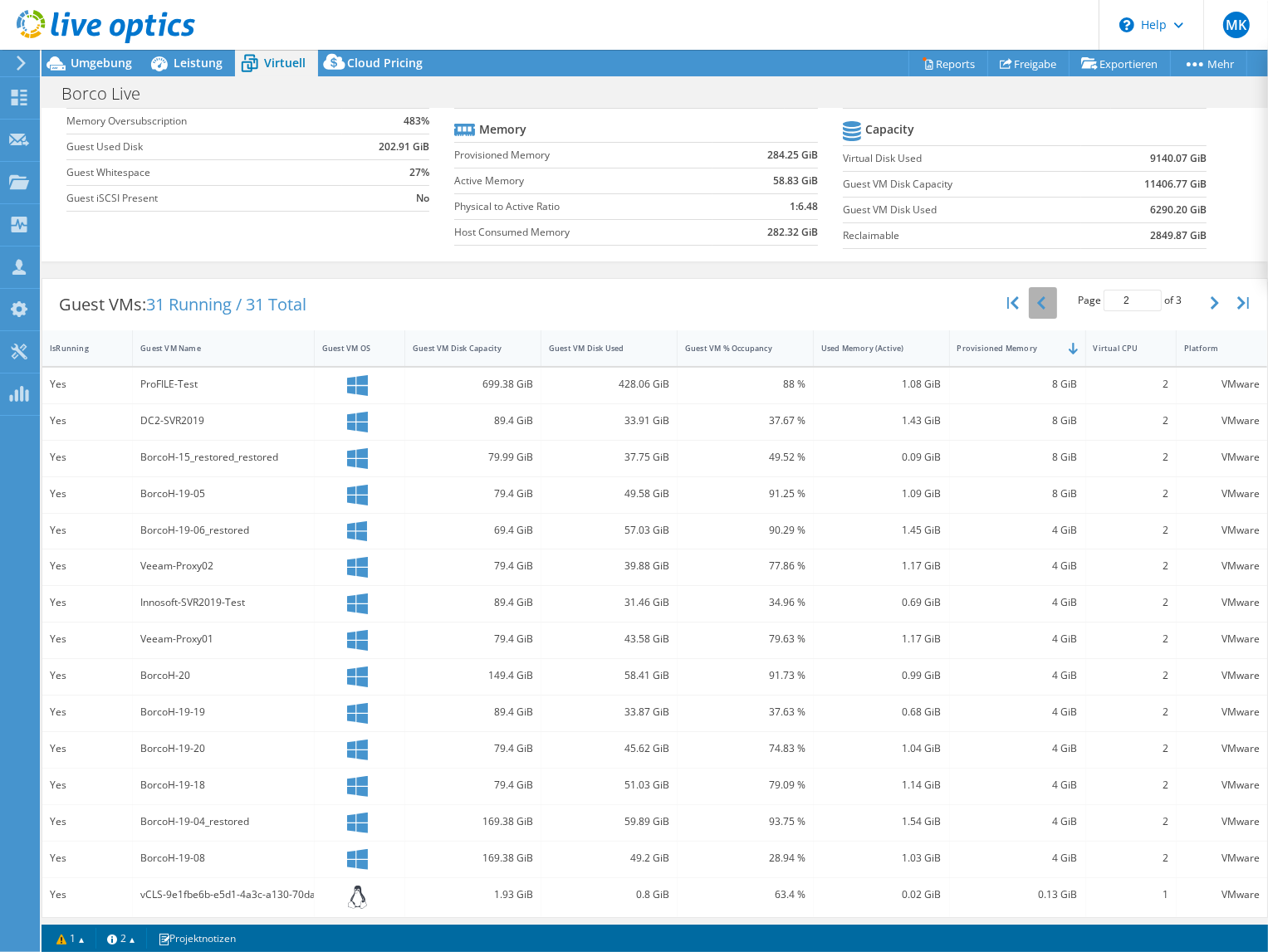
click at [1037, 298] on icon "button" at bounding box center [1041, 303] width 9 height 13
type input "1"
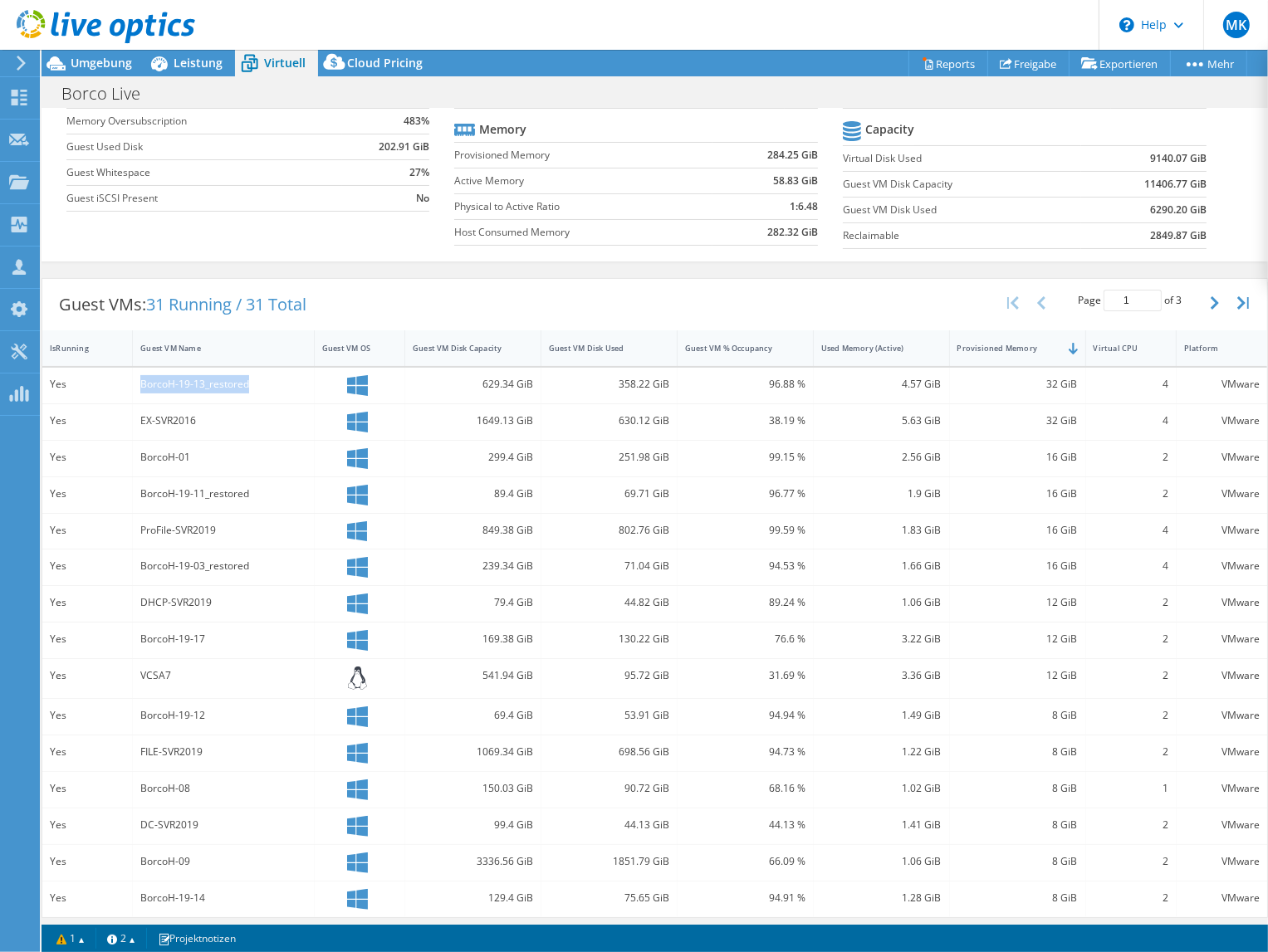
drag, startPoint x: 139, startPoint y: 373, endPoint x: 251, endPoint y: 381, distance: 112.3
click at [251, 381] on div "BorcoH-19-13_restored" at bounding box center [223, 384] width 166 height 18
drag, startPoint x: 251, startPoint y: 383, endPoint x: 256, endPoint y: 468, distance: 85.1
click at [256, 468] on div "BorcoH-01" at bounding box center [223, 458] width 182 height 36
click at [104, 61] on span "Umgebung" at bounding box center [101, 63] width 62 height 15
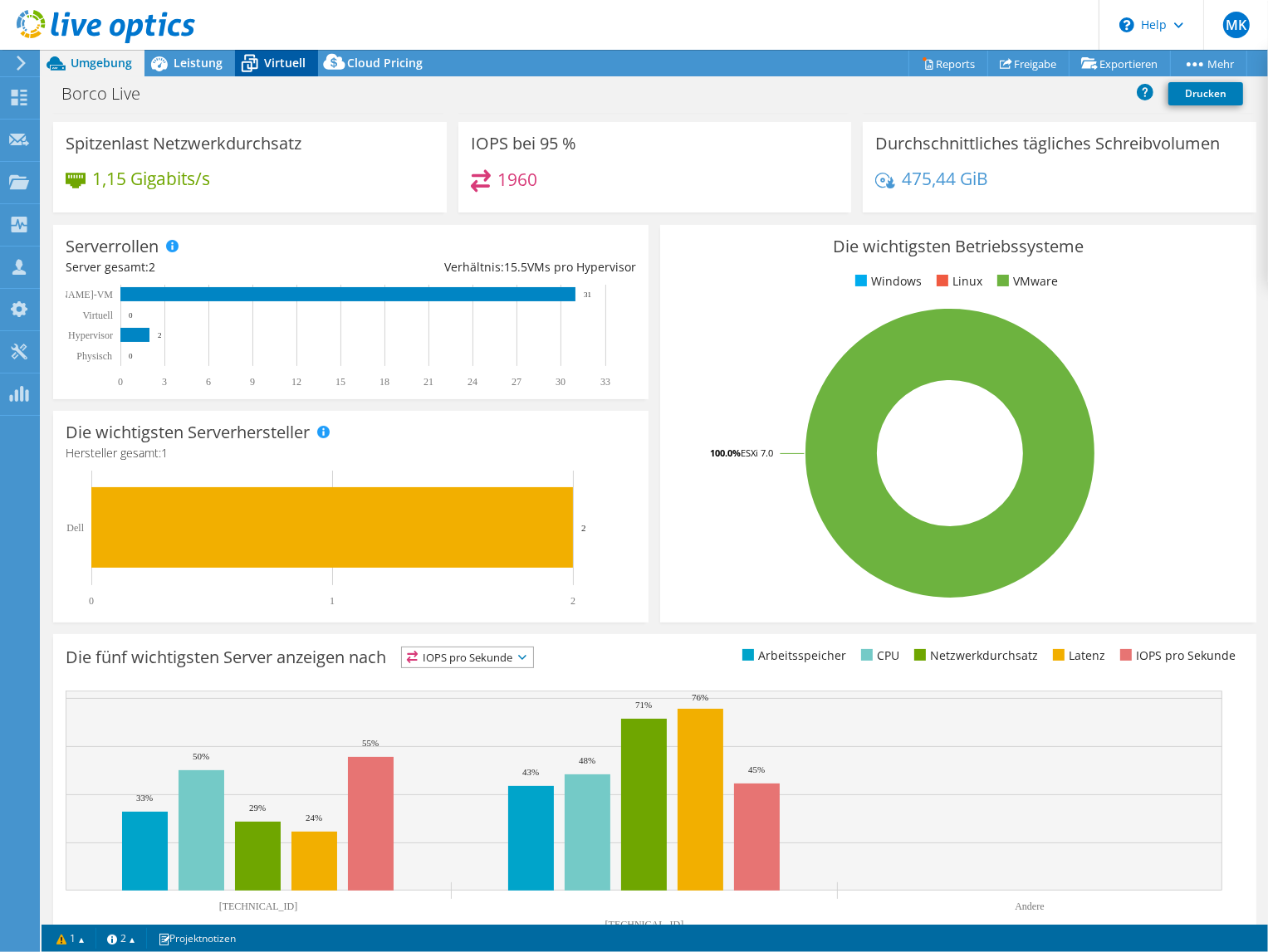
click at [262, 63] on icon at bounding box center [249, 63] width 29 height 29
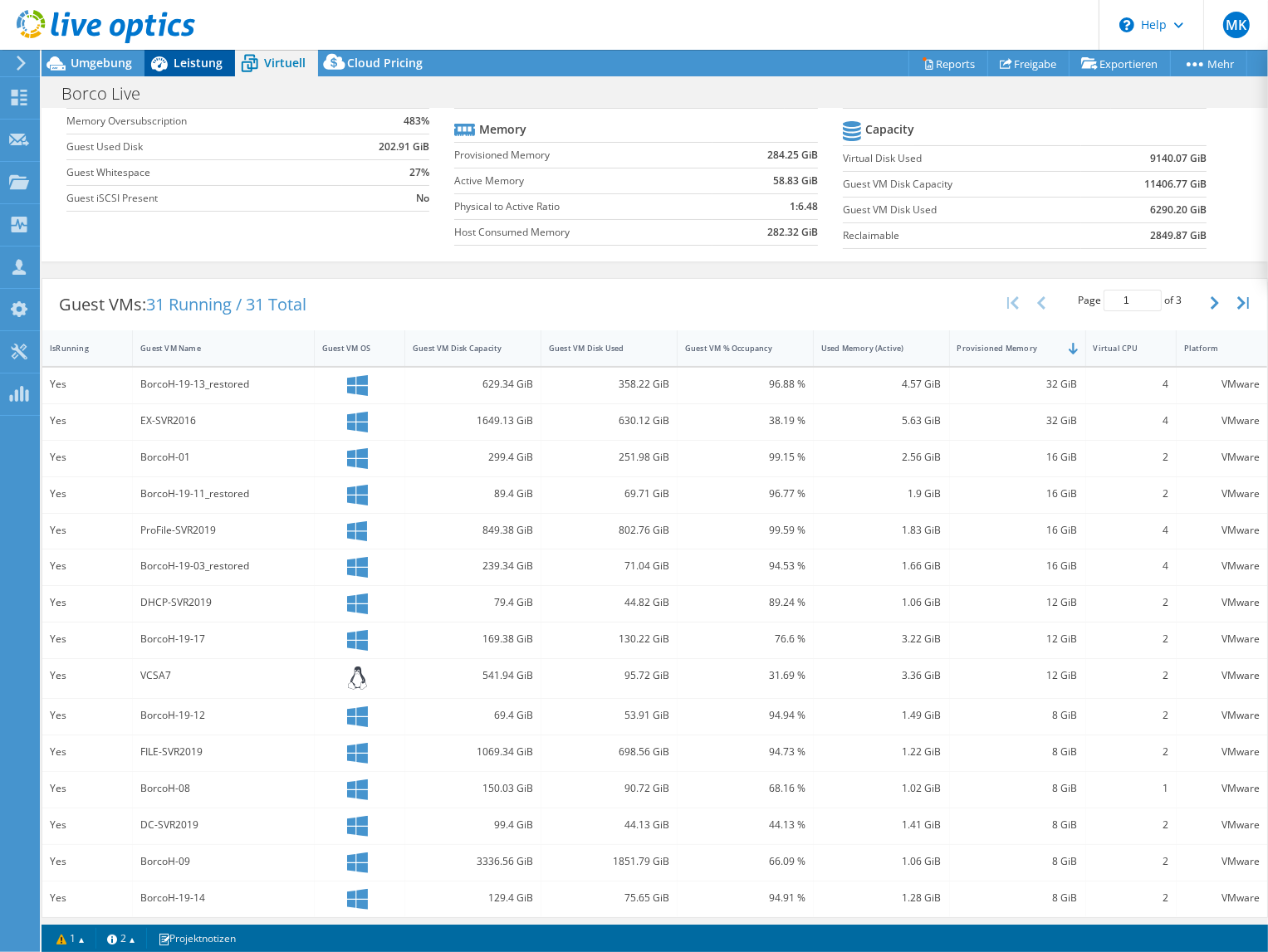
click at [190, 68] on span "Leistung" at bounding box center [197, 63] width 49 height 15
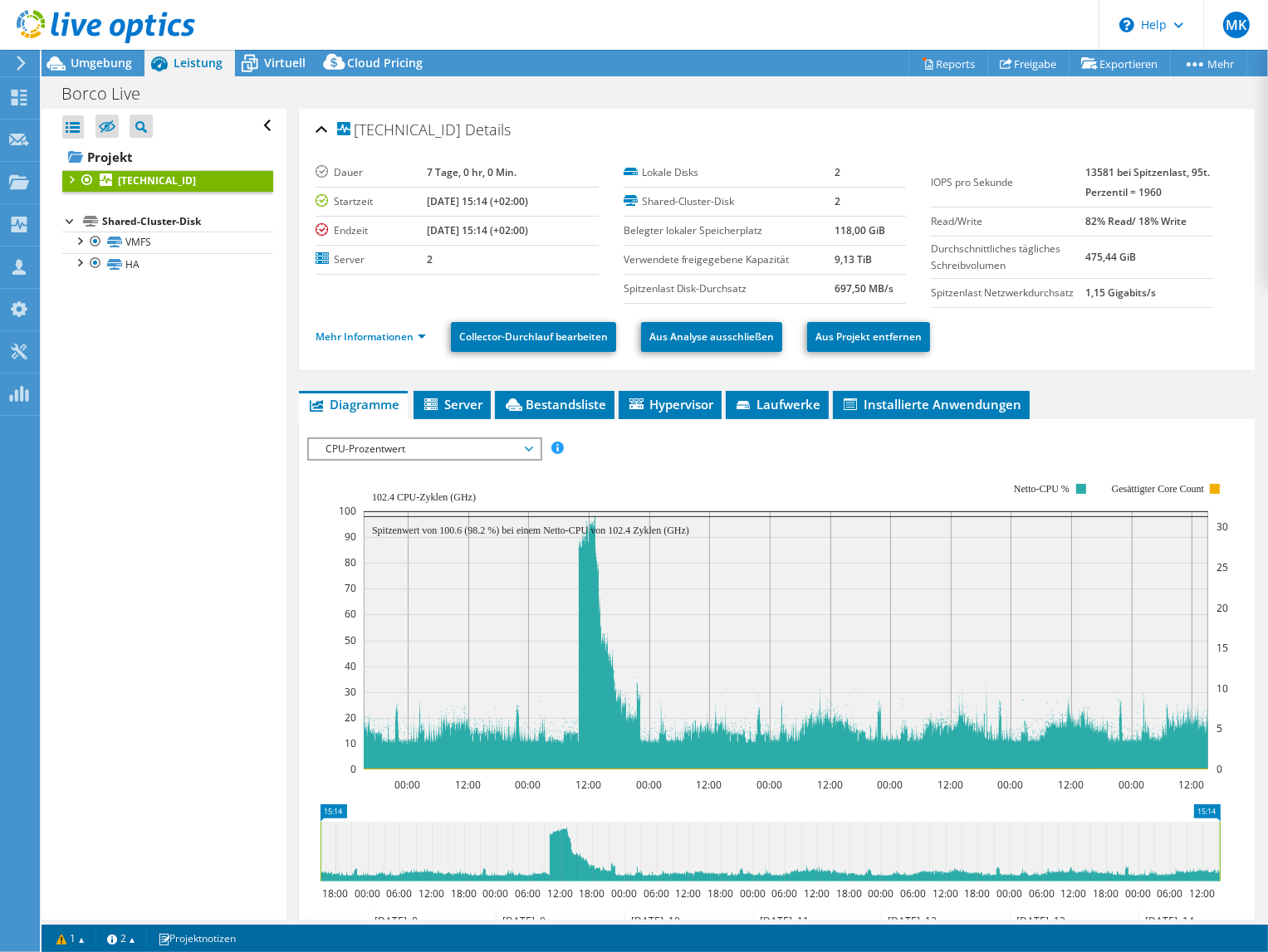
scroll to position [0, 0]
click at [372, 333] on link "Mehr Informationen" at bounding box center [370, 337] width 111 height 14
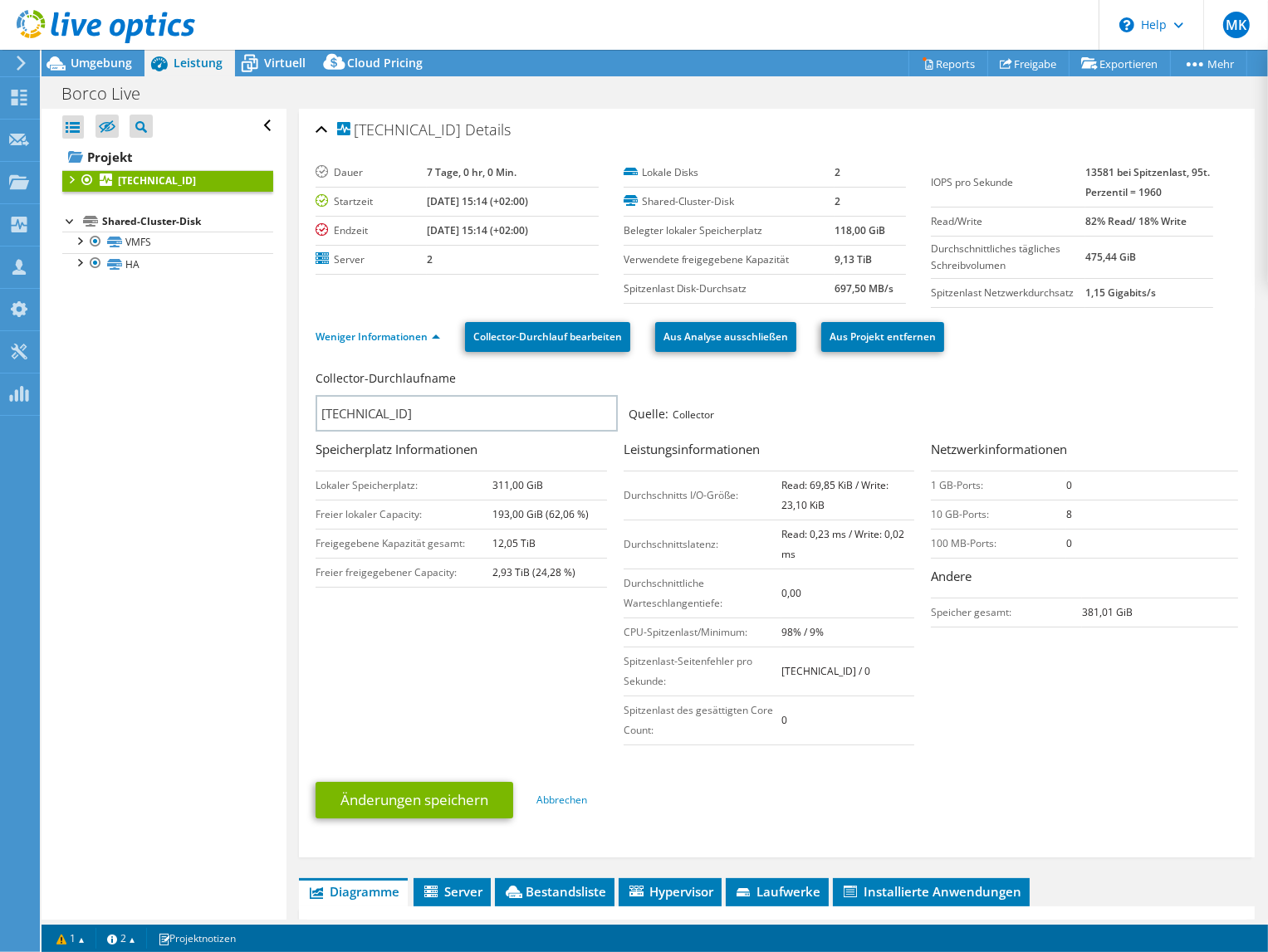
click at [69, 178] on div at bounding box center [70, 178] width 16 height 16
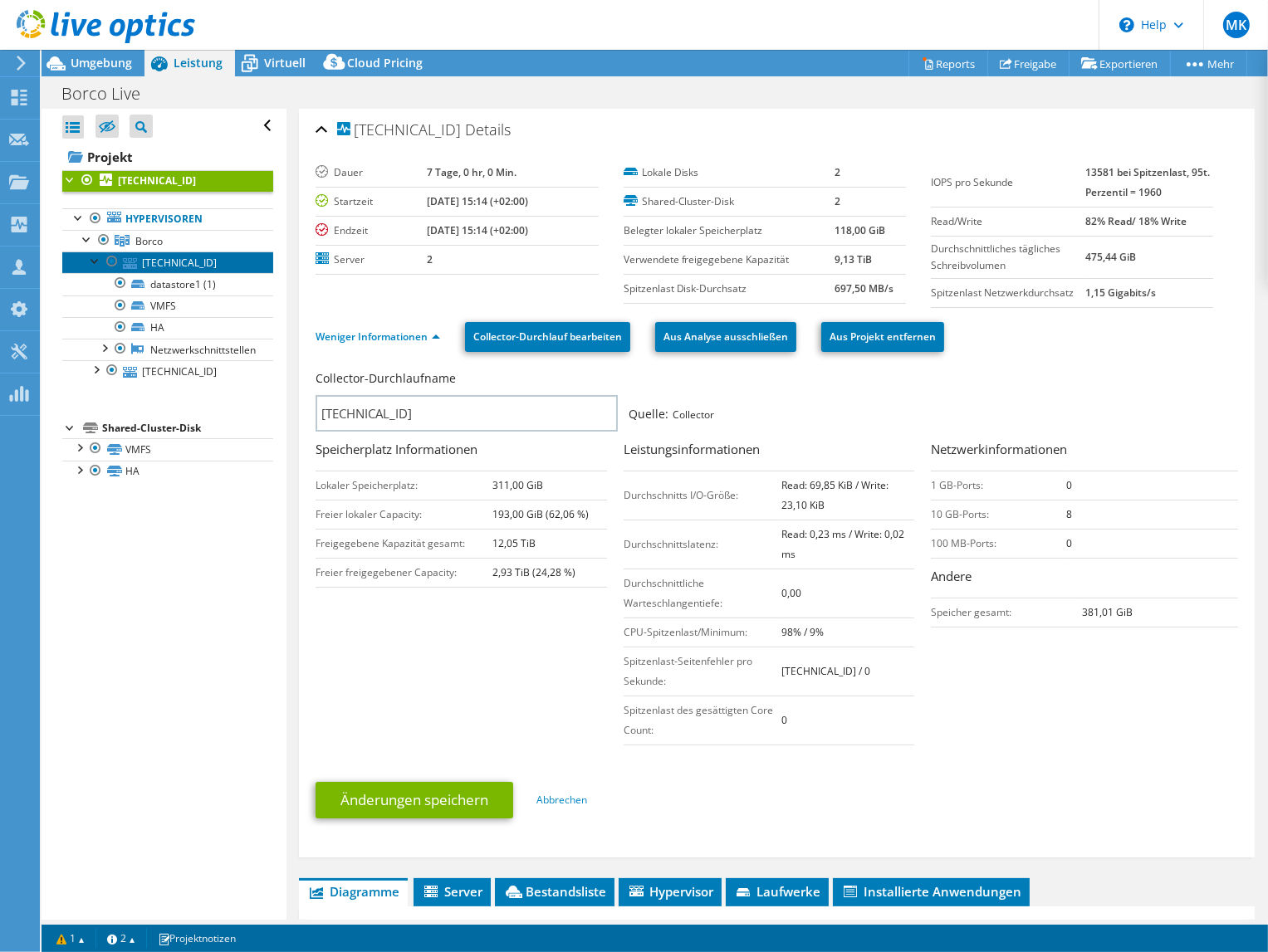
click at [209, 262] on link "[TECHNICAL_ID]" at bounding box center [167, 262] width 211 height 21
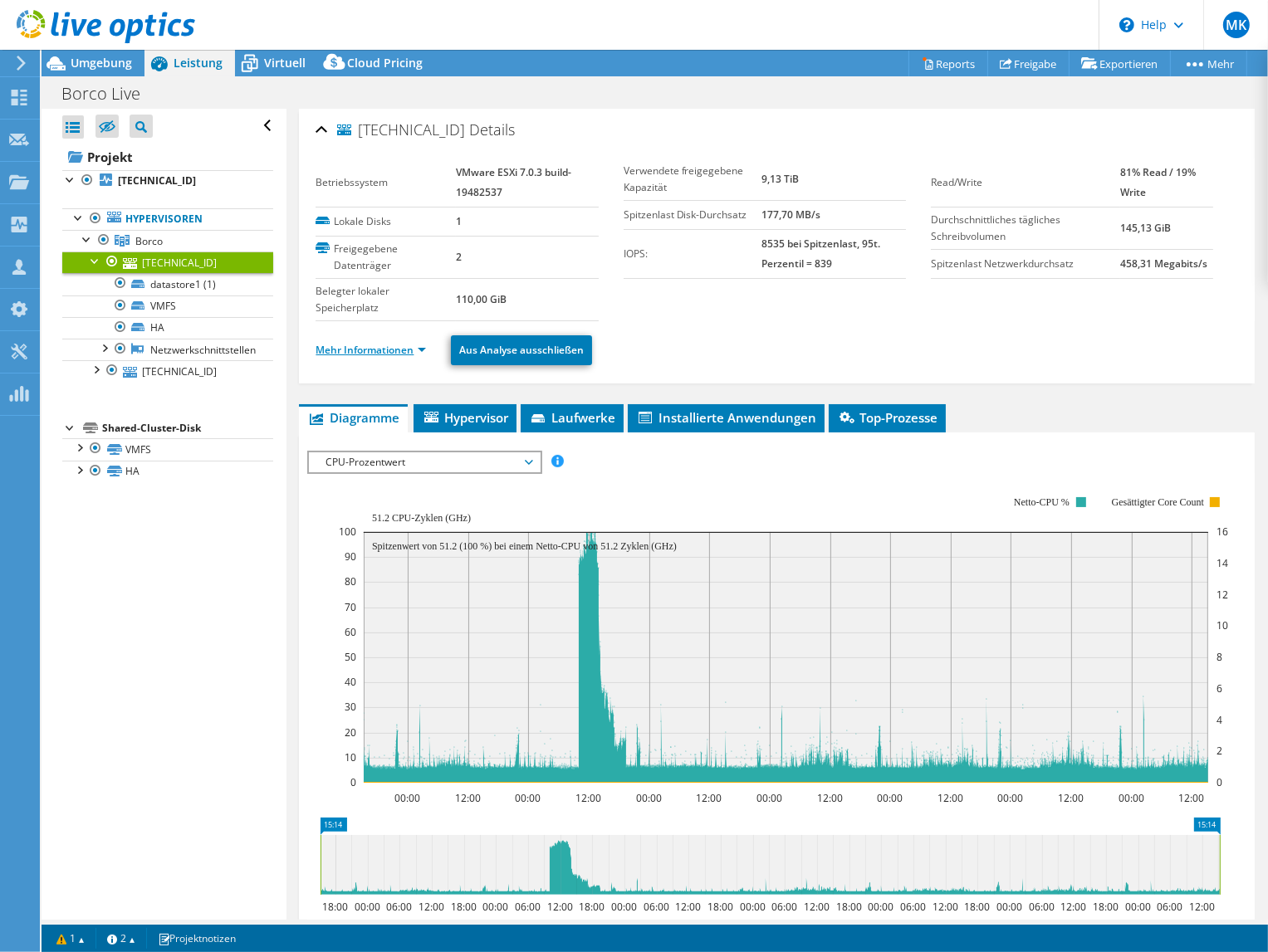
click at [362, 348] on link "Mehr Informationen" at bounding box center [370, 349] width 111 height 14
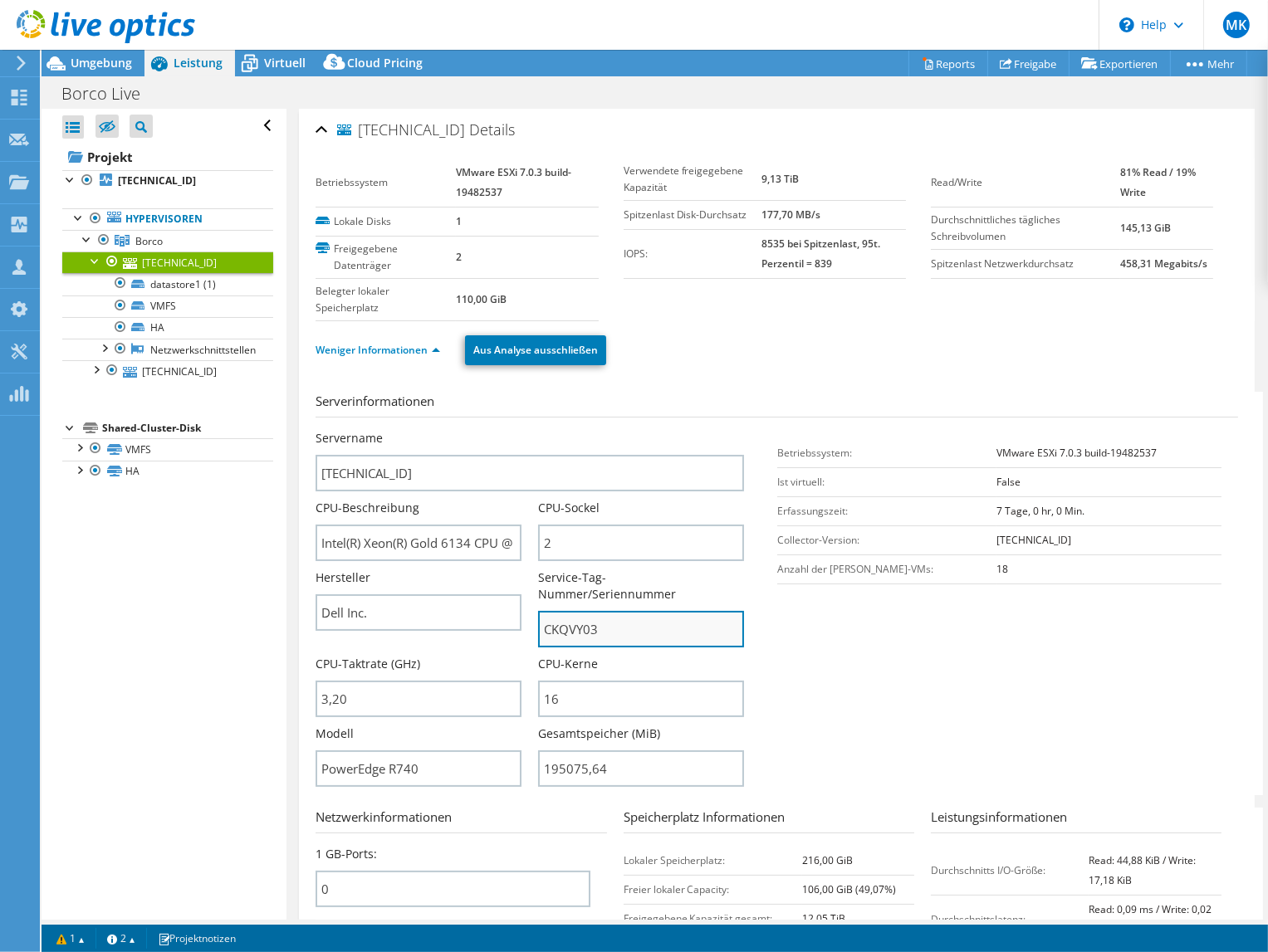
click at [585, 615] on input "CKQVY03" at bounding box center [641, 629] width 206 height 37
click at [176, 365] on link "[TECHNICAL_ID]" at bounding box center [167, 371] width 211 height 21
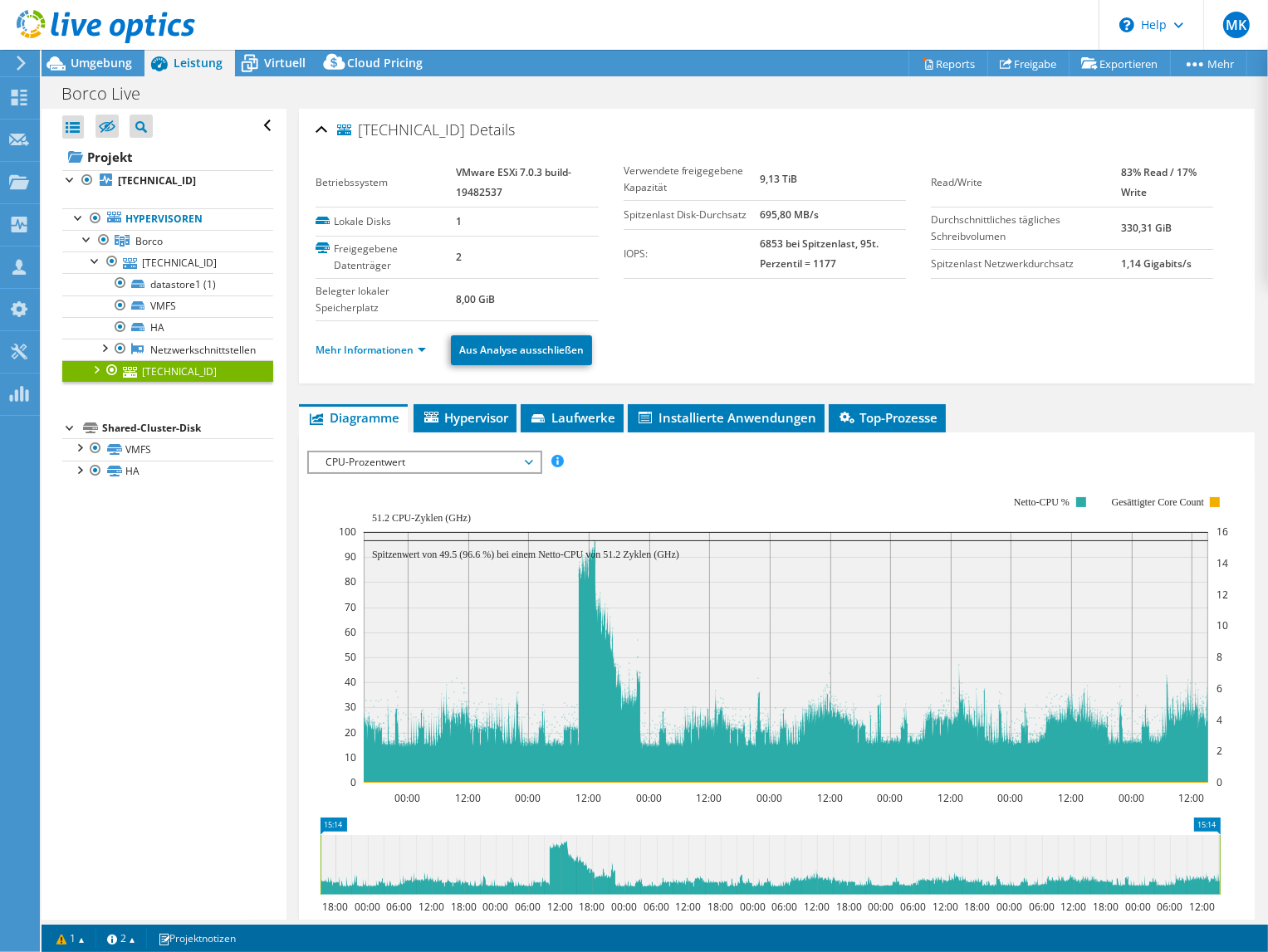
click at [94, 367] on div at bounding box center [95, 368] width 16 height 16
click at [360, 348] on link "Mehr Informationen" at bounding box center [370, 349] width 111 height 14
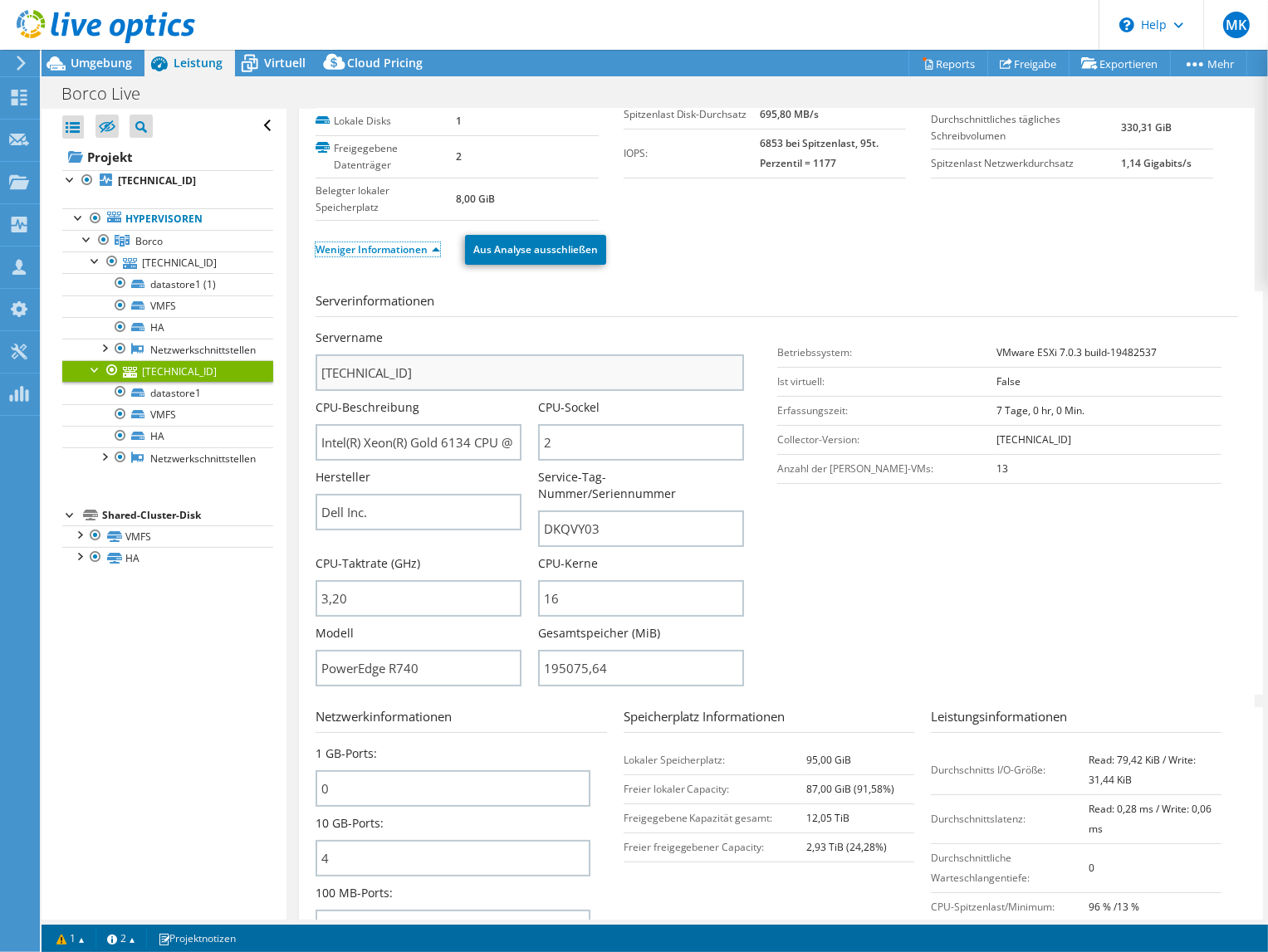
scroll to position [166, 0]
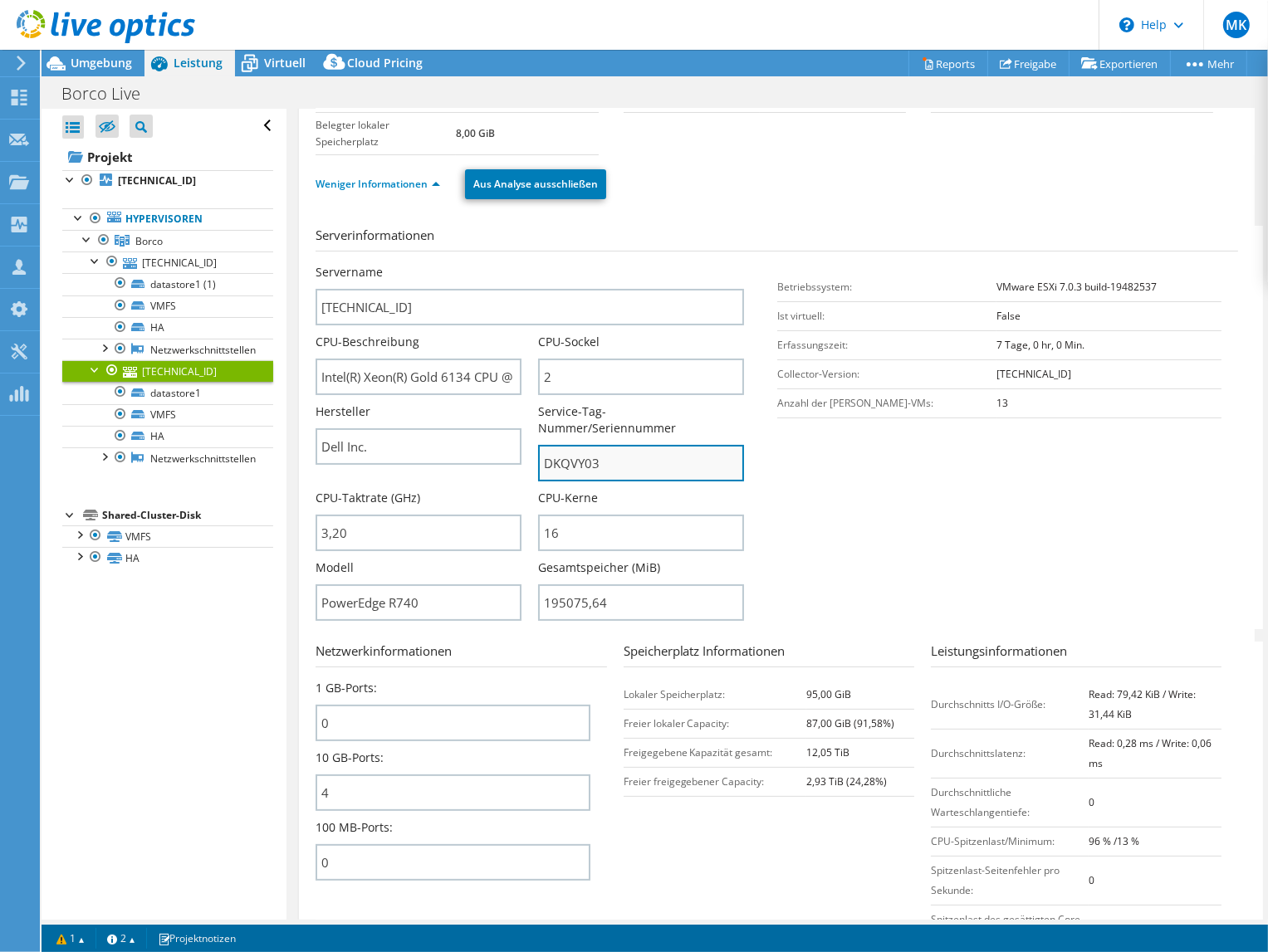
click at [571, 448] on input "DKQVY03" at bounding box center [641, 463] width 206 height 37
click at [100, 74] on div "Umgebung" at bounding box center [92, 63] width 103 height 27
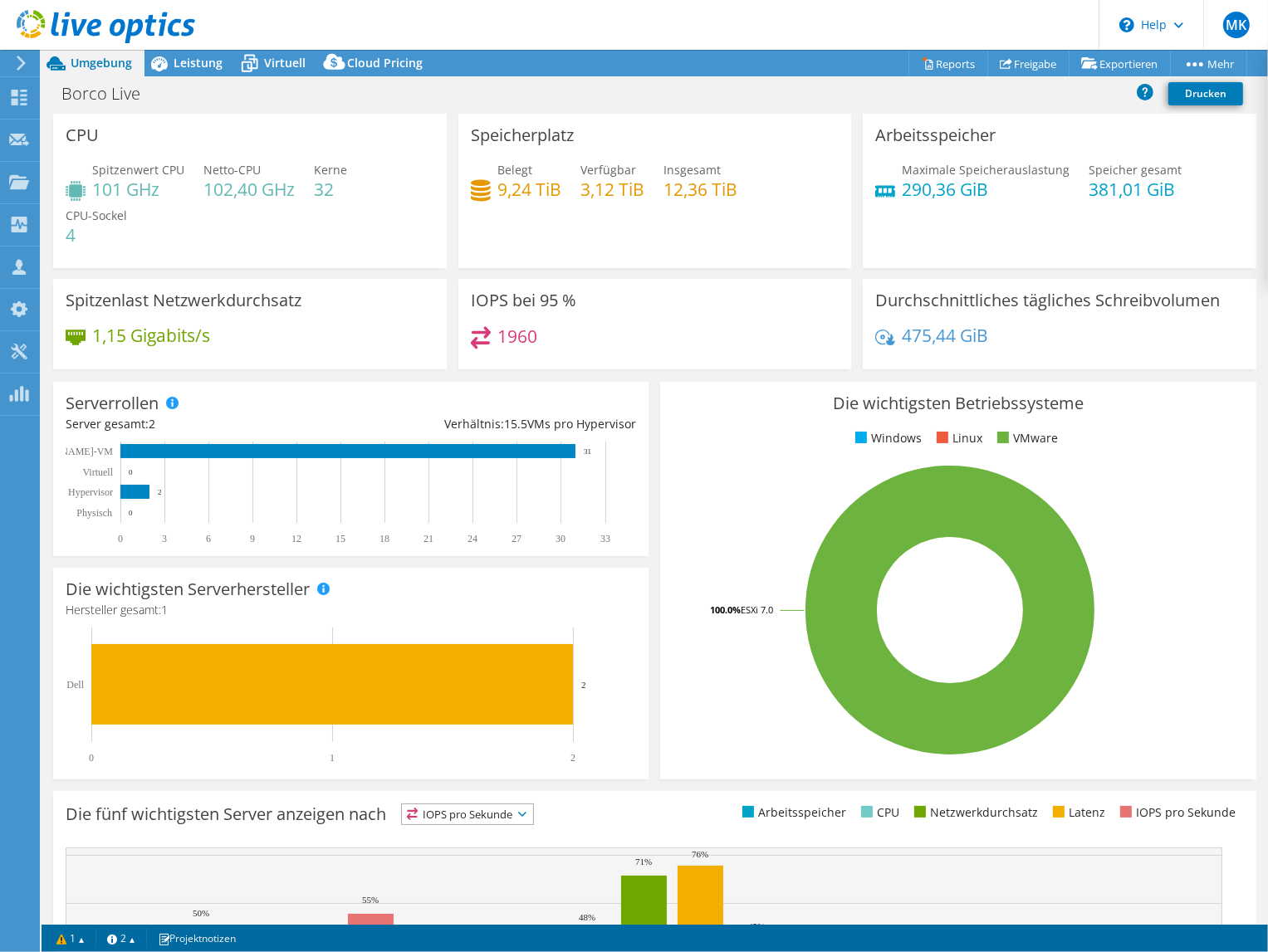
click at [98, 66] on span "Umgebung" at bounding box center [101, 63] width 62 height 15
click at [1003, 60] on link "Freigabe" at bounding box center [1027, 63] width 82 height 26
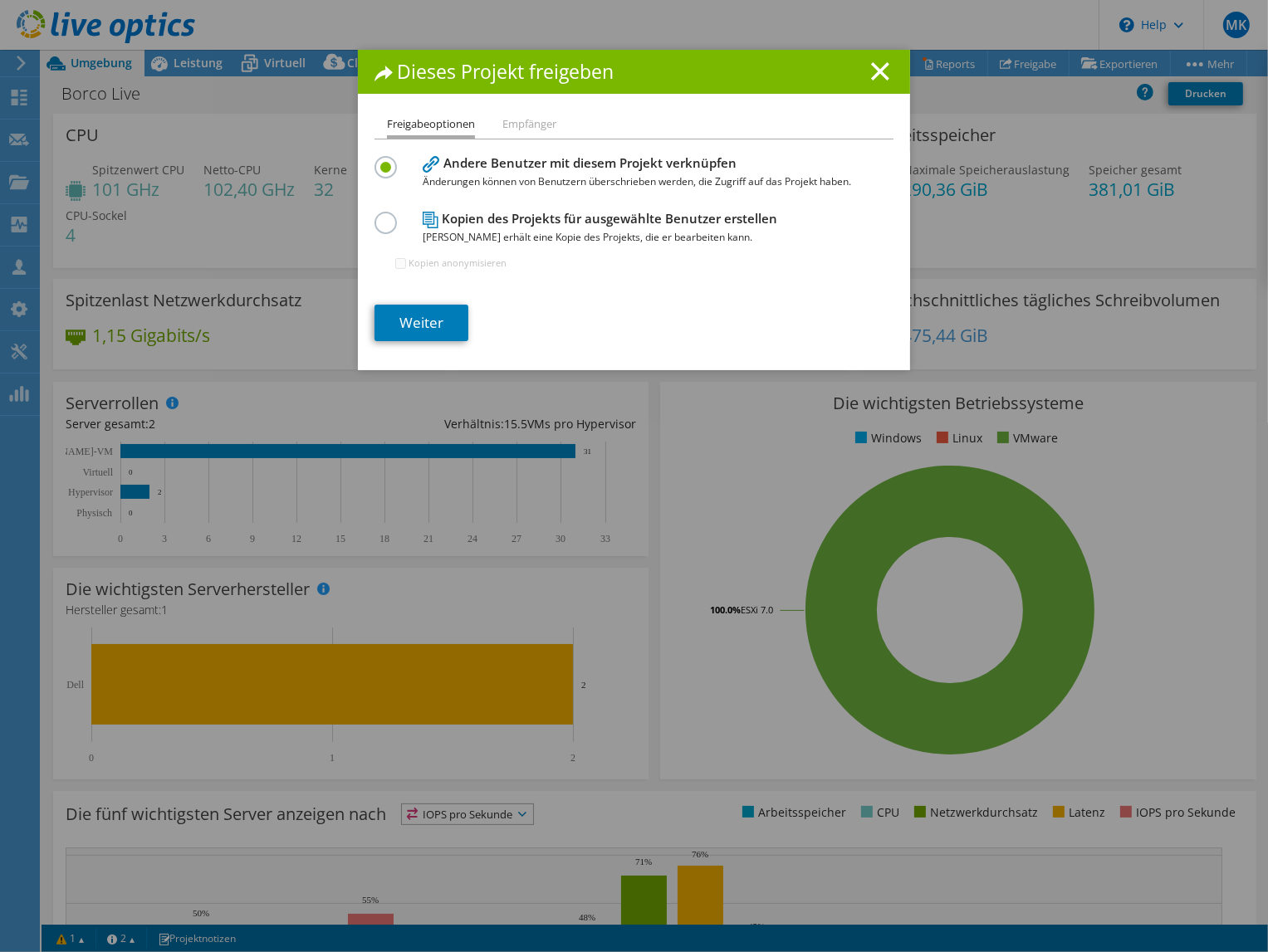
click at [873, 60] on div "Dieses Projekt freigeben" at bounding box center [634, 72] width 552 height 44
click at [873, 72] on line at bounding box center [879, 71] width 16 height 16
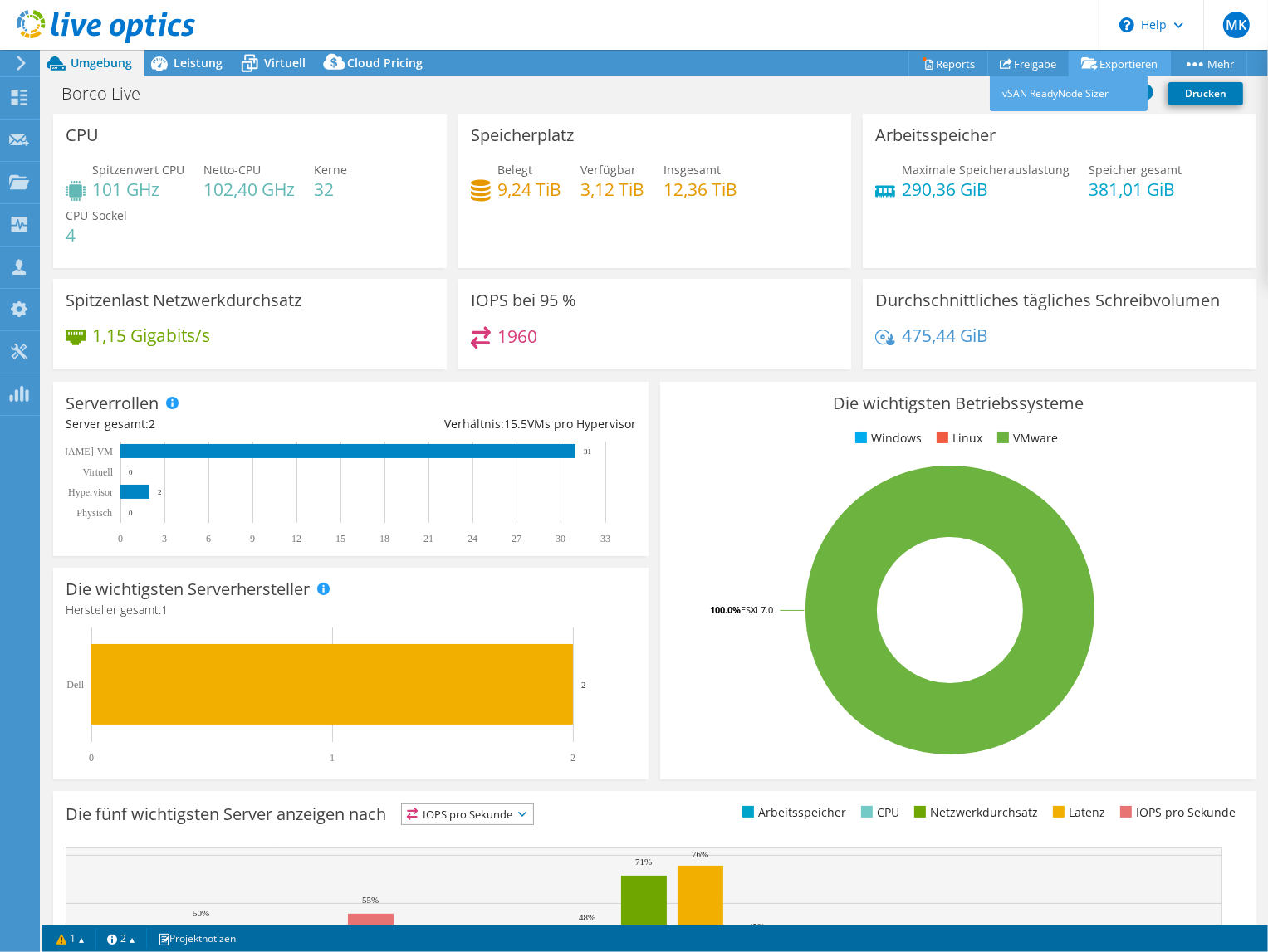
click at [1103, 63] on link "Exportieren" at bounding box center [1120, 63] width 102 height 26
click at [939, 63] on link "Reports" at bounding box center [948, 63] width 80 height 26
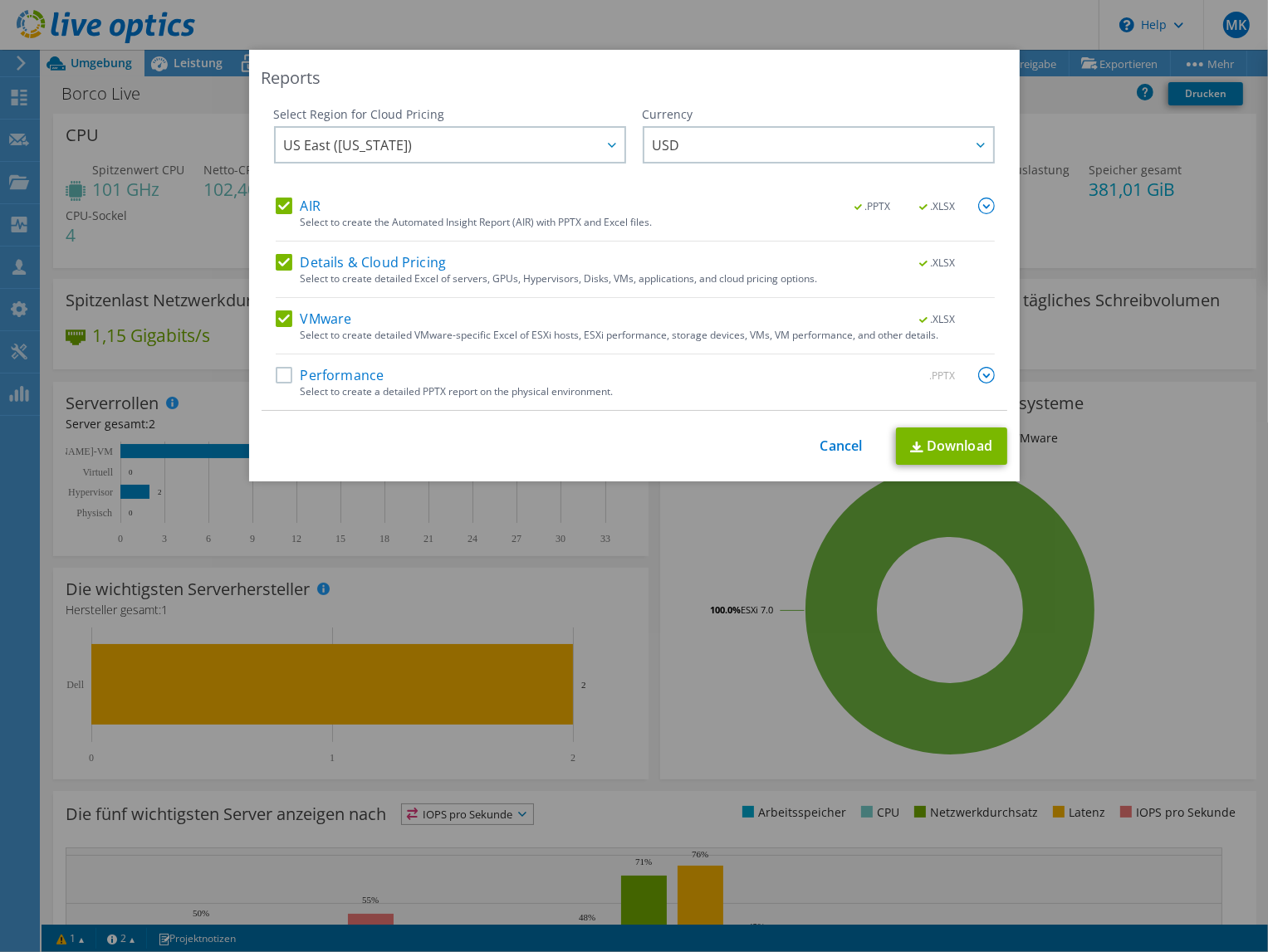
click at [276, 201] on label "AIR" at bounding box center [298, 205] width 45 height 16
click at [0, 0] on input "AIR" at bounding box center [0, 0] width 0 height 0
click at [279, 268] on label "Details & Cloud Pricing" at bounding box center [362, 262] width 171 height 16
click at [0, 0] on input "Details & Cloud Pricing" at bounding box center [0, 0] width 0 height 0
click at [279, 371] on label "Performance" at bounding box center [330, 374] width 109 height 16
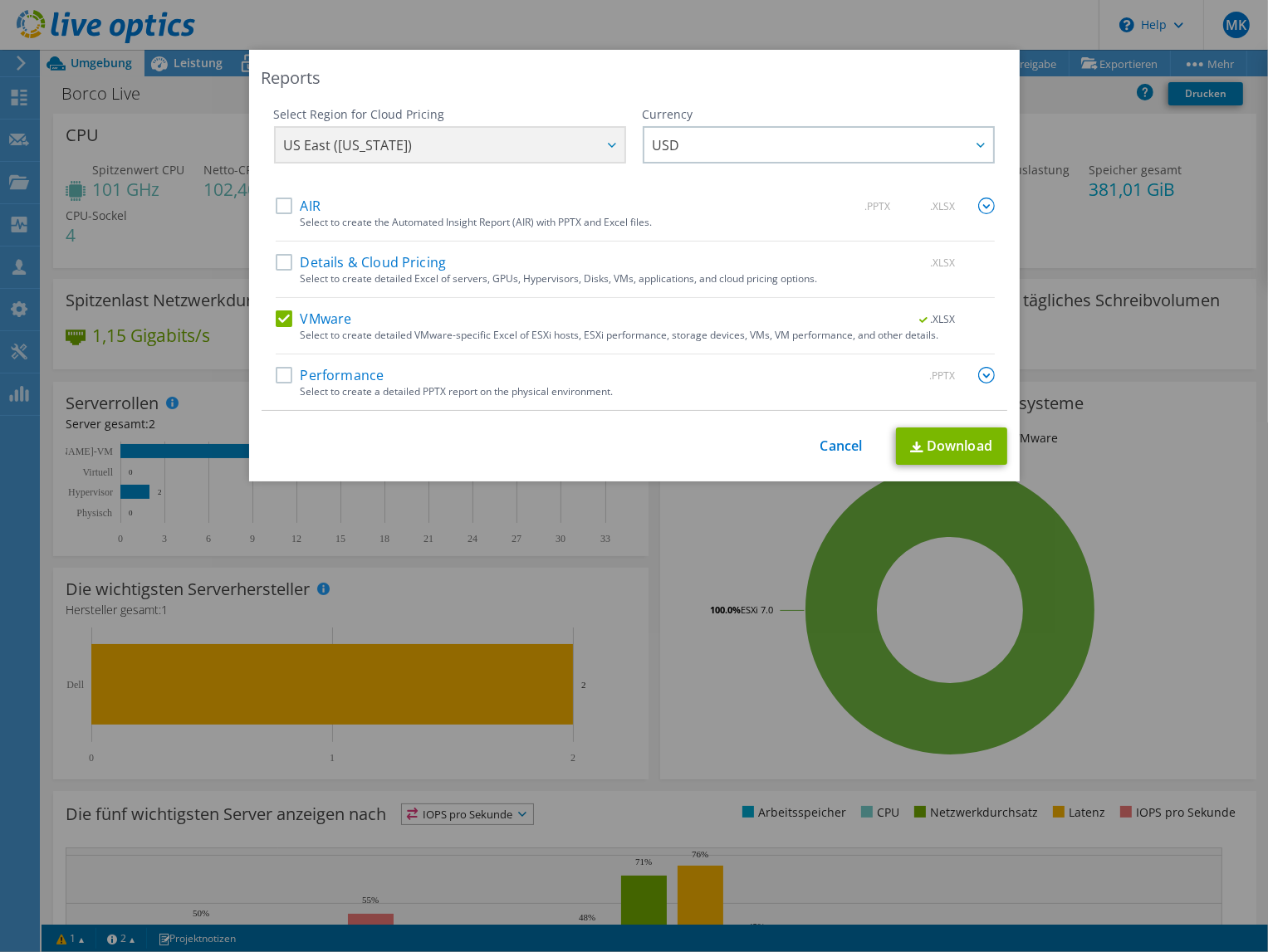
click at [0, 0] on input "Performance" at bounding box center [0, 0] width 0 height 0
click at [978, 372] on img at bounding box center [986, 374] width 16 height 16
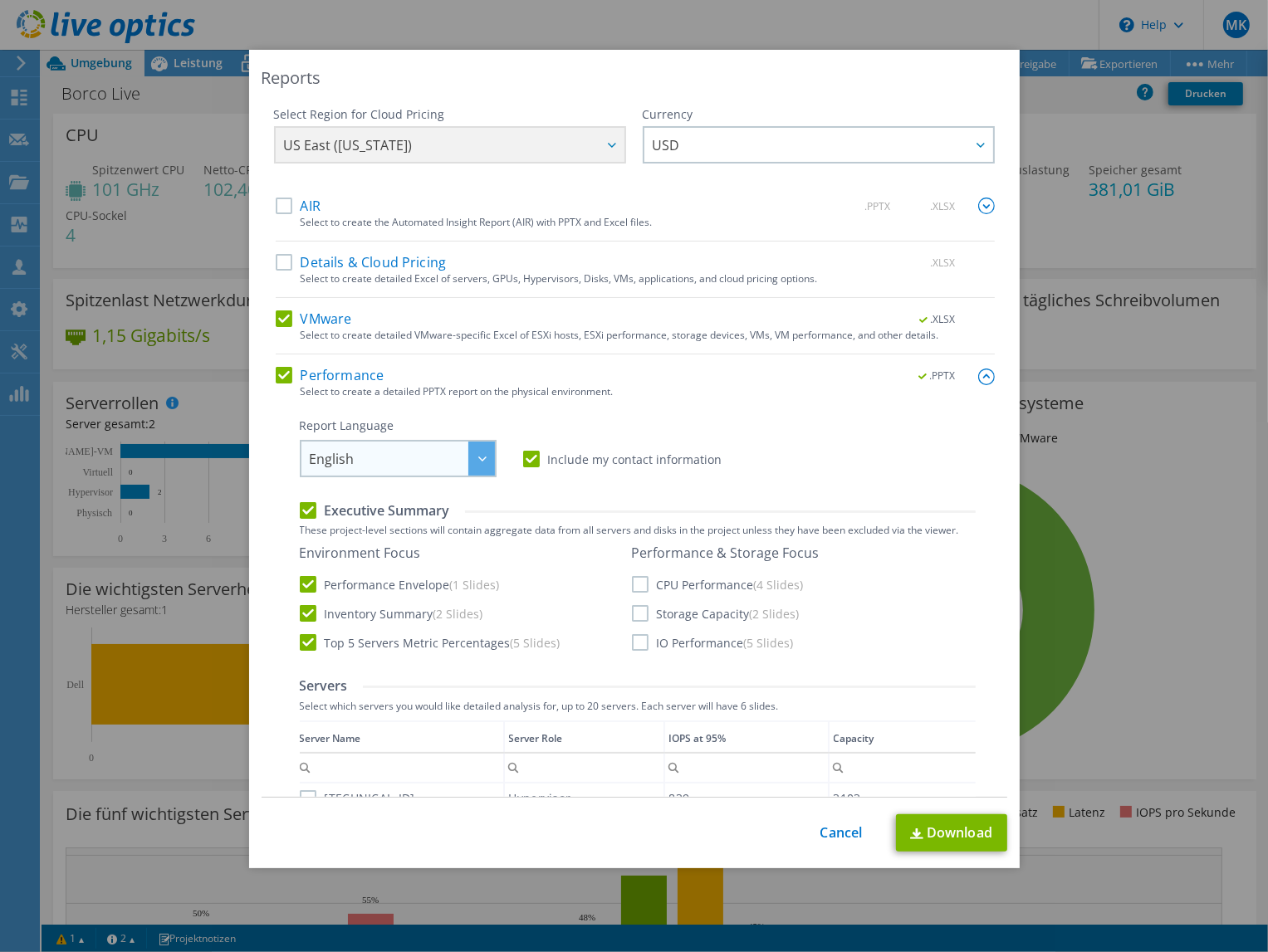
drag, startPoint x: 451, startPoint y: 451, endPoint x: 444, endPoint y: 460, distance: 11.4
click at [451, 451] on span "English" at bounding box center [402, 458] width 185 height 34
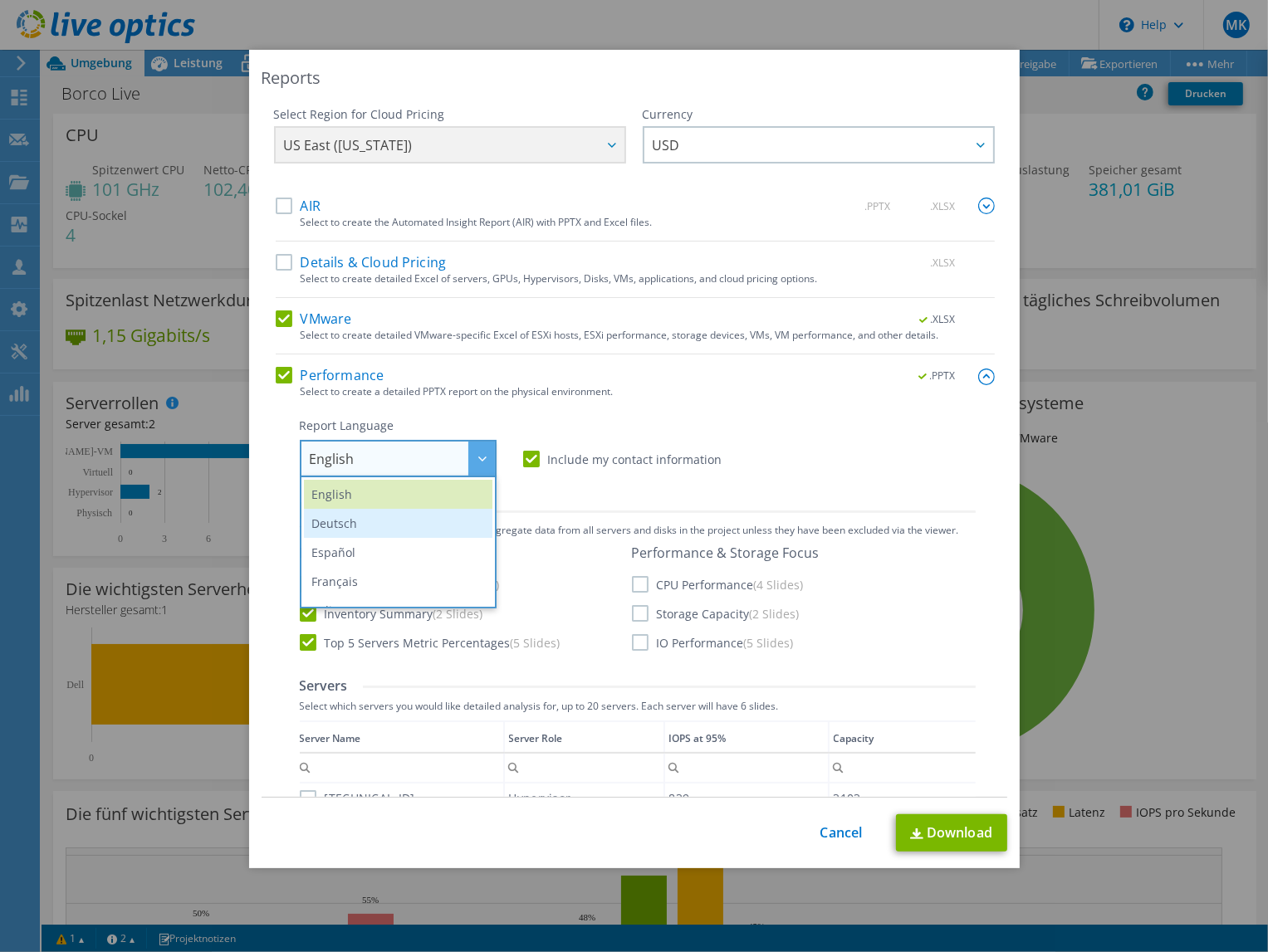
click at [410, 514] on li "Deutsch" at bounding box center [398, 523] width 189 height 29
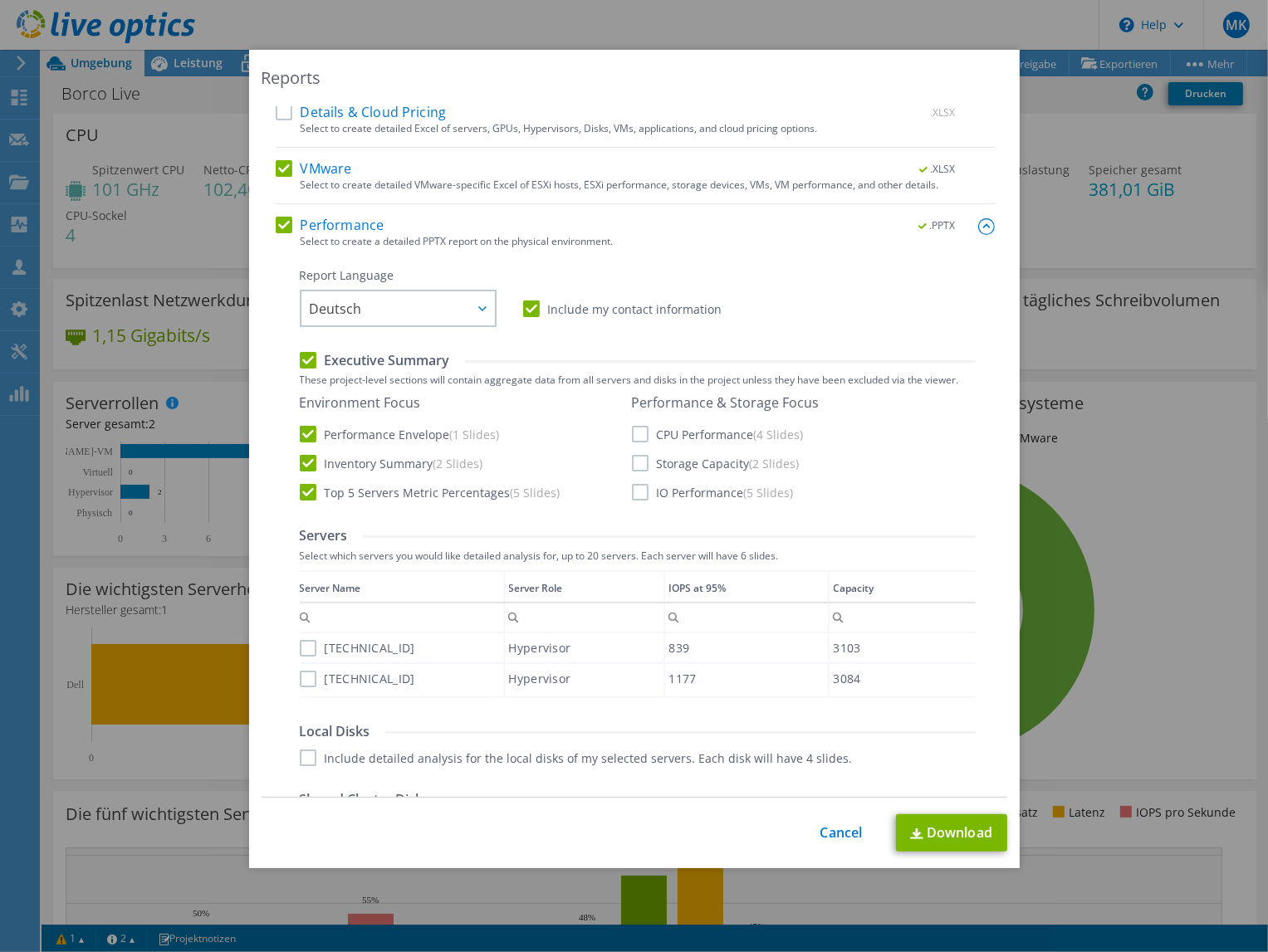
scroll to position [249, 0]
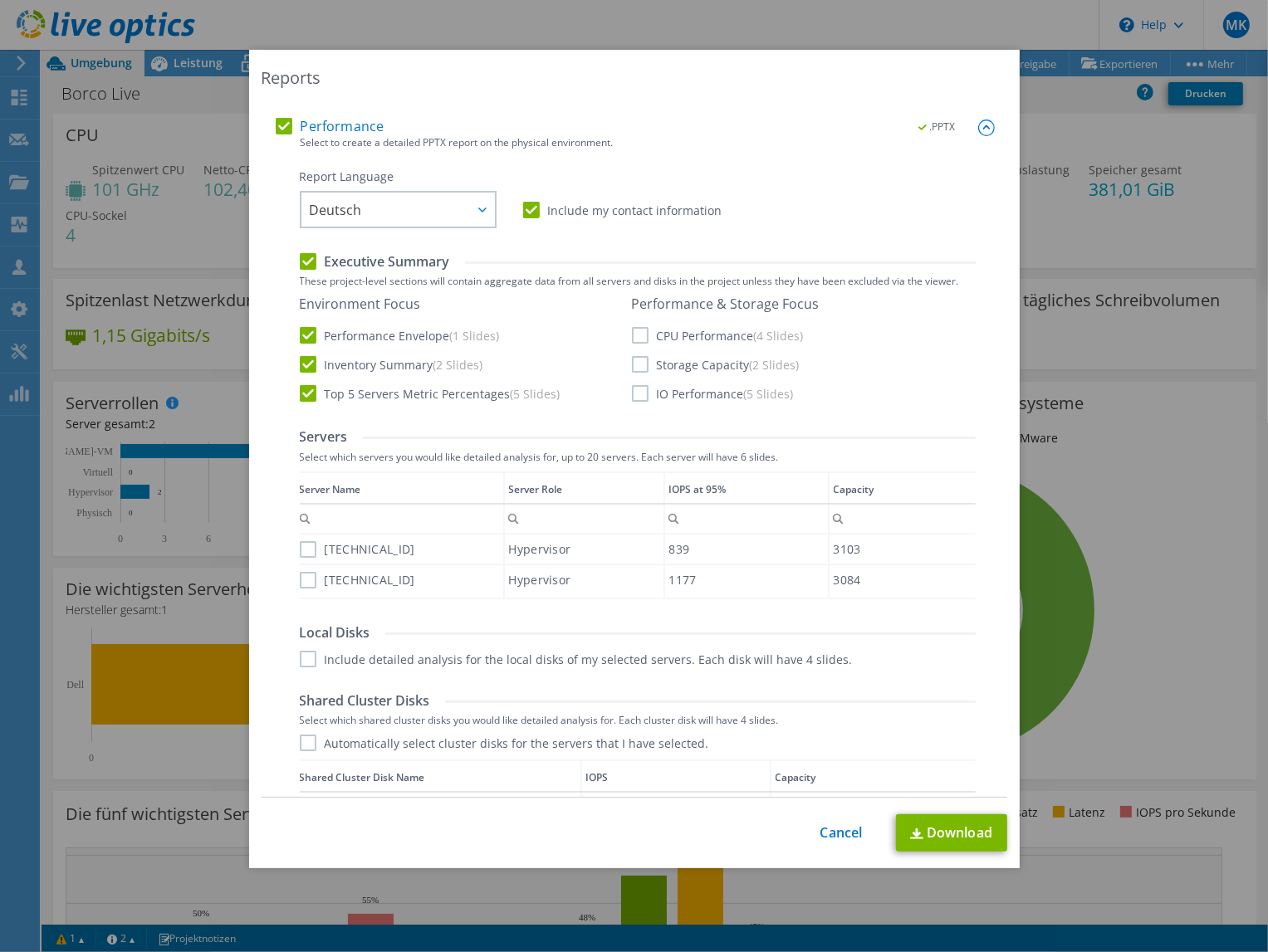
click at [632, 337] on label "CPU Performance (4 Slides)" at bounding box center [718, 335] width 172 height 16
click at [0, 0] on input "CPU Performance (4 Slides)" at bounding box center [0, 0] width 0 height 0
click at [636, 368] on label "Storage Capacity (2 Slides)" at bounding box center [716, 363] width 167 height 16
click at [0, 0] on input "Storage Capacity (2 Slides)" at bounding box center [0, 0] width 0 height 0
click at [632, 389] on label "IO Performance (5 Slides)" at bounding box center [713, 392] width 162 height 16
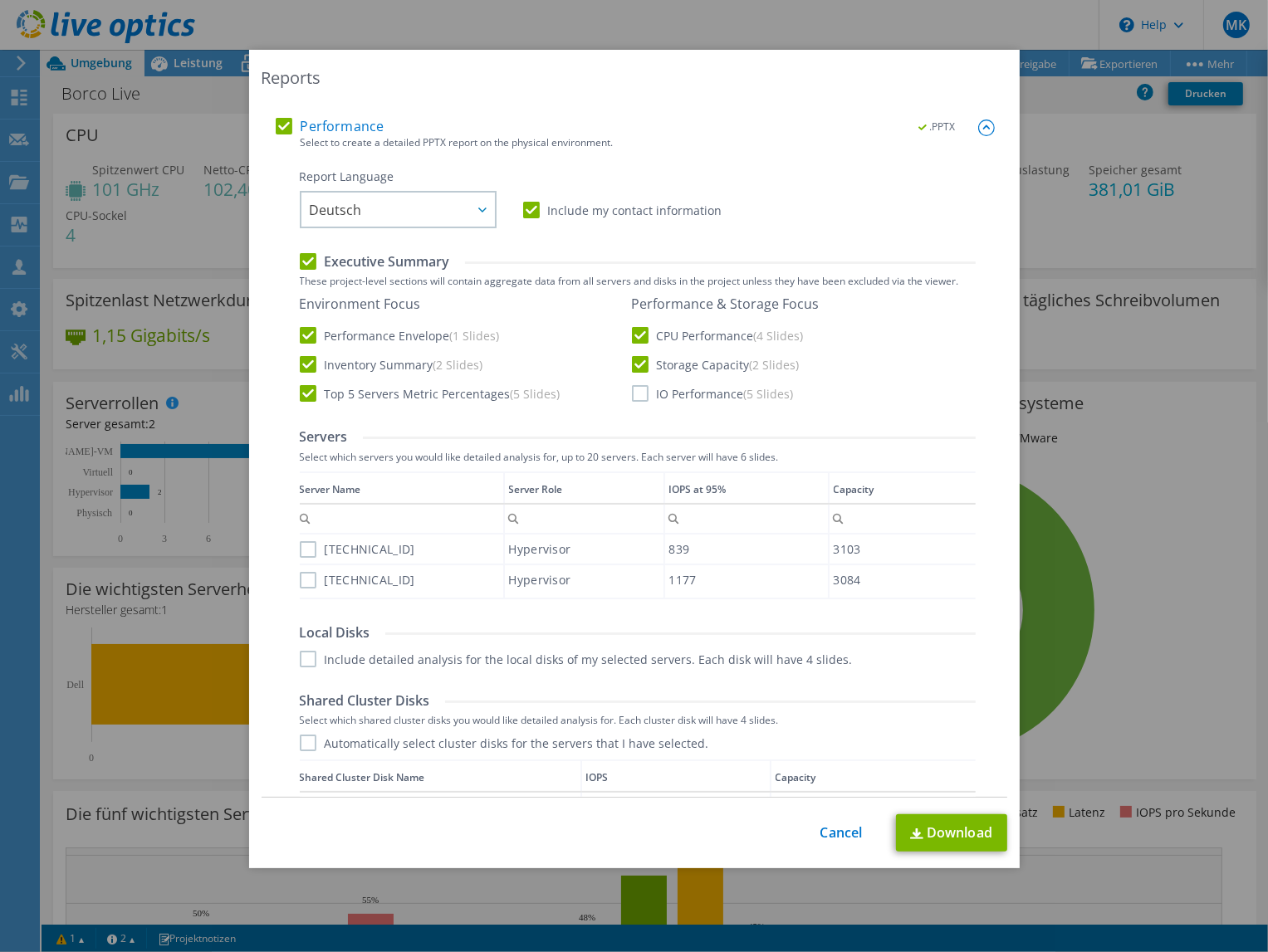
click at [0, 0] on input "IO Performance (5 Slides)" at bounding box center [0, 0] width 0 height 0
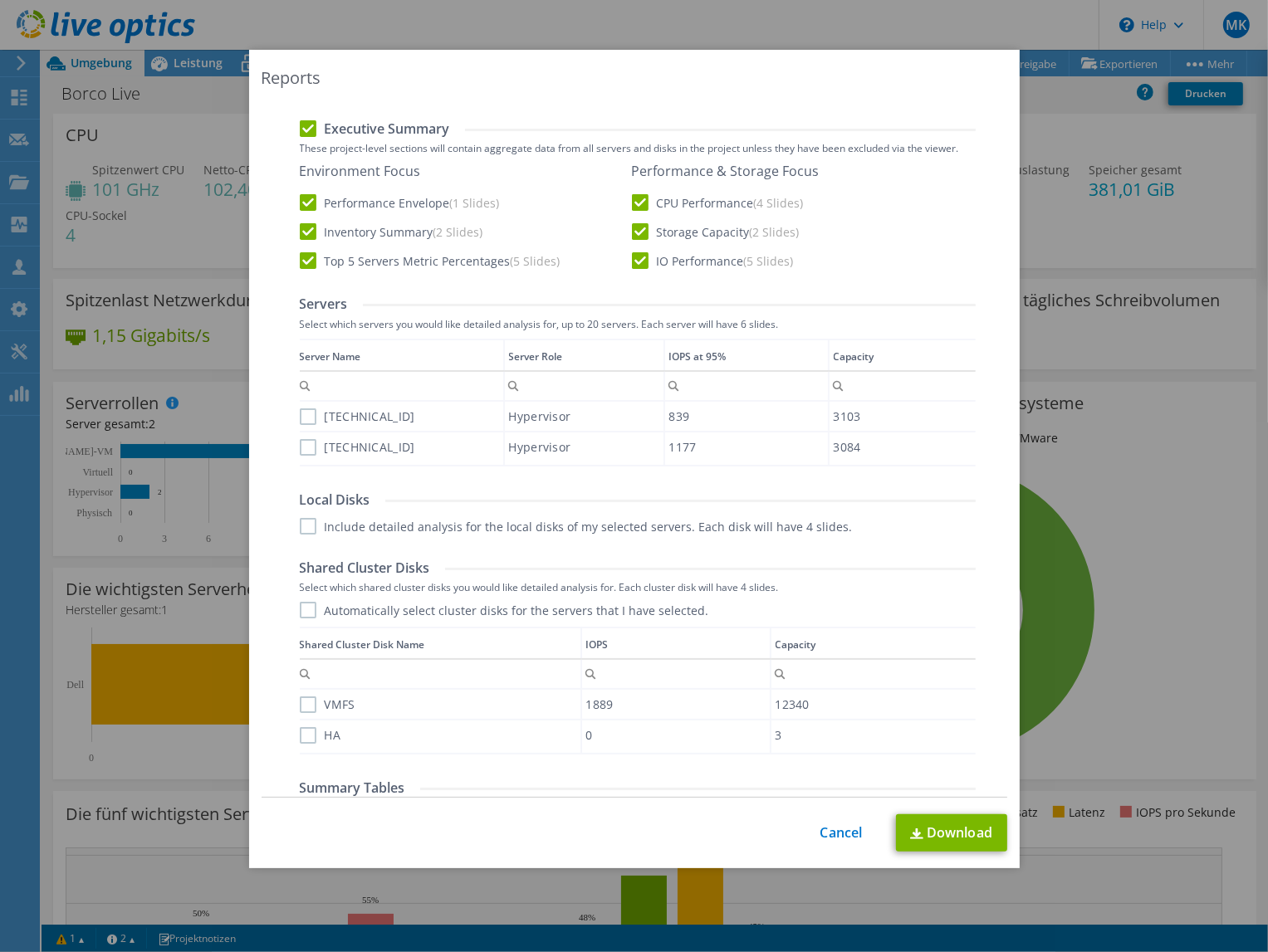
scroll to position [493, 0]
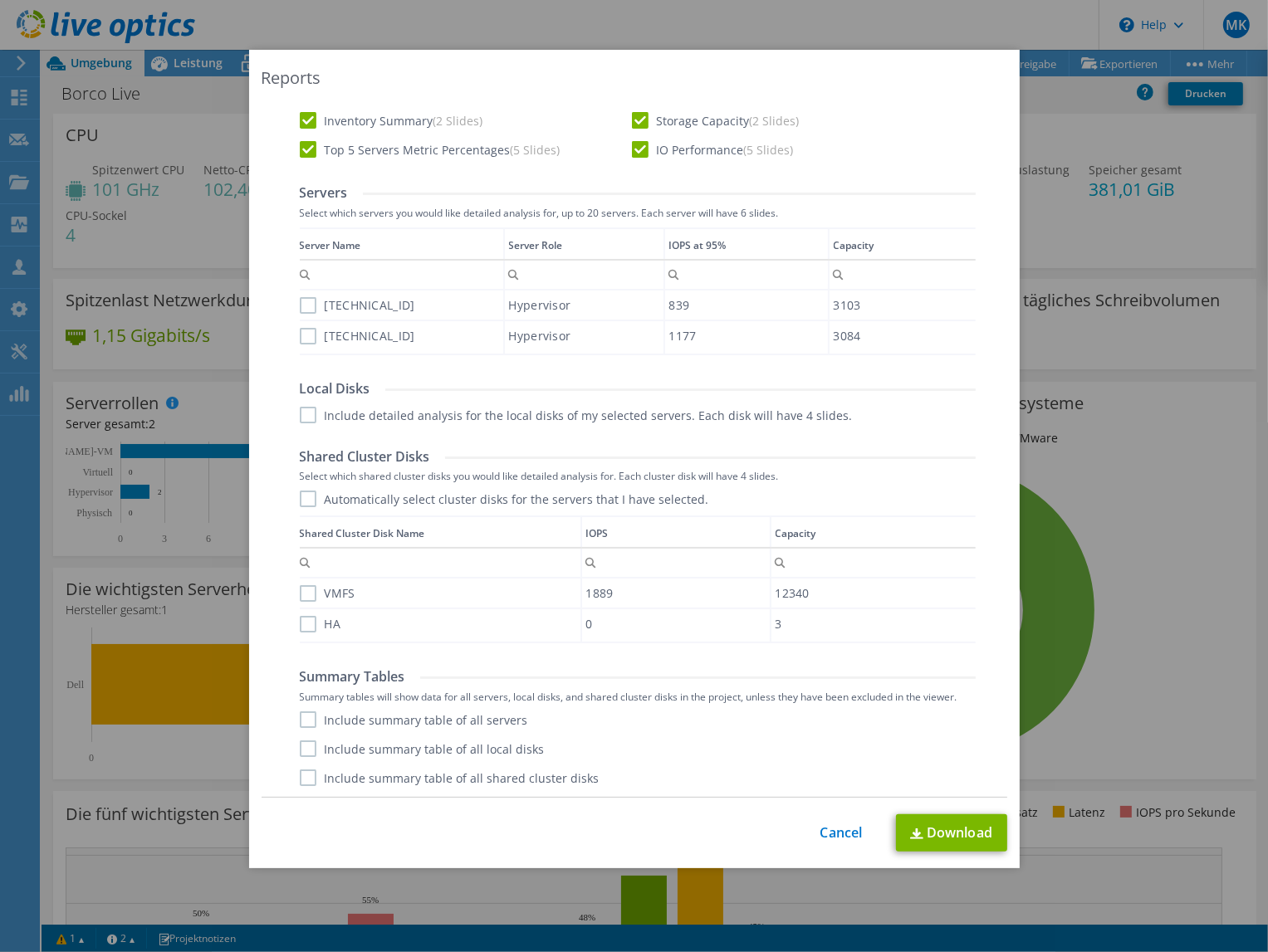
drag, startPoint x: 306, startPoint y: 723, endPoint x: 451, endPoint y: 742, distance: 146.2
click at [306, 724] on label "Include summary table of all servers" at bounding box center [414, 719] width 228 height 16
click at [0, 0] on input "Include summary table of all servers" at bounding box center [0, 0] width 0 height 0
click at [933, 829] on link "Download" at bounding box center [951, 833] width 112 height 38
click at [821, 836] on link "Cancel" at bounding box center [842, 833] width 42 height 15
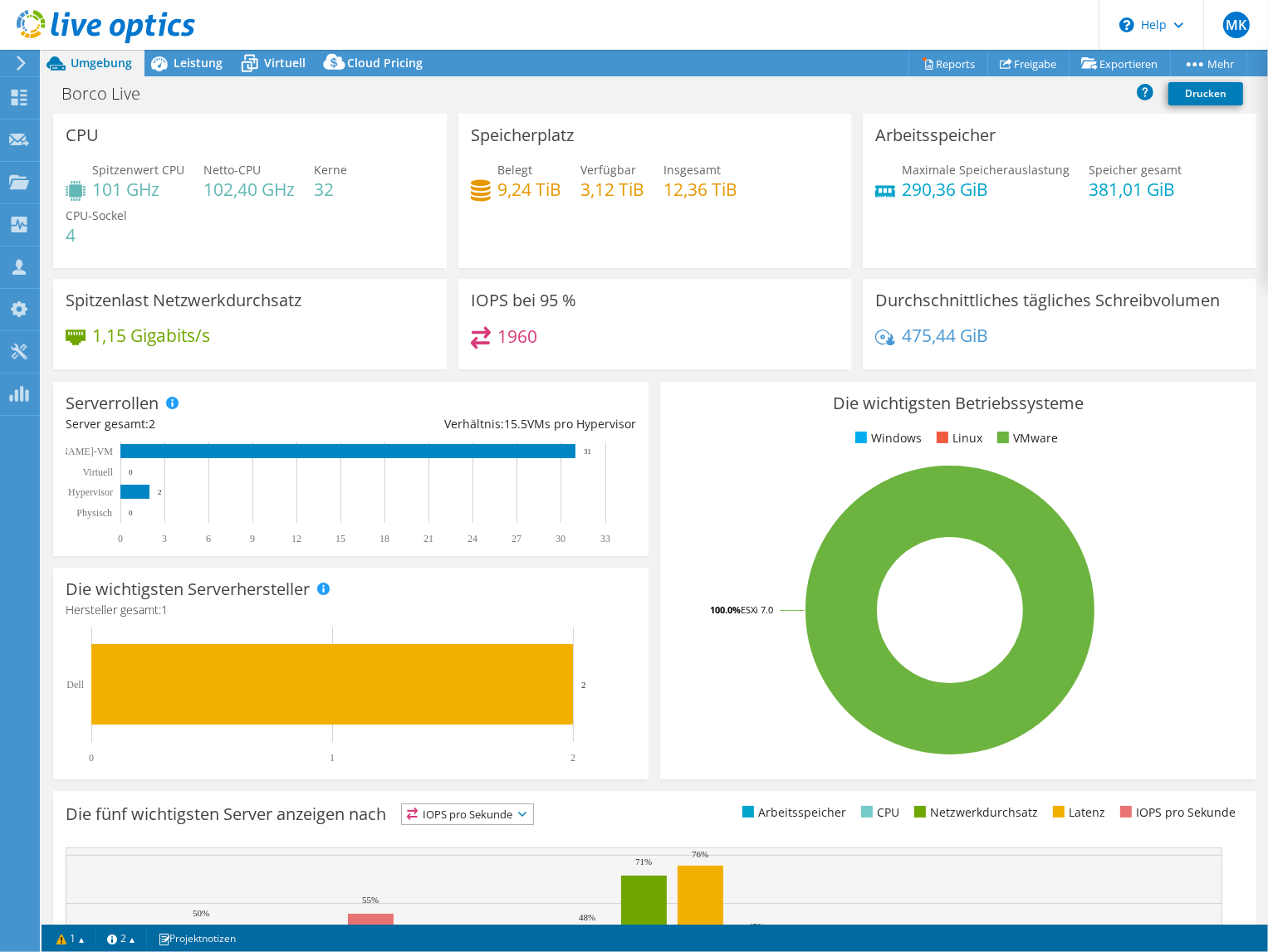
click at [1196, 484] on rect at bounding box center [950, 610] width 555 height 290
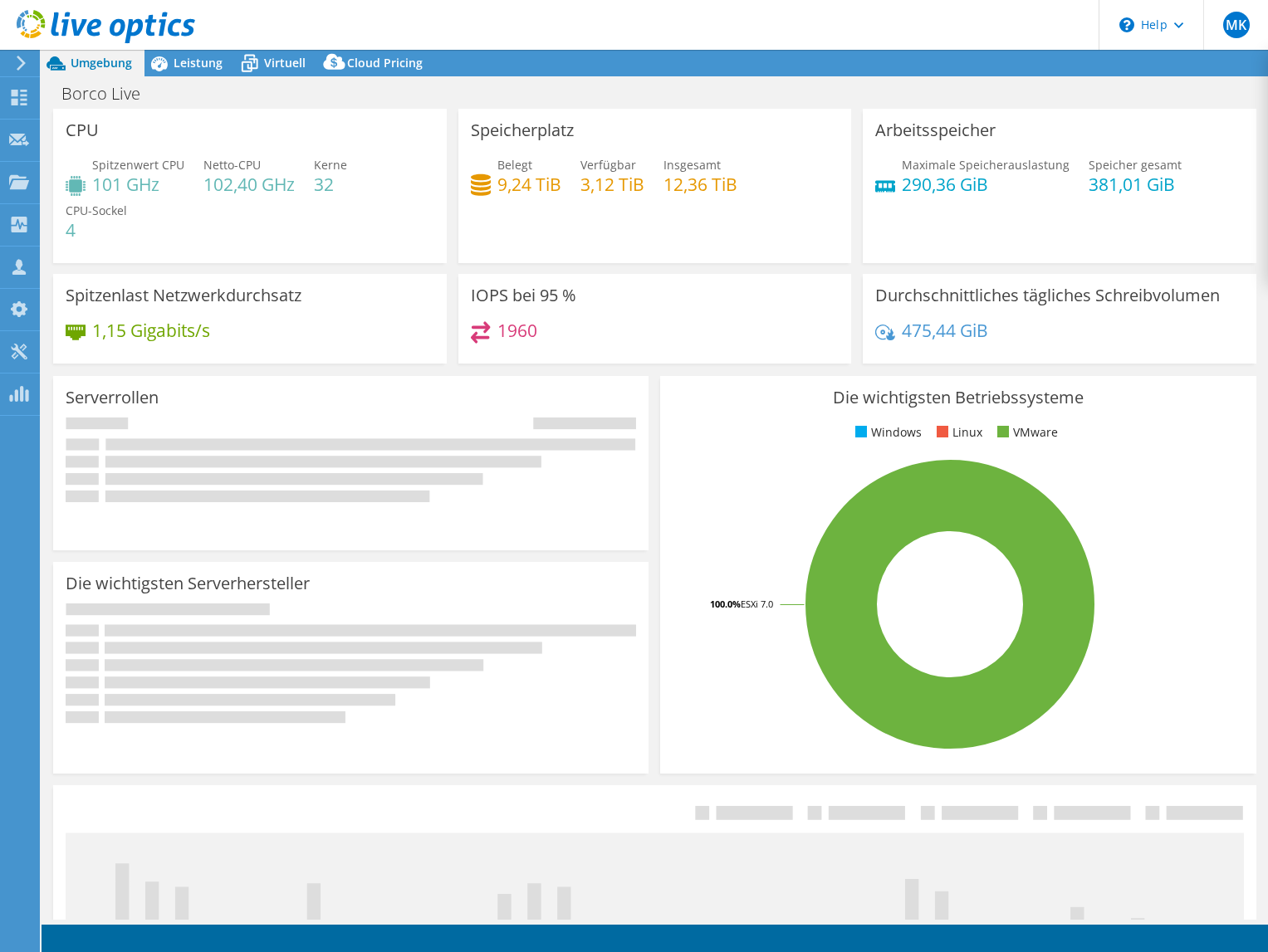
select select "USD"
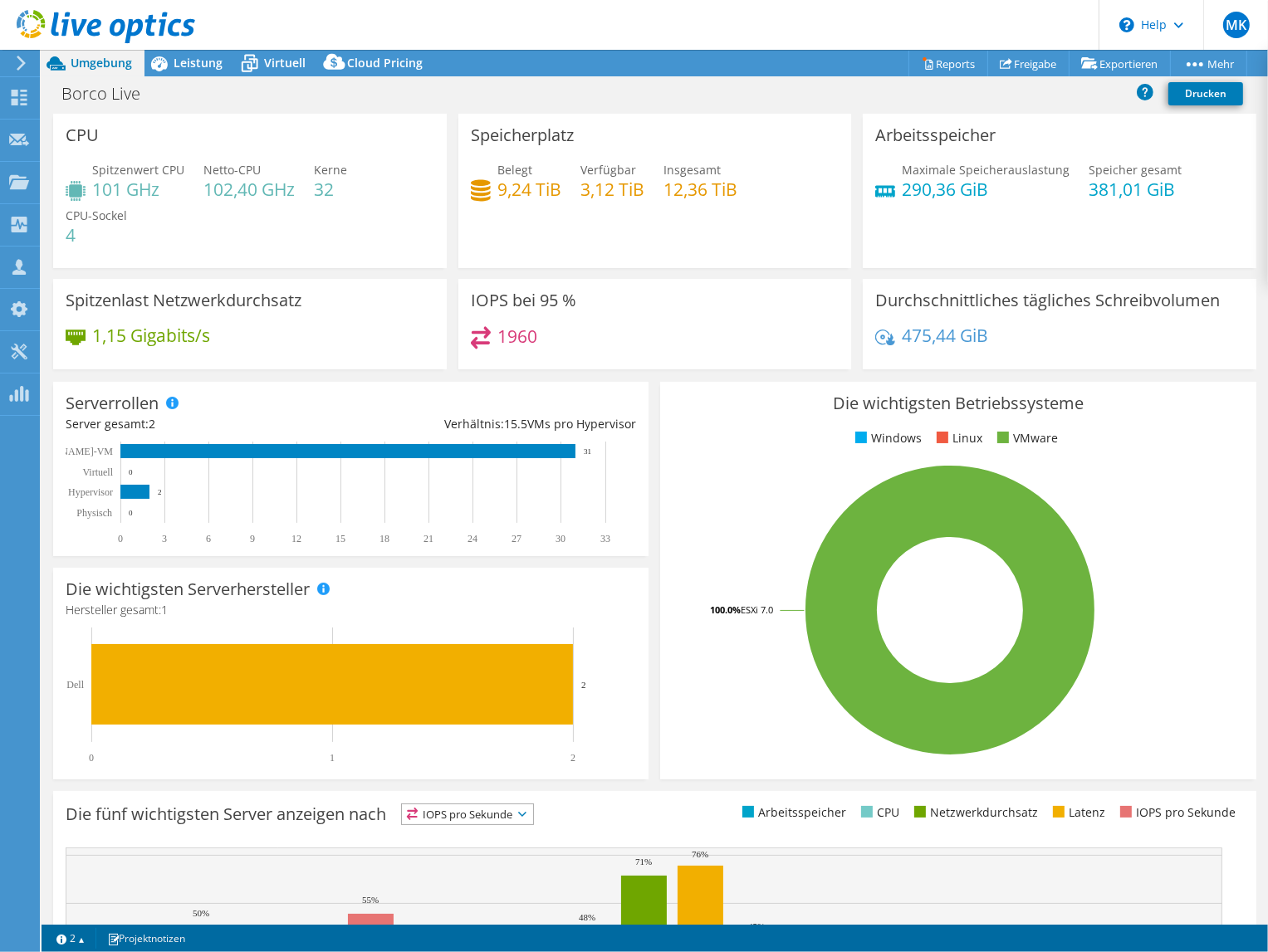
click at [679, 212] on div "Belegt 9,24 TiB Verfügbar 3,12 TiB Insgesamt 12,36 TiB" at bounding box center [654, 188] width 368 height 54
click at [196, 68] on span "Leistung" at bounding box center [197, 63] width 49 height 15
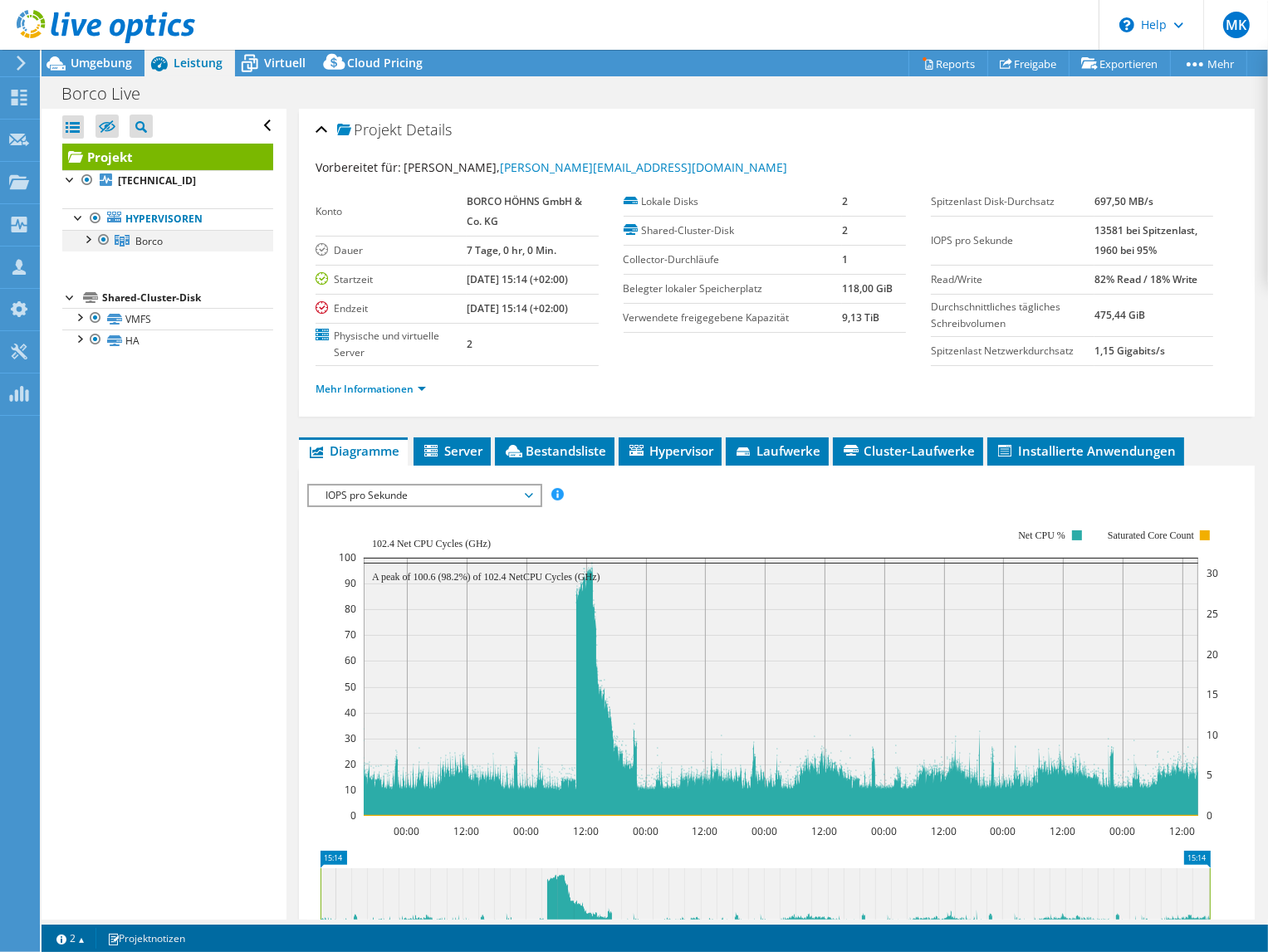
click at [88, 239] on div at bounding box center [87, 238] width 16 height 16
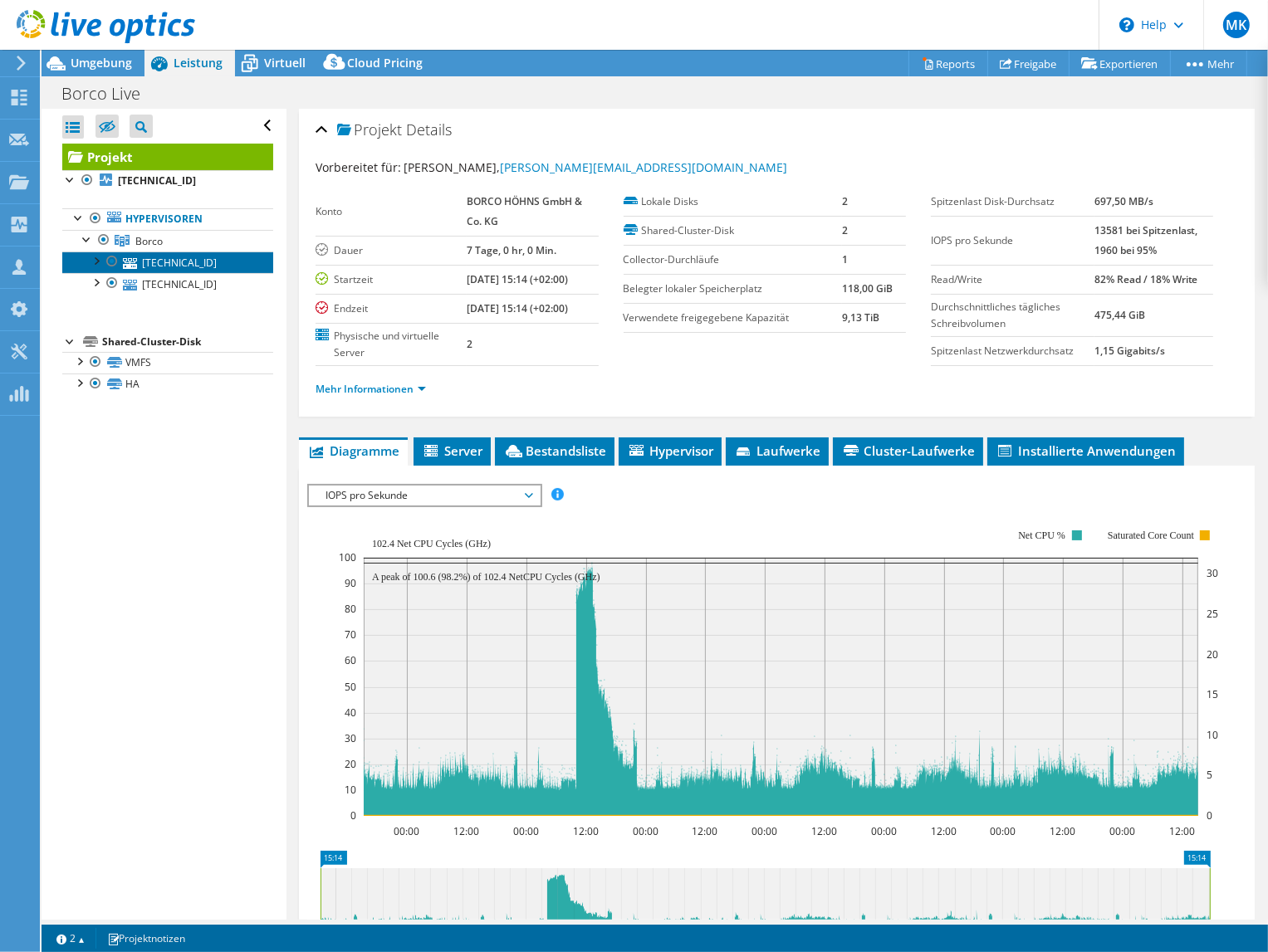
click at [207, 258] on link "[TECHNICAL_ID]" at bounding box center [167, 262] width 211 height 21
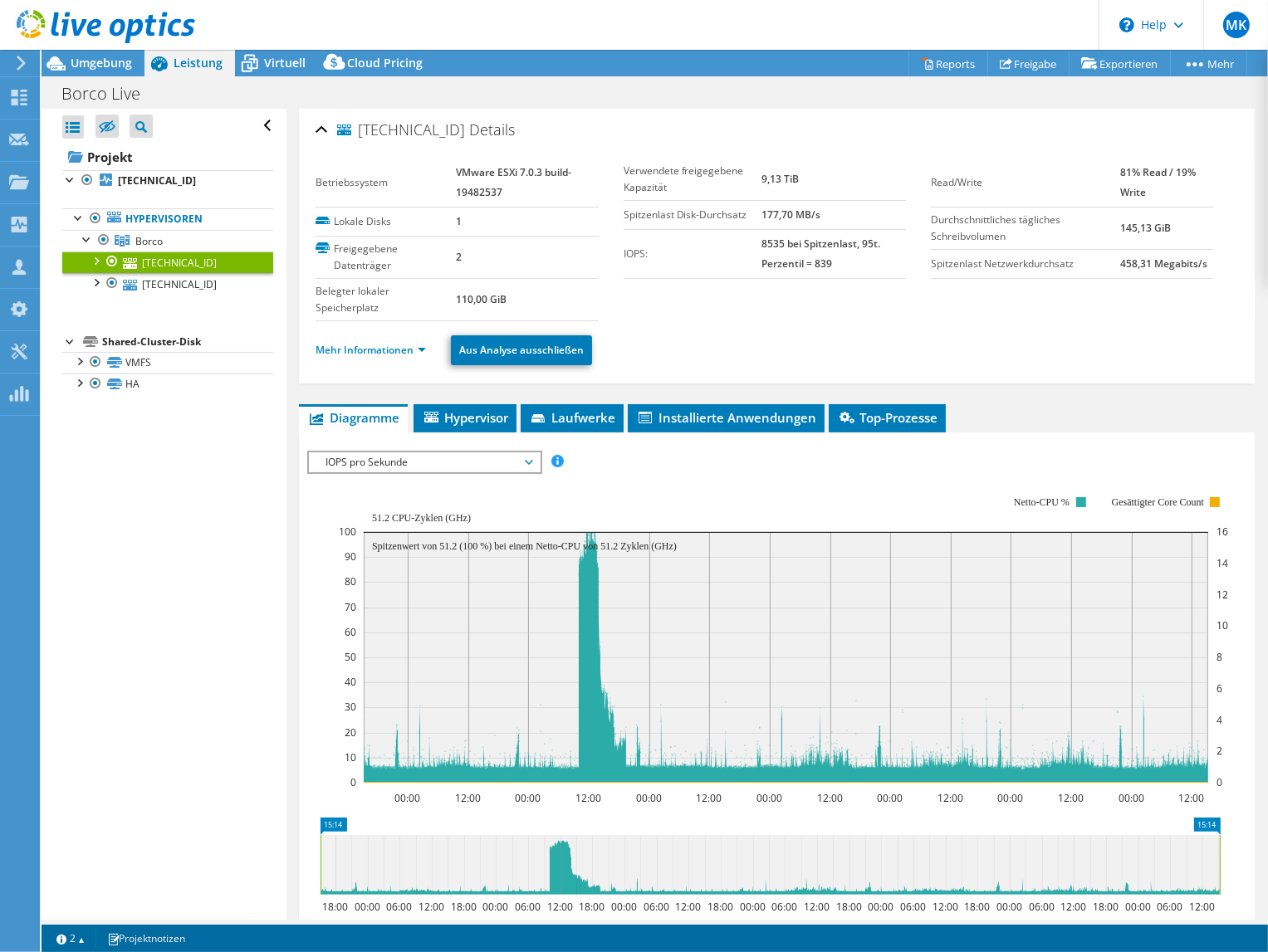
click at [94, 258] on div at bounding box center [95, 259] width 16 height 16
click at [388, 352] on link "Mehr Informationen" at bounding box center [370, 349] width 111 height 14
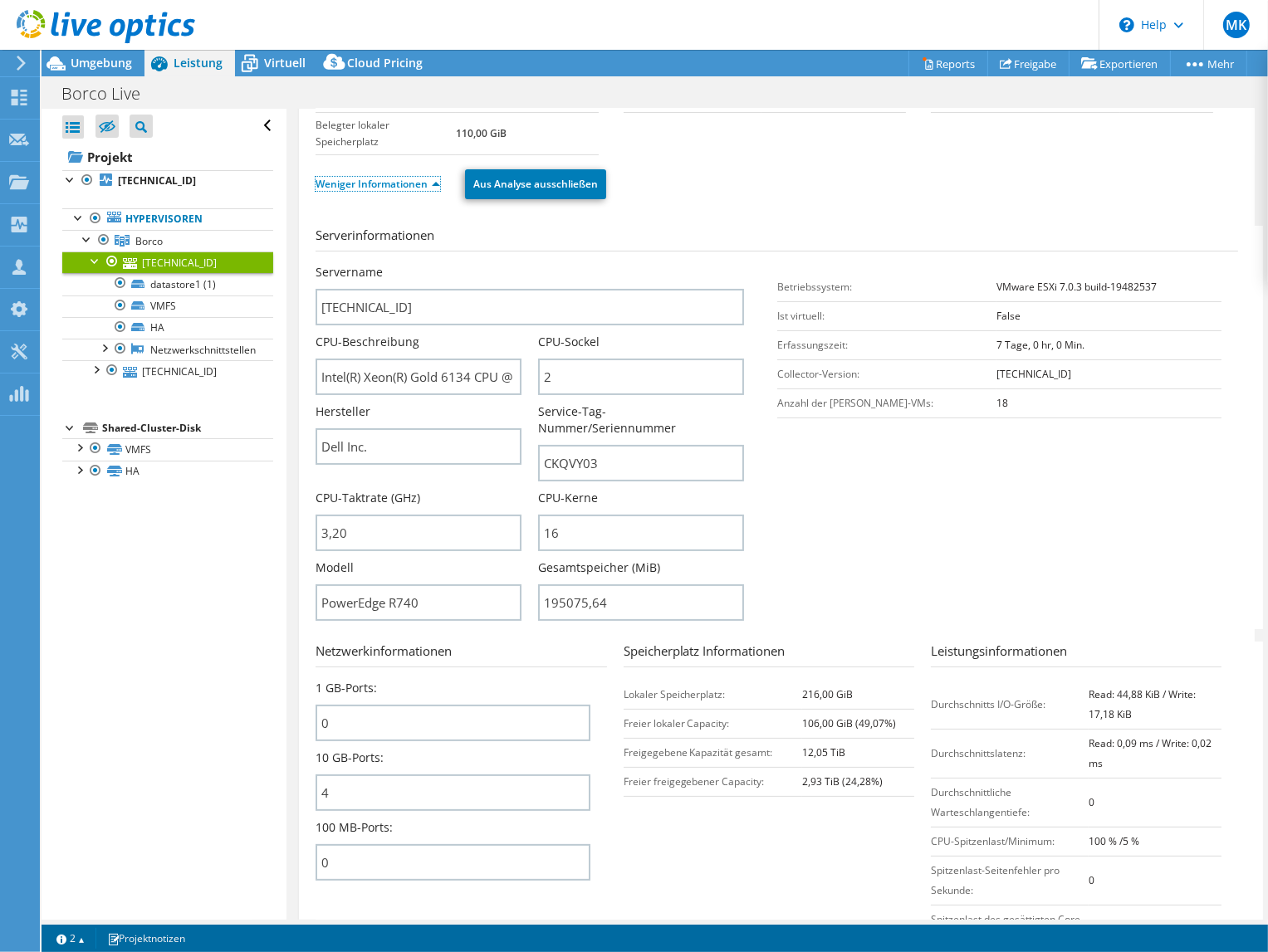
scroll to position [249, 0]
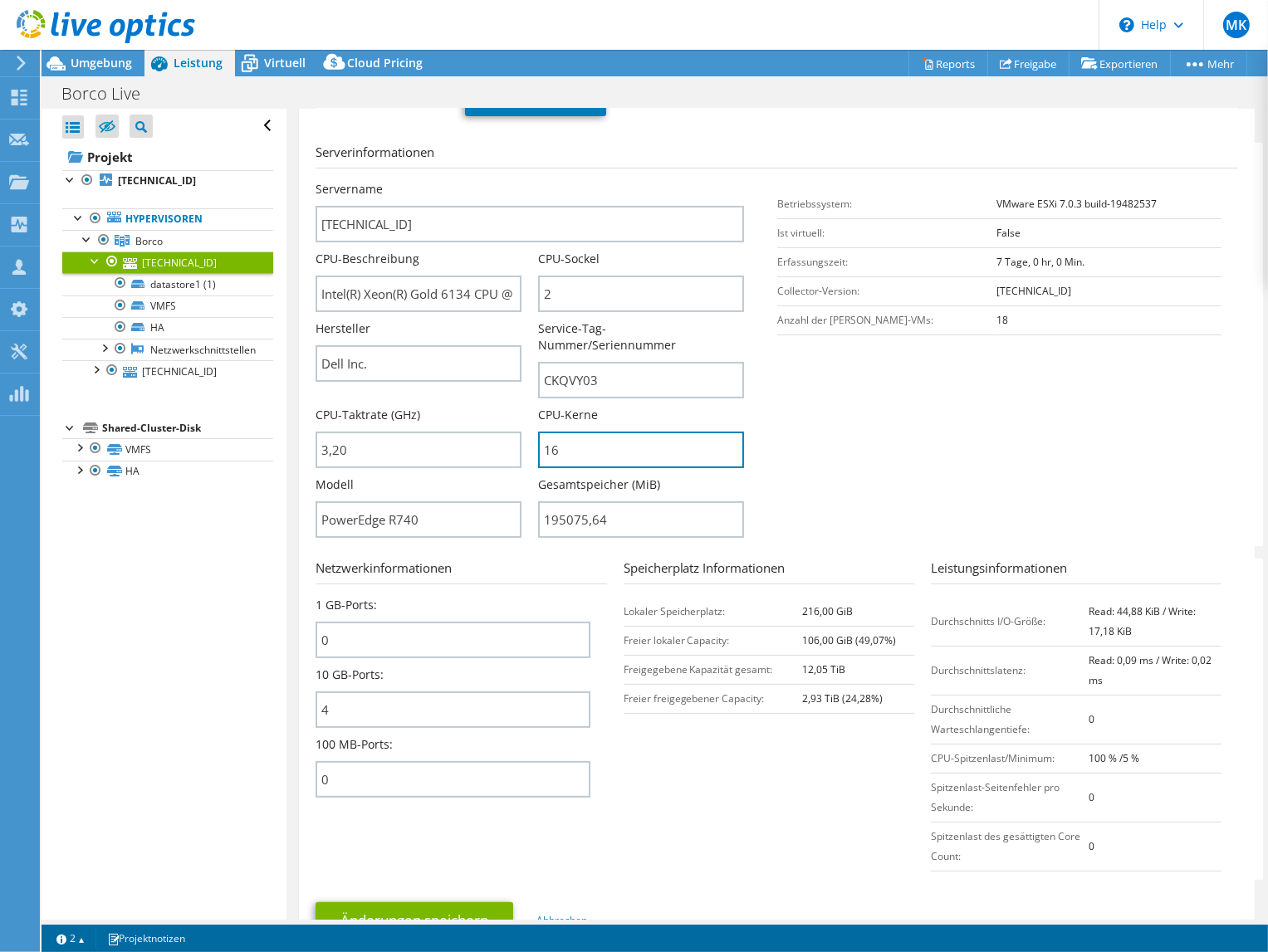
drag, startPoint x: 564, startPoint y: 422, endPoint x: 495, endPoint y: 475, distance: 87.0
click at [515, 181] on div "Servername [TECHNICAL_ID] CPU-Beschreibung Intel(R) Xeon(R) Gold 6134 CPU @ 3.2…" at bounding box center [538, 181] width 444 height 0
click at [687, 451] on div "CPU-Kerne 16" at bounding box center [648, 441] width 222 height 69
click at [668, 439] on input "16" at bounding box center [641, 450] width 206 height 37
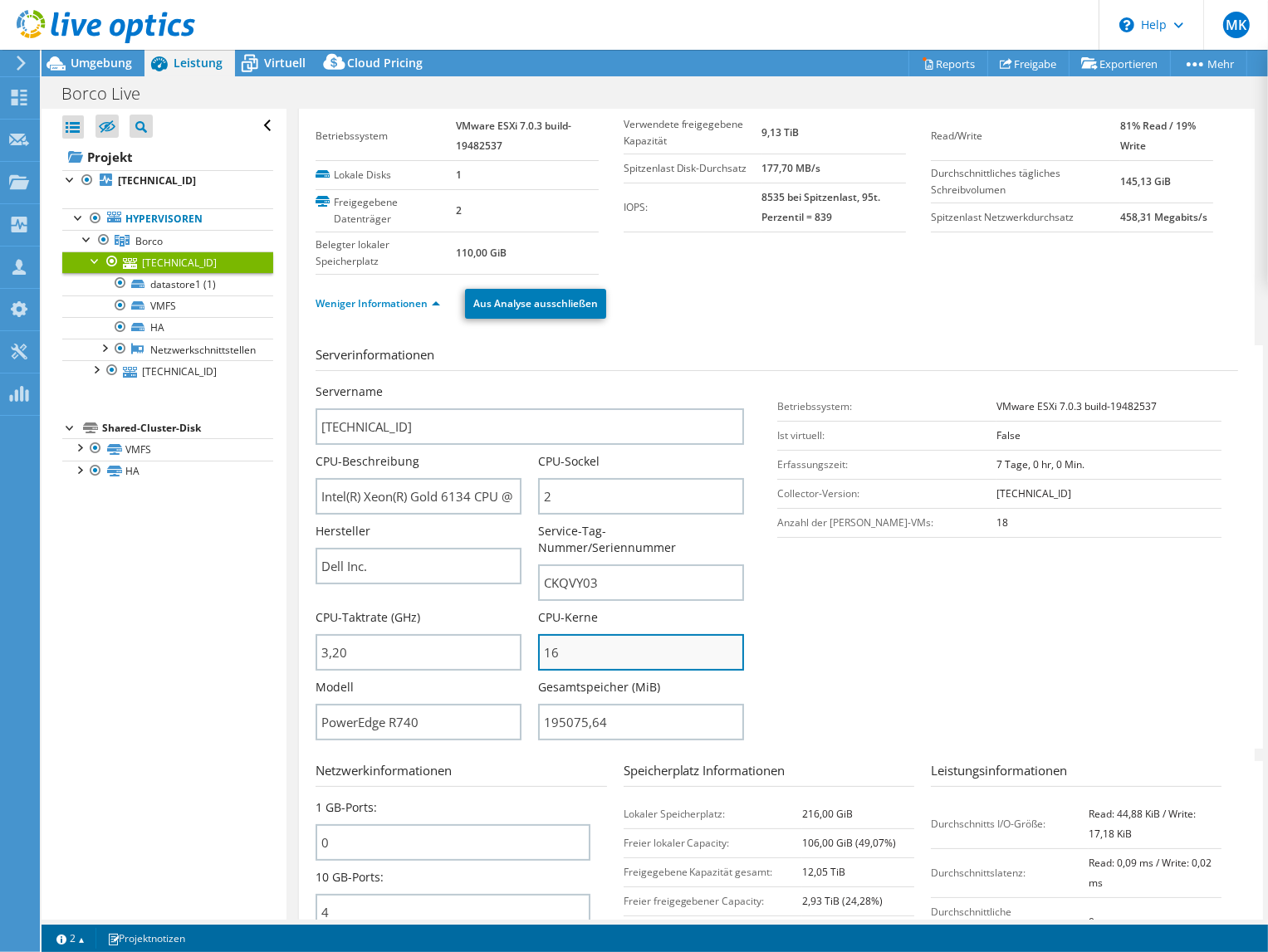
scroll to position [0, 0]
